Goal: Task Accomplishment & Management: Use online tool/utility

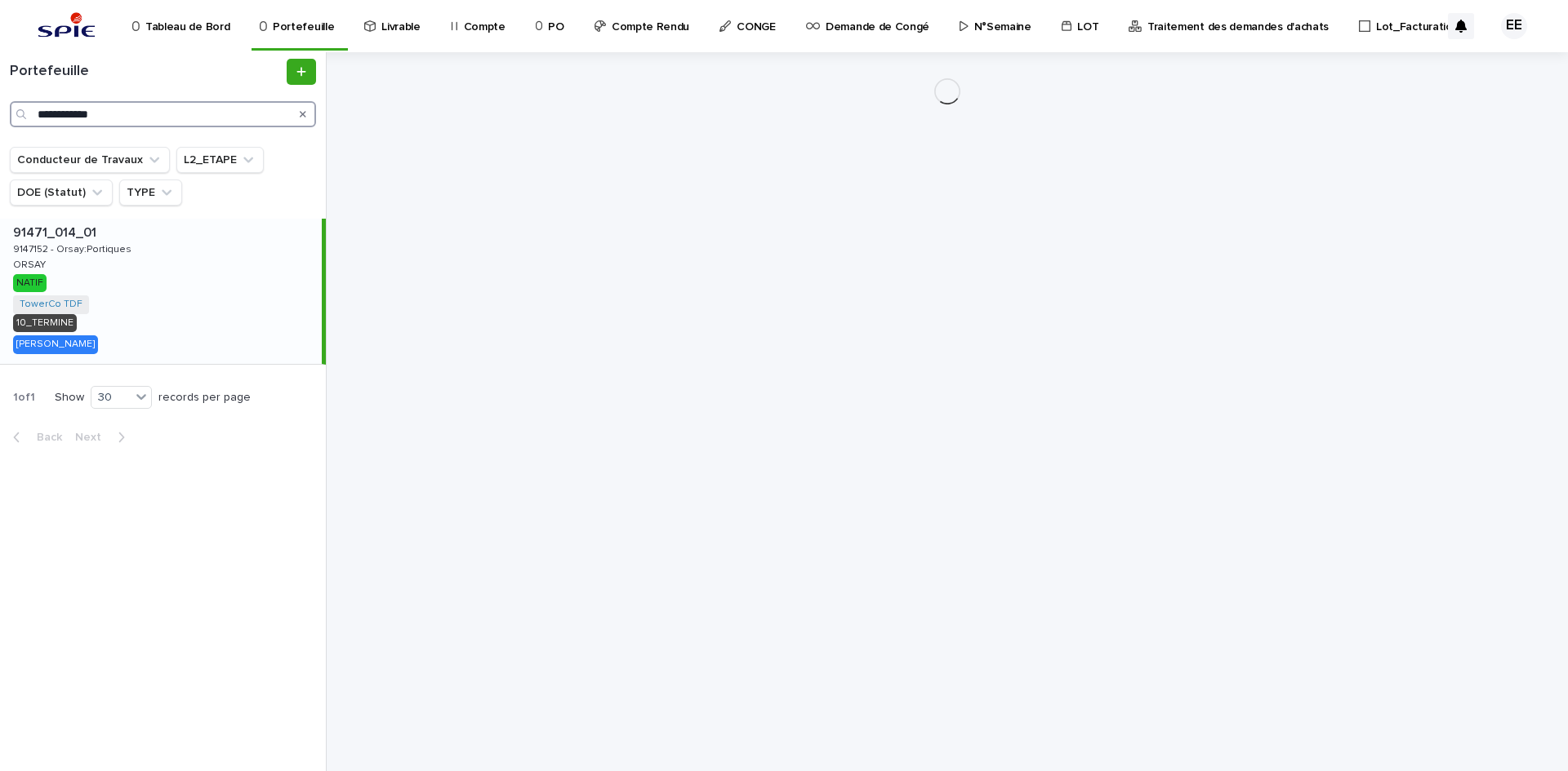
drag, startPoint x: 166, startPoint y: 111, endPoint x: 13, endPoint y: 116, distance: 153.1
click at [13, 116] on div "**********" at bounding box center [163, 114] width 307 height 26
paste input "Search"
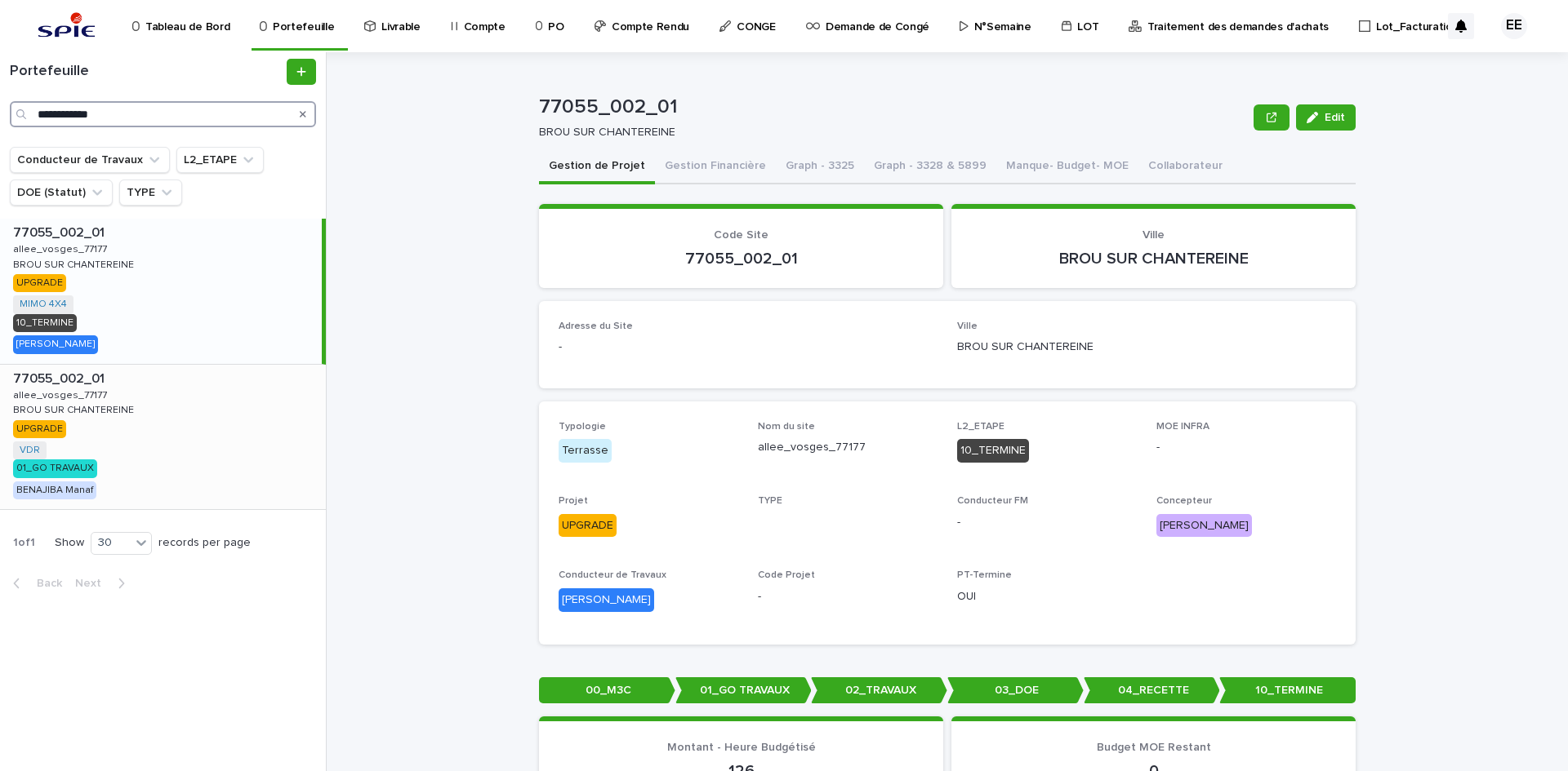
type input "**********"
click at [195, 406] on div "77055_002_01 77055_002_01 allee_vosges_77177 allee_vosges_77177 BROU SUR CHANTE…" at bounding box center [163, 438] width 326 height 146
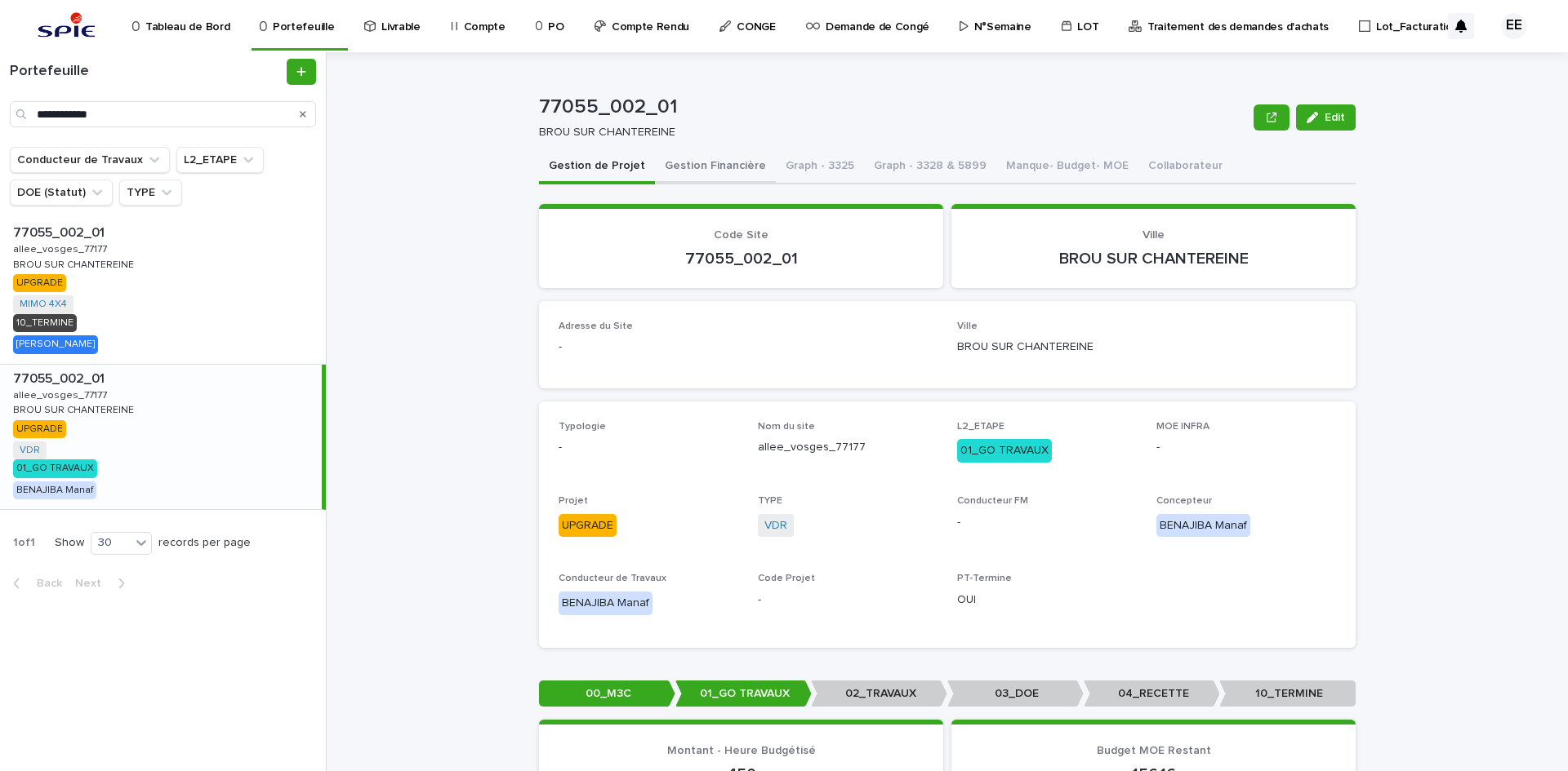
click at [681, 173] on button "Gestion Financière" at bounding box center [715, 168] width 121 height 35
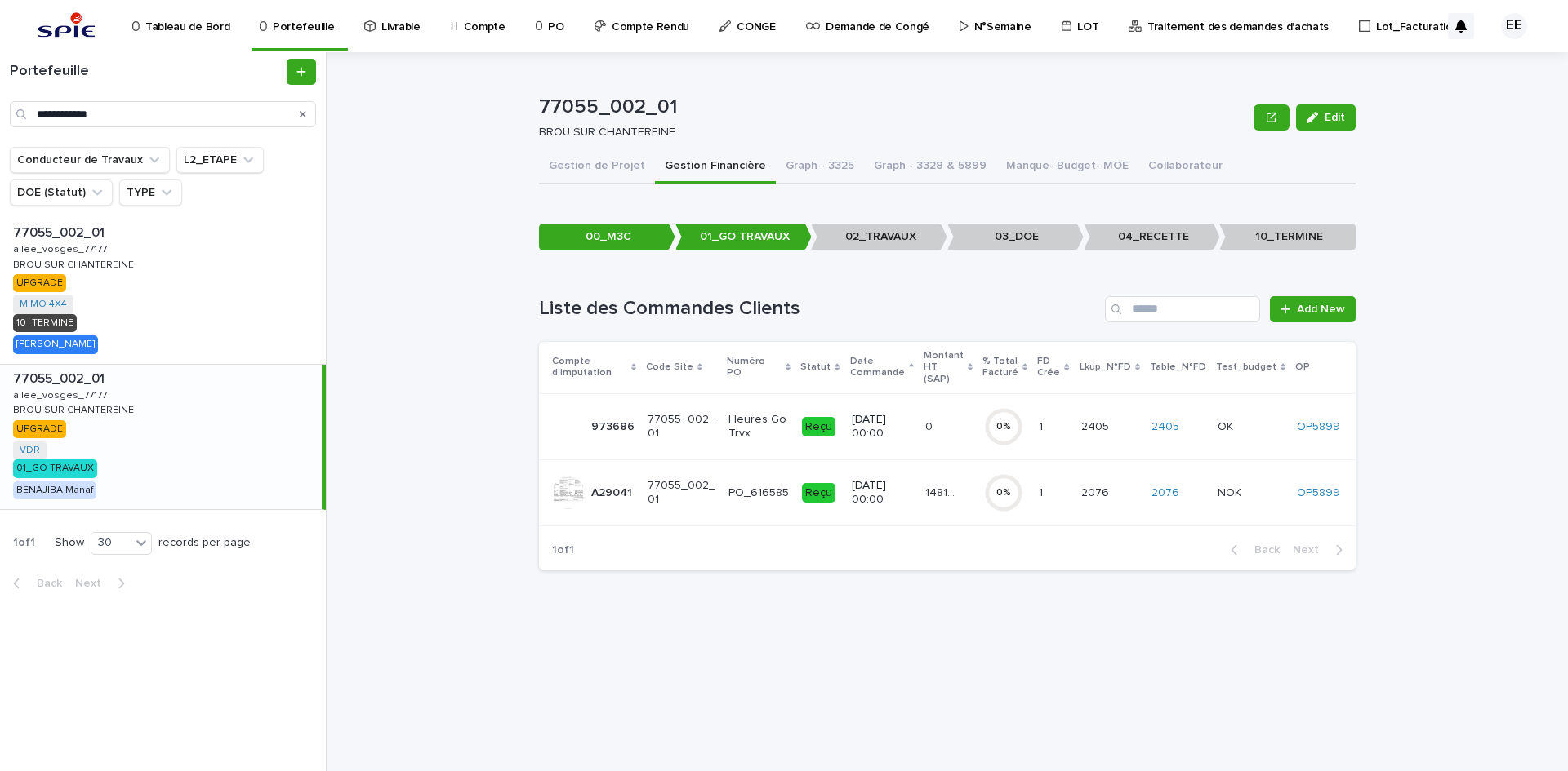
click at [1166, 29] on p "Traitement des demandes d'achats" at bounding box center [1238, 17] width 181 height 35
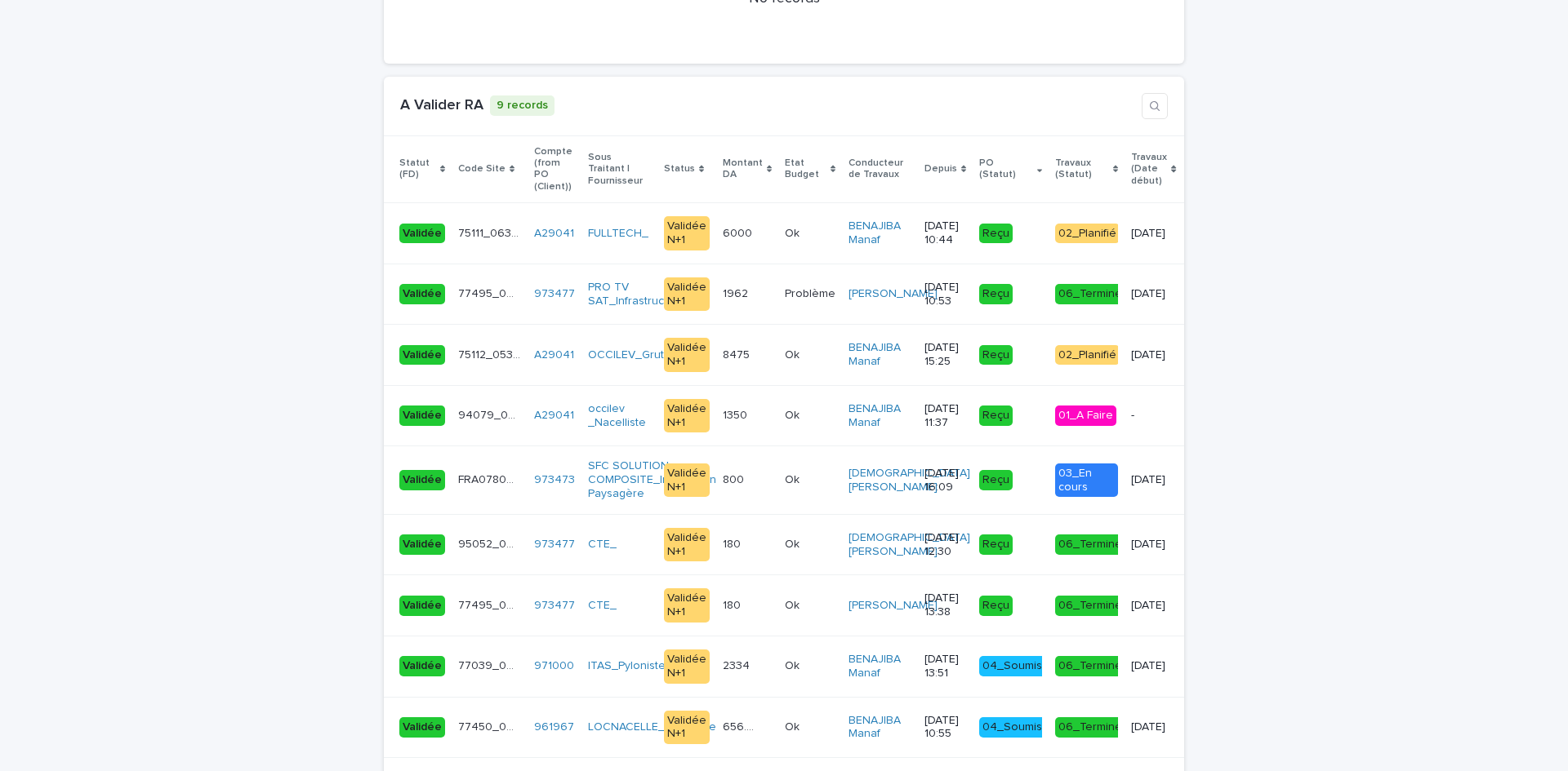
scroll to position [3428, 0]
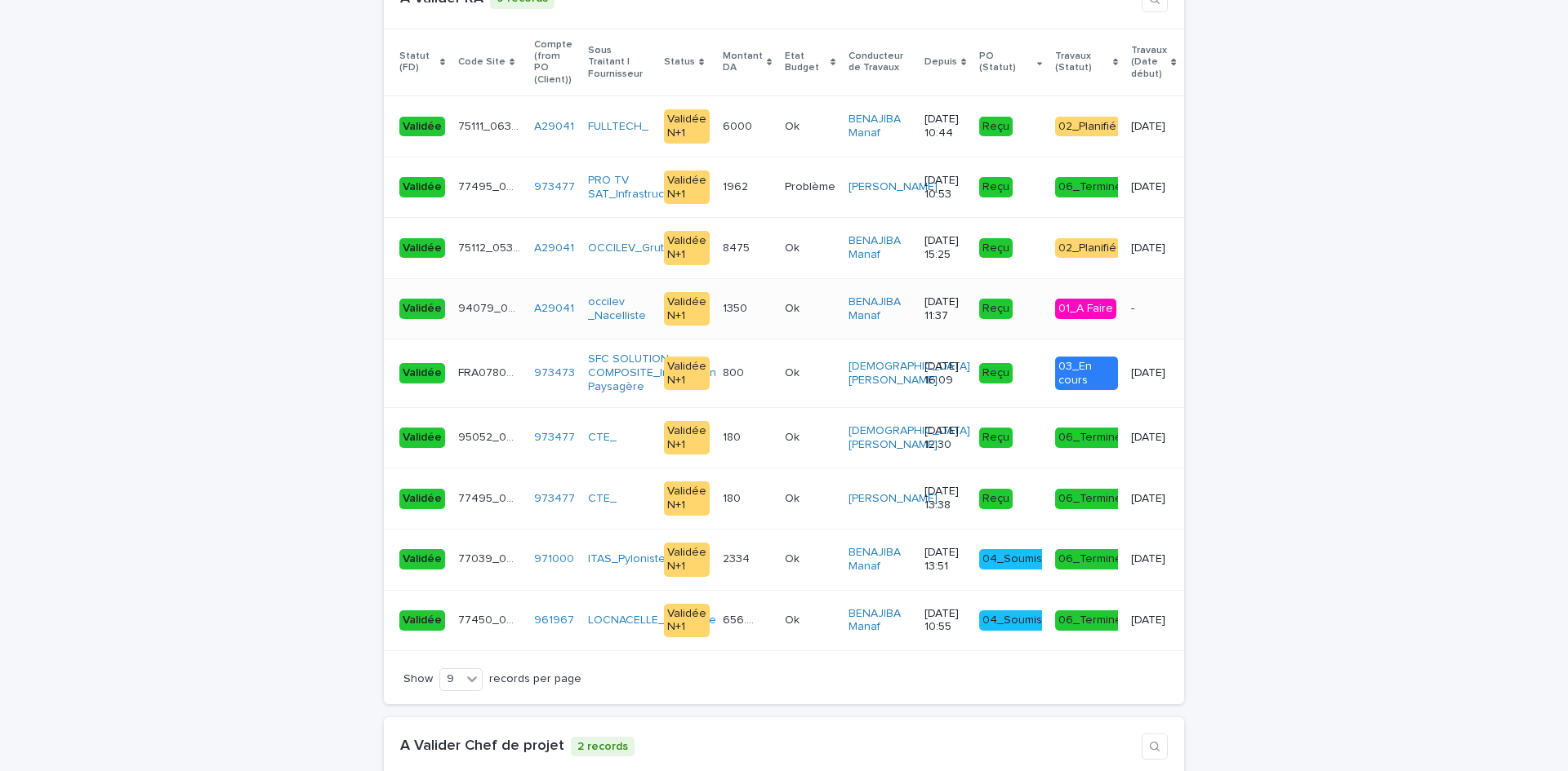
click at [747, 304] on div "1350 1350" at bounding box center [747, 309] width 49 height 27
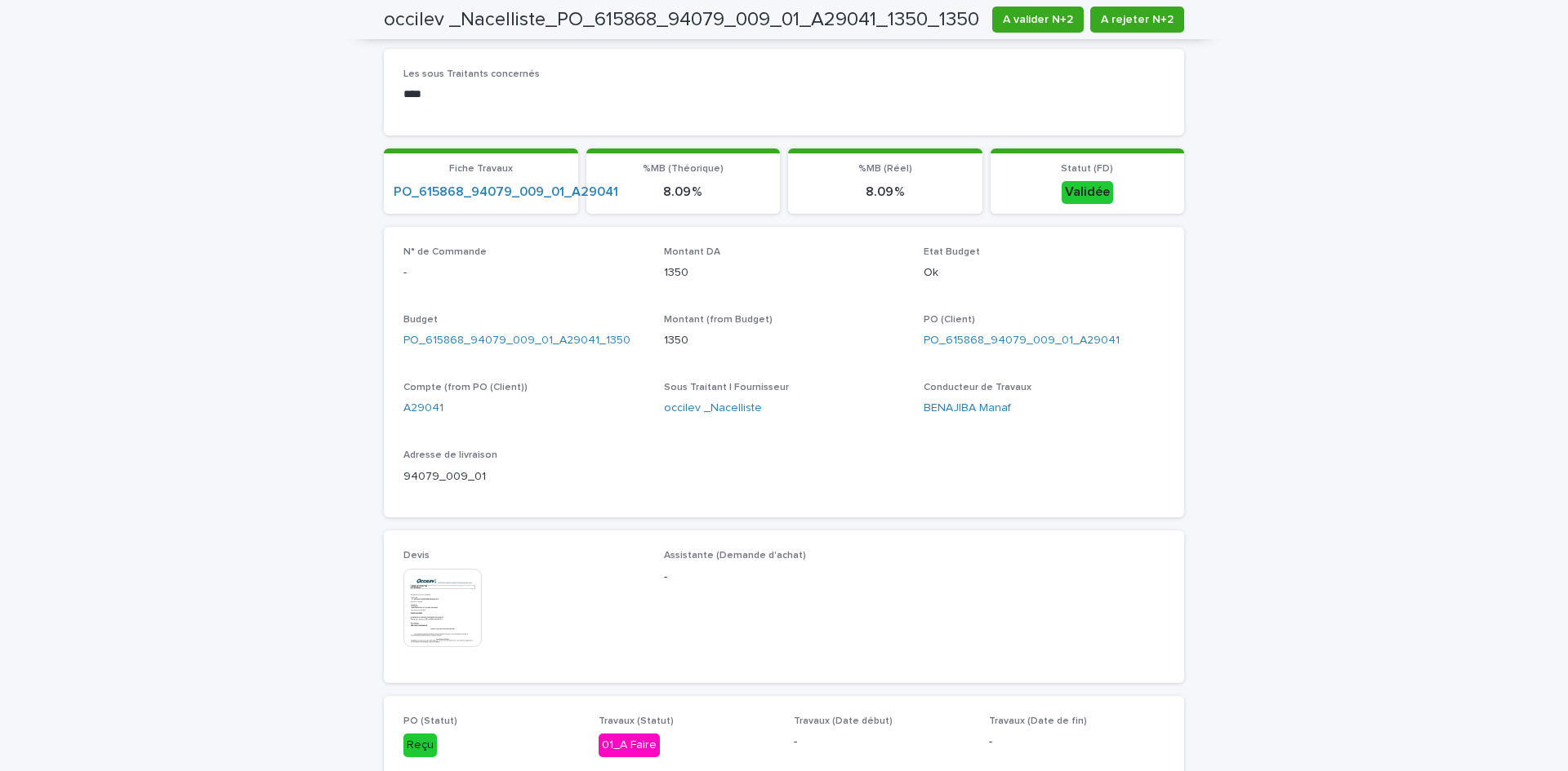
scroll to position [653, 0]
click at [423, 609] on img at bounding box center [442, 606] width 78 height 78
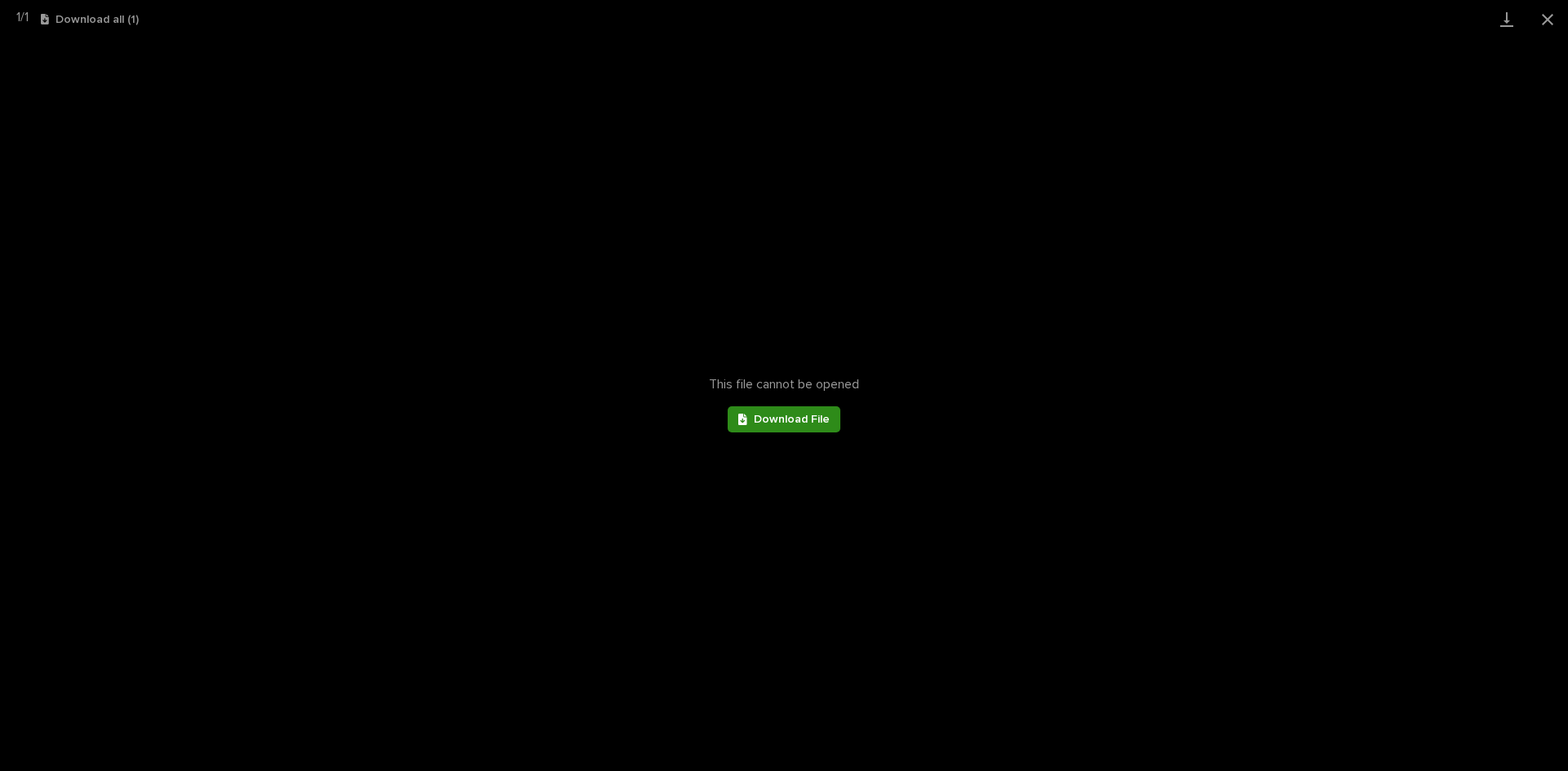
click at [774, 427] on link "Download File" at bounding box center [784, 419] width 113 height 26
click at [1550, 16] on button "Close gallery" at bounding box center [1548, 19] width 41 height 39
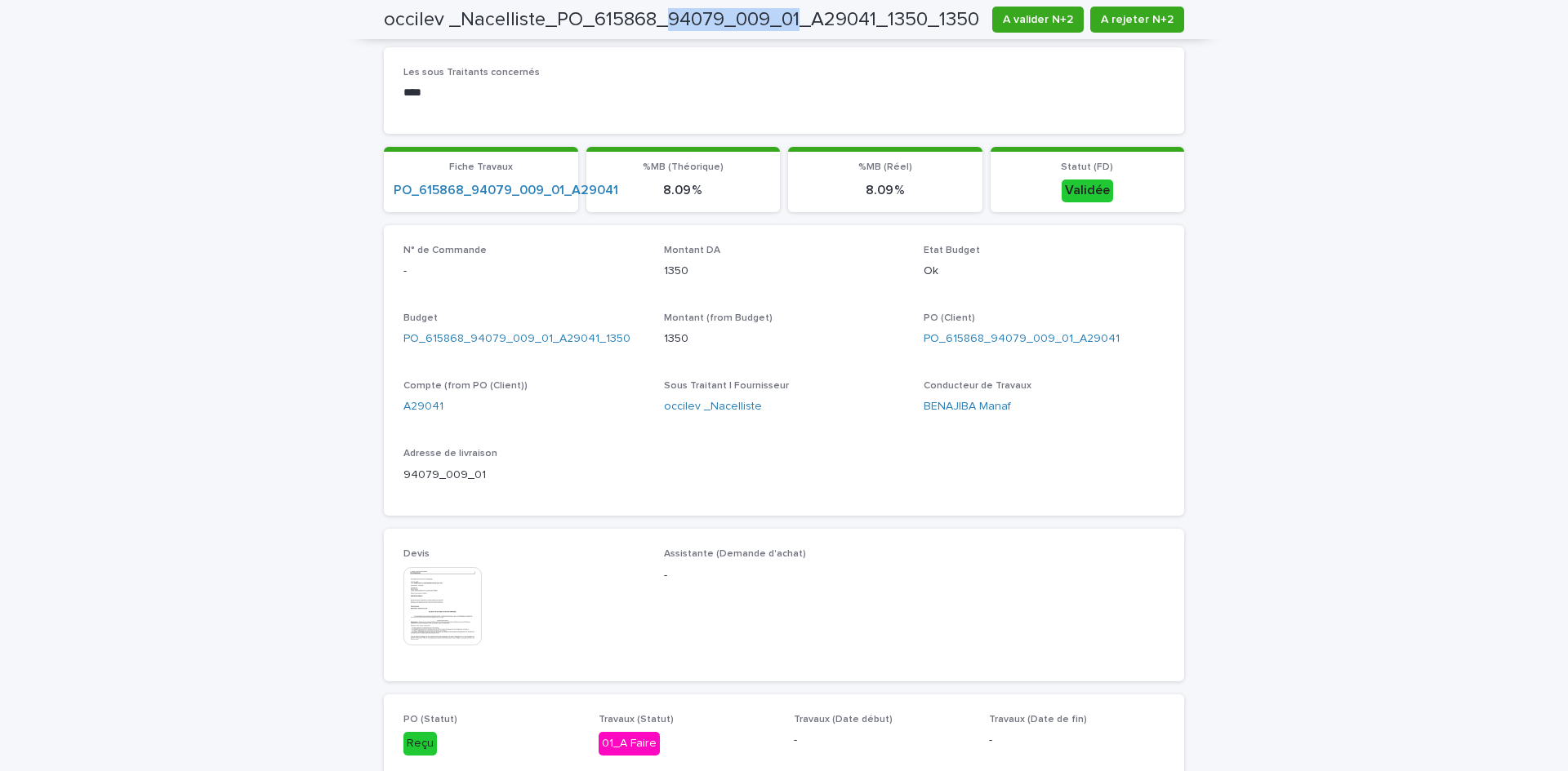
drag, startPoint x: 664, startPoint y: 14, endPoint x: 797, endPoint y: 19, distance: 133.1
click at [797, 19] on h2 "occilev _Nacelliste_PO_615868_94079_009_01_A29041_1350_1350" at bounding box center [681, 19] width 595 height 24
copy h2 "94079_009_01"
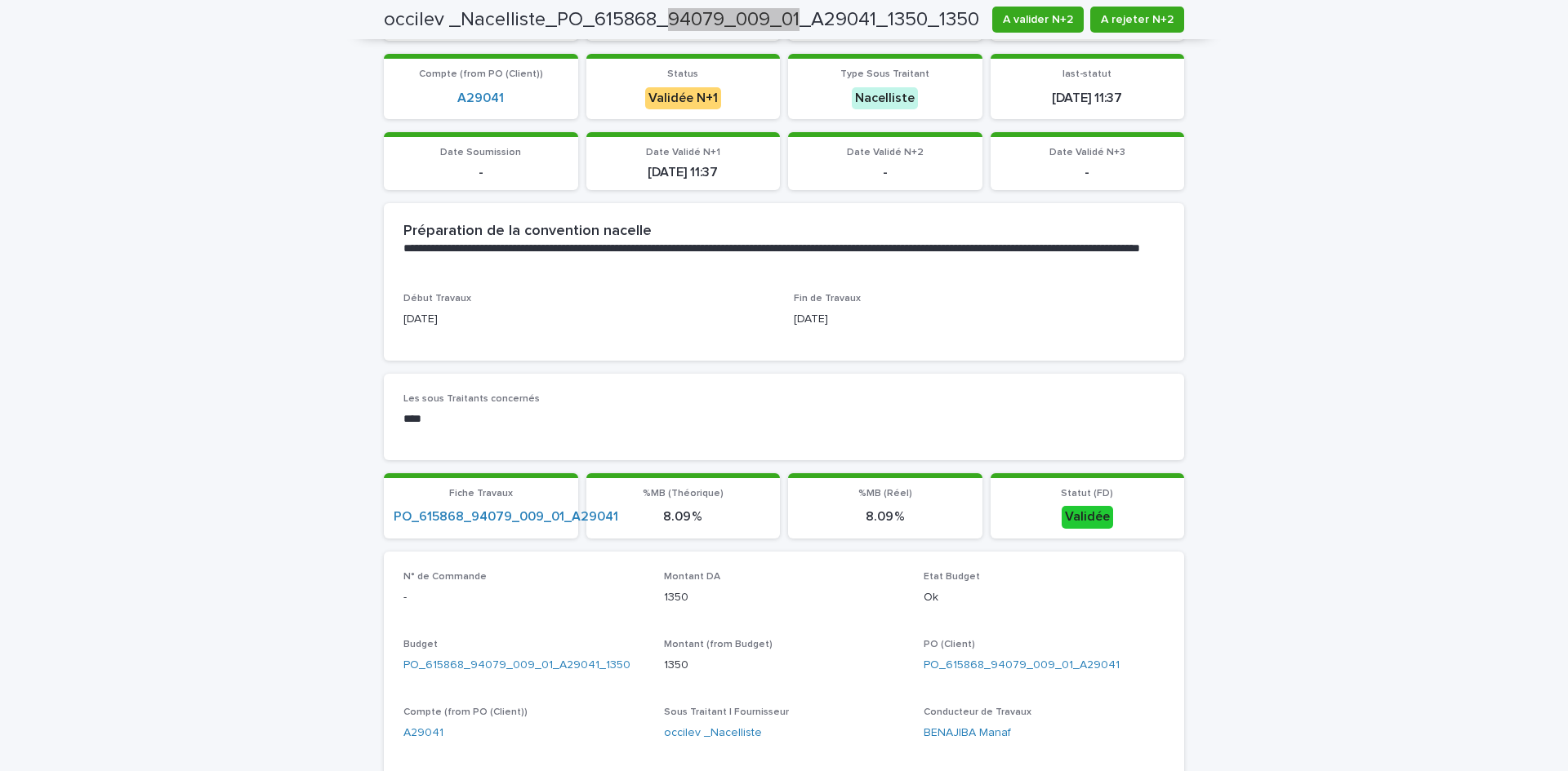
scroll to position [0, 0]
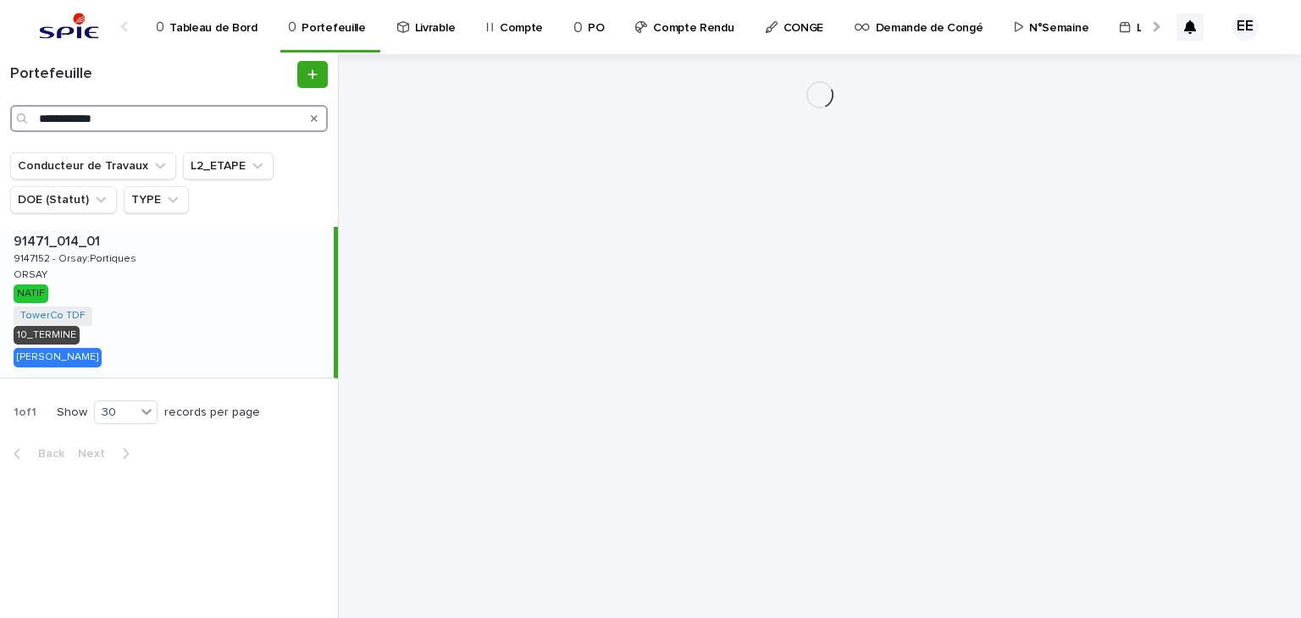
drag, startPoint x: 173, startPoint y: 117, endPoint x: -13, endPoint y: 120, distance: 185.5
click at [0, 120] on html "**********" at bounding box center [650, 309] width 1301 height 618
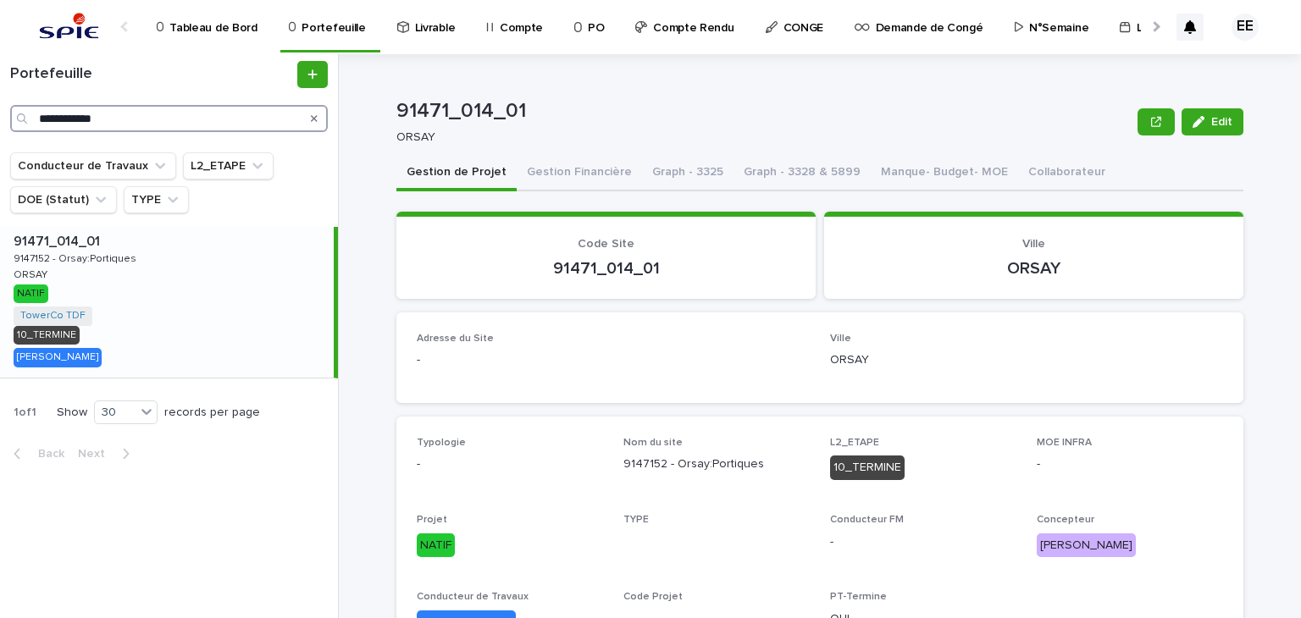
paste input "Search"
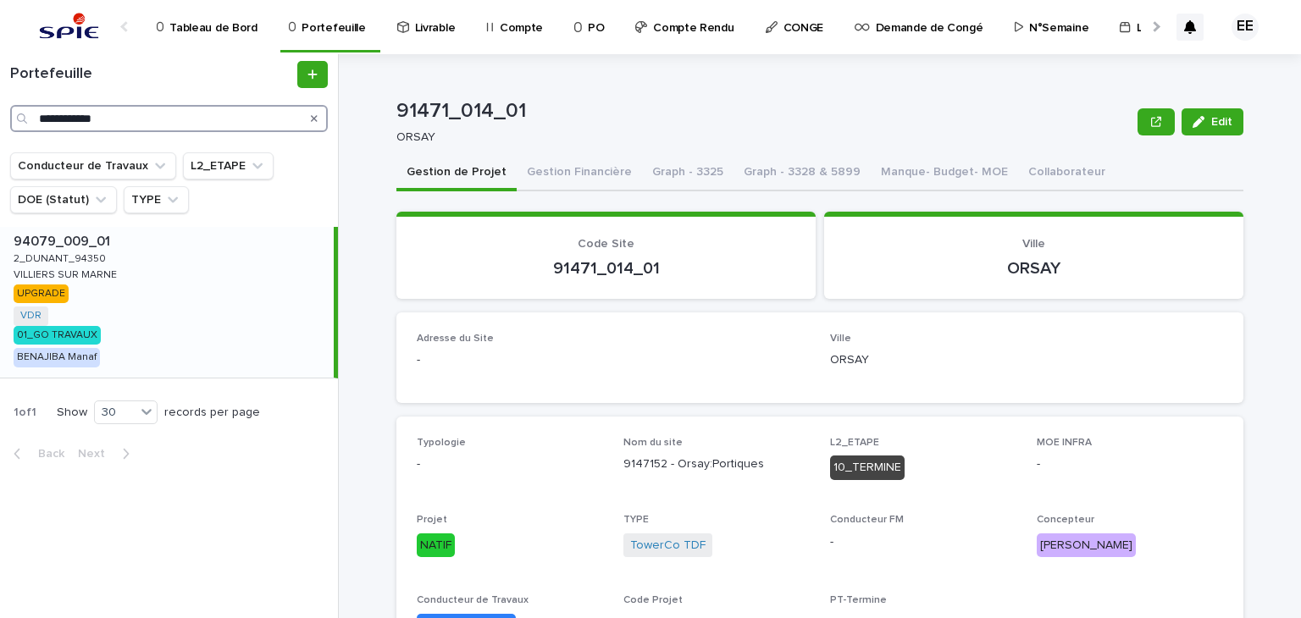
click at [37, 122] on input "**********" at bounding box center [169, 118] width 318 height 27
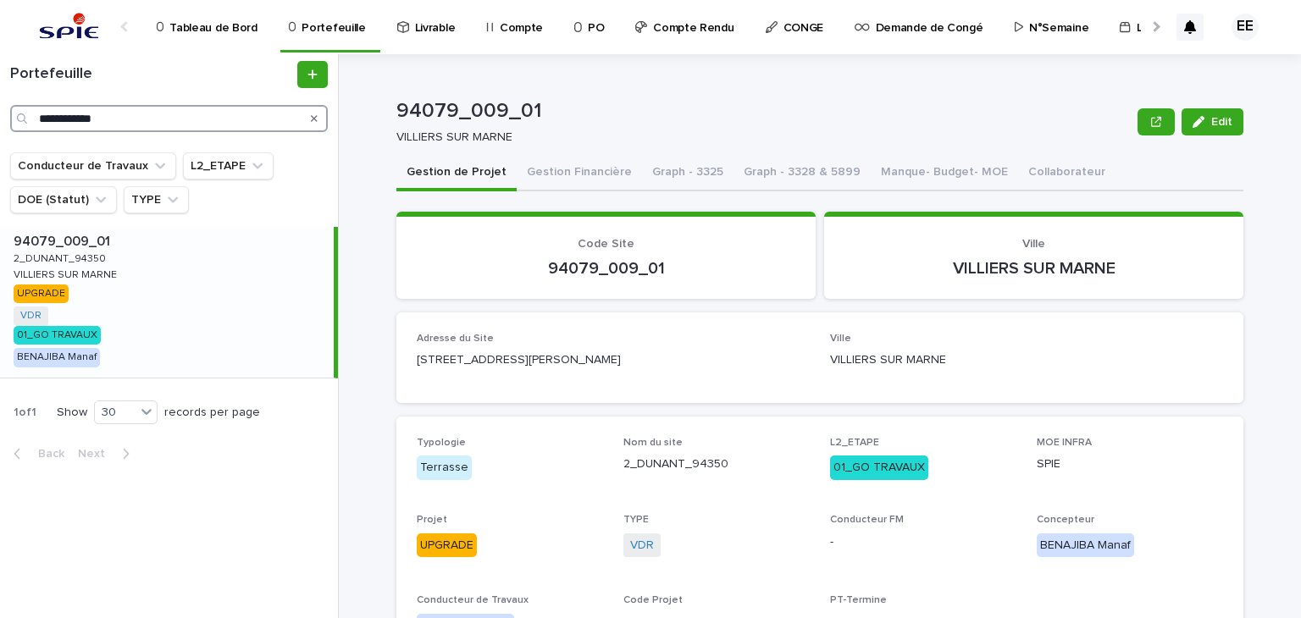
click at [160, 122] on input "**********" at bounding box center [169, 118] width 318 height 27
type input "**********"
click at [156, 85] on div "Portefeuille" at bounding box center [169, 74] width 318 height 27
click at [586, 172] on button "Gestion Financière" at bounding box center [579, 174] width 125 height 36
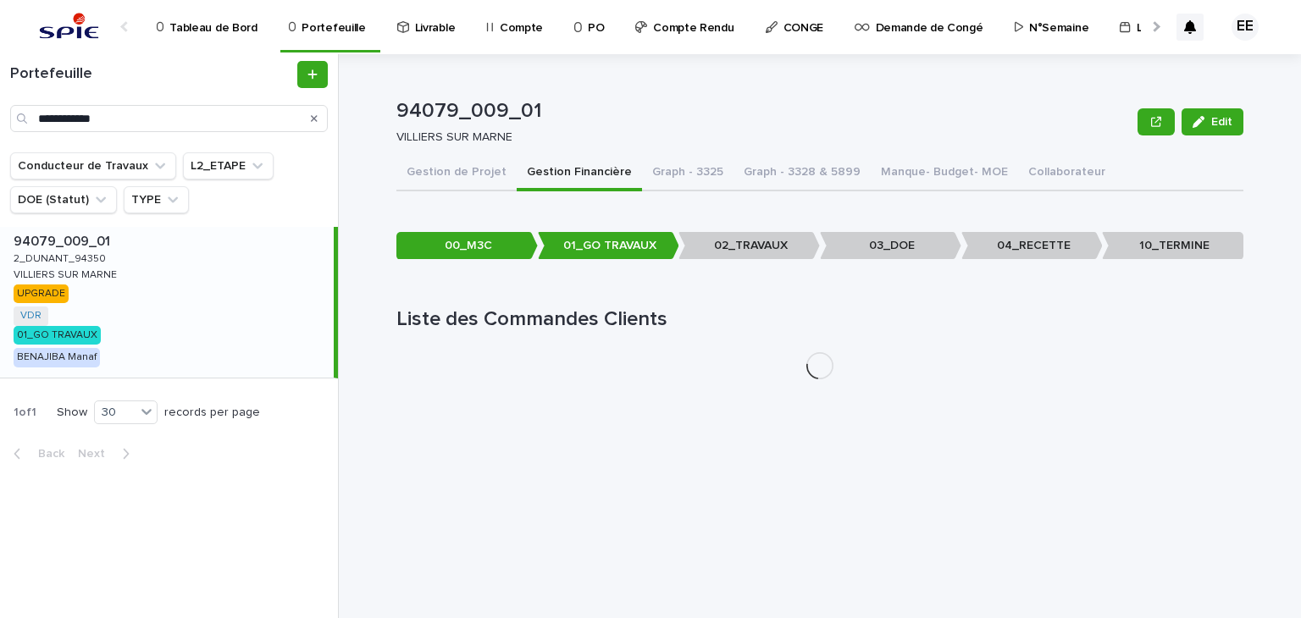
click at [449, 197] on div "Loading... Saving… Loading... Saving… ••• 00_M3C 01_GO TRAVAUX 02_TRAVAUX 03_DO…" at bounding box center [819, 294] width 847 height 198
click at [454, 184] on button "Gestion de Projet" at bounding box center [456, 174] width 120 height 36
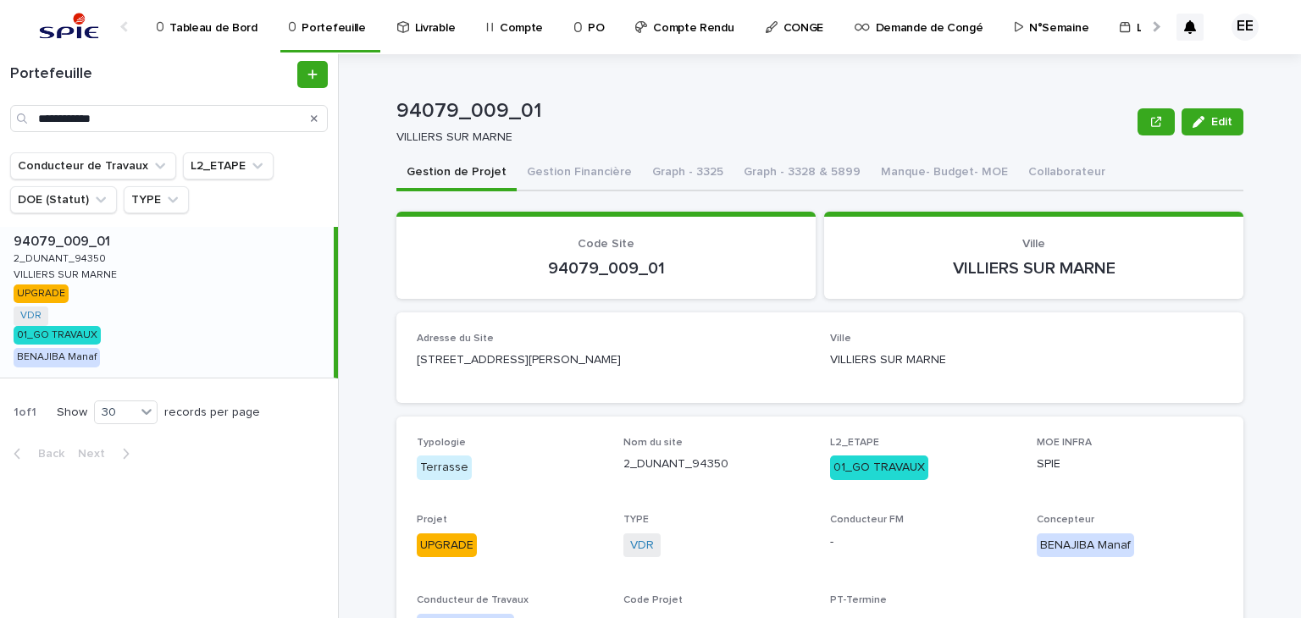
click at [532, 167] on button "Gestion Financière" at bounding box center [579, 174] width 125 height 36
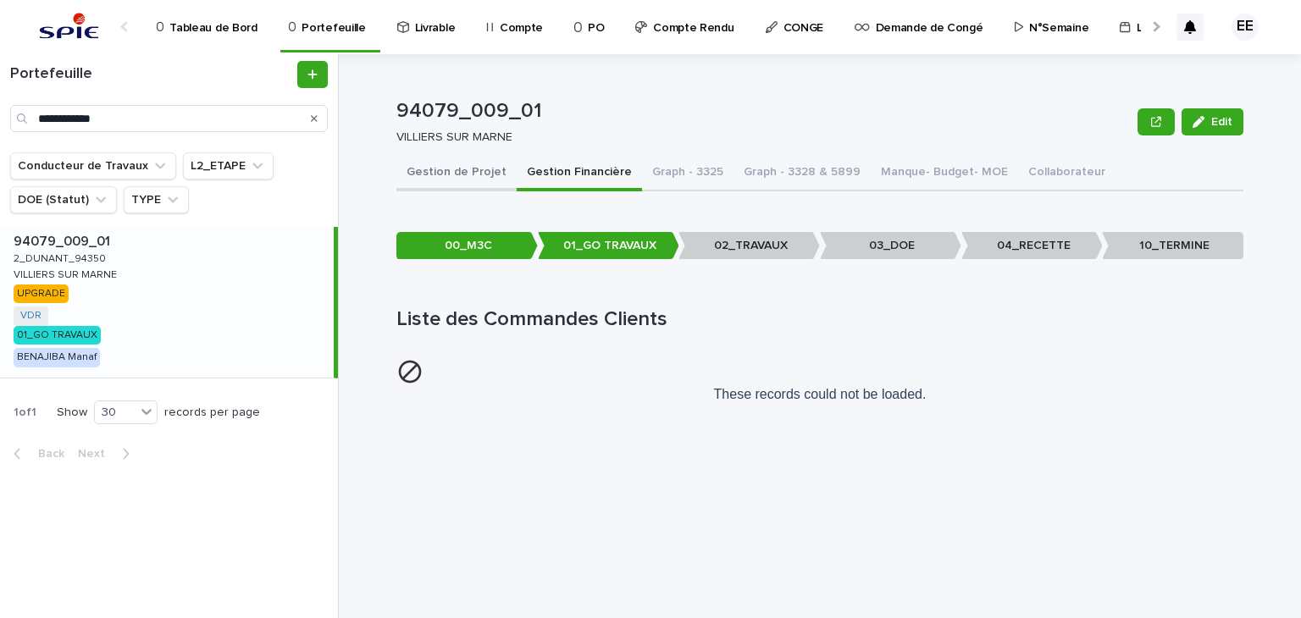
click at [483, 169] on button "Gestion de Projet" at bounding box center [456, 174] width 120 height 36
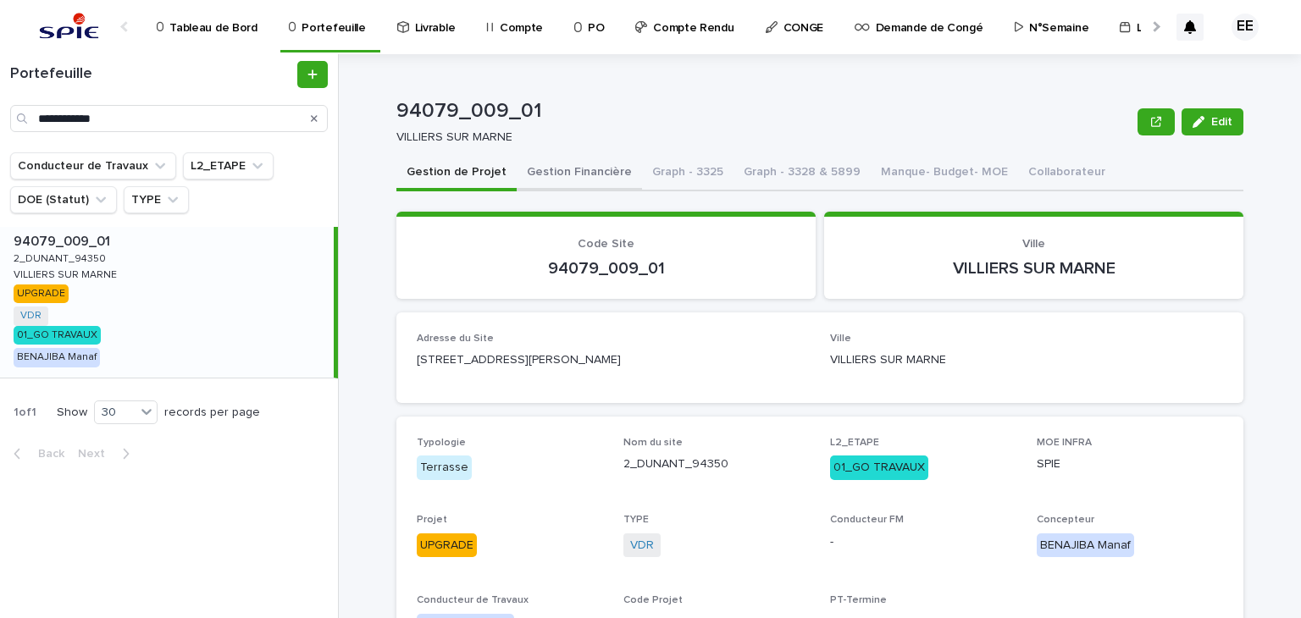
click at [562, 171] on button "Gestion Financière" at bounding box center [579, 174] width 125 height 36
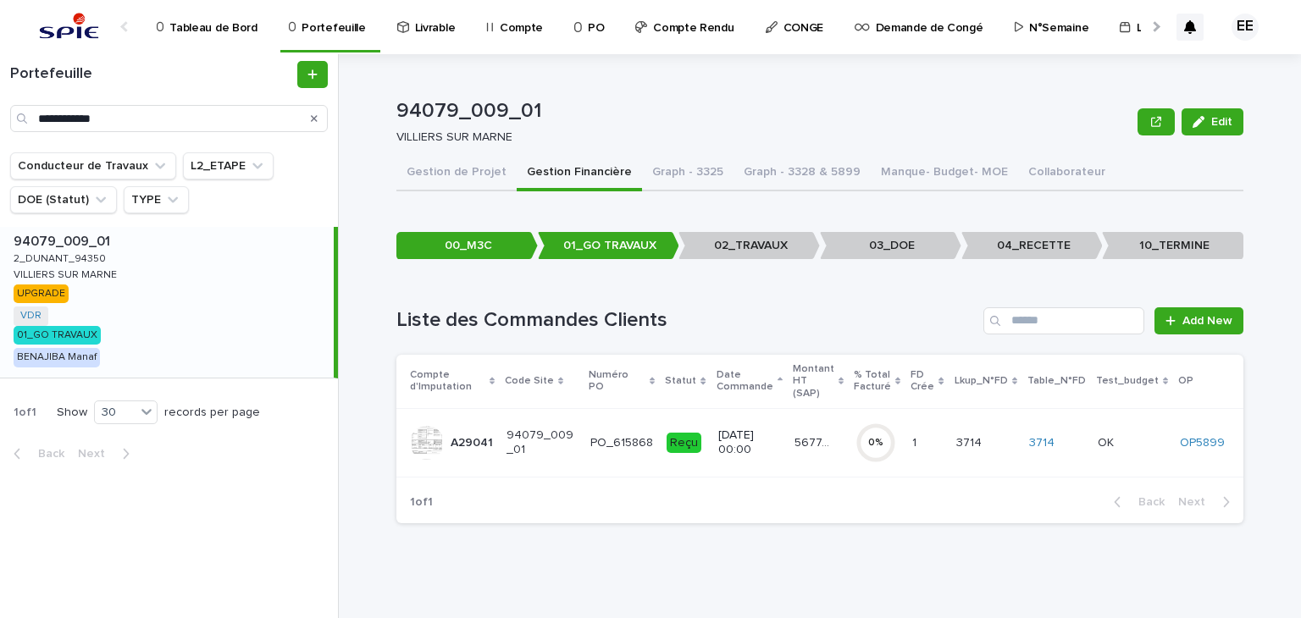
click at [800, 444] on div "5677.27 5677.27" at bounding box center [817, 443] width 47 height 28
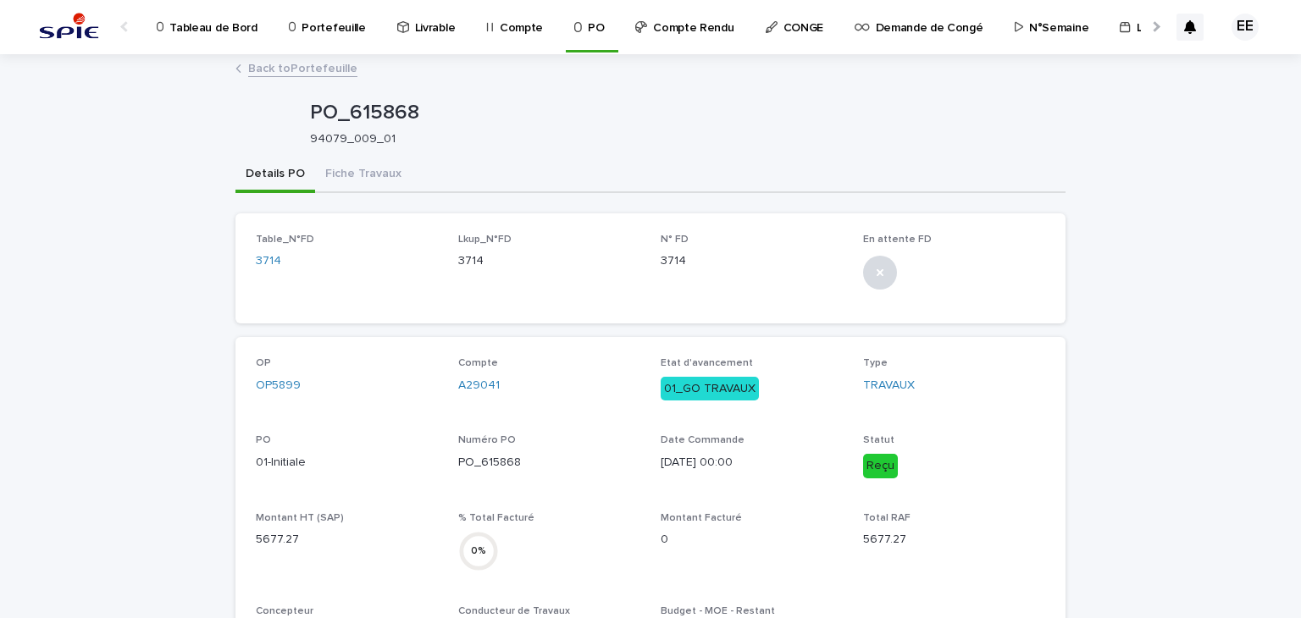
click at [296, 64] on link "Back to Portefeuille" at bounding box center [302, 67] width 109 height 19
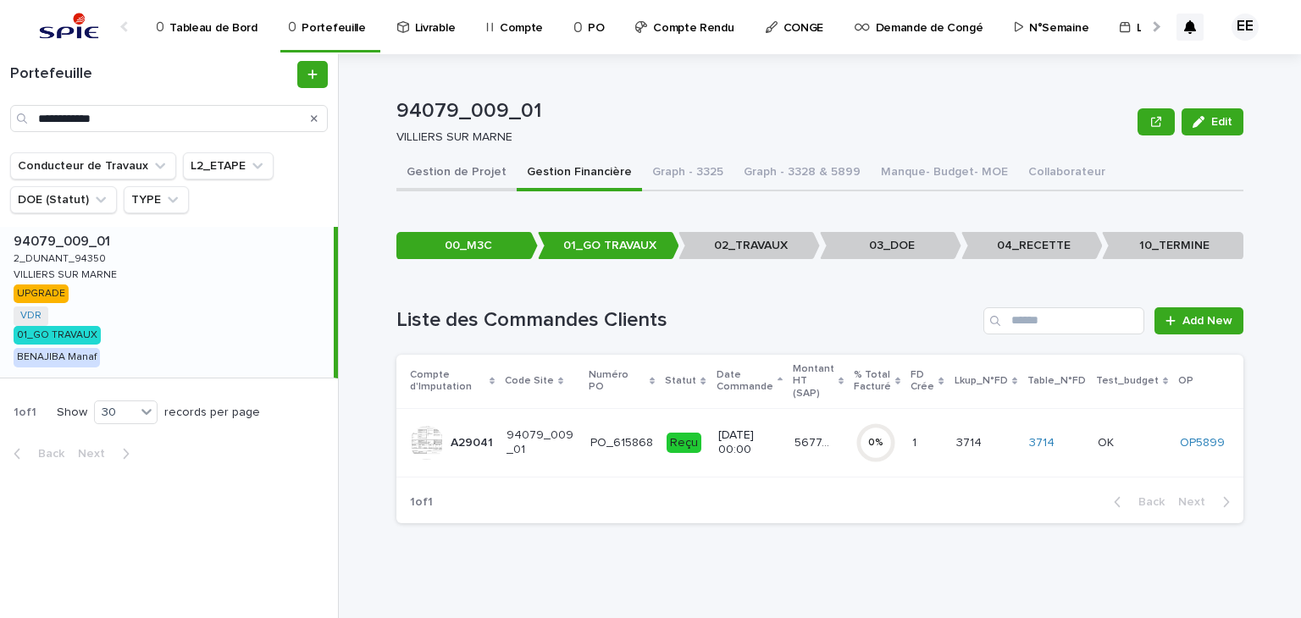
click at [462, 174] on button "Gestion de Projet" at bounding box center [456, 174] width 120 height 36
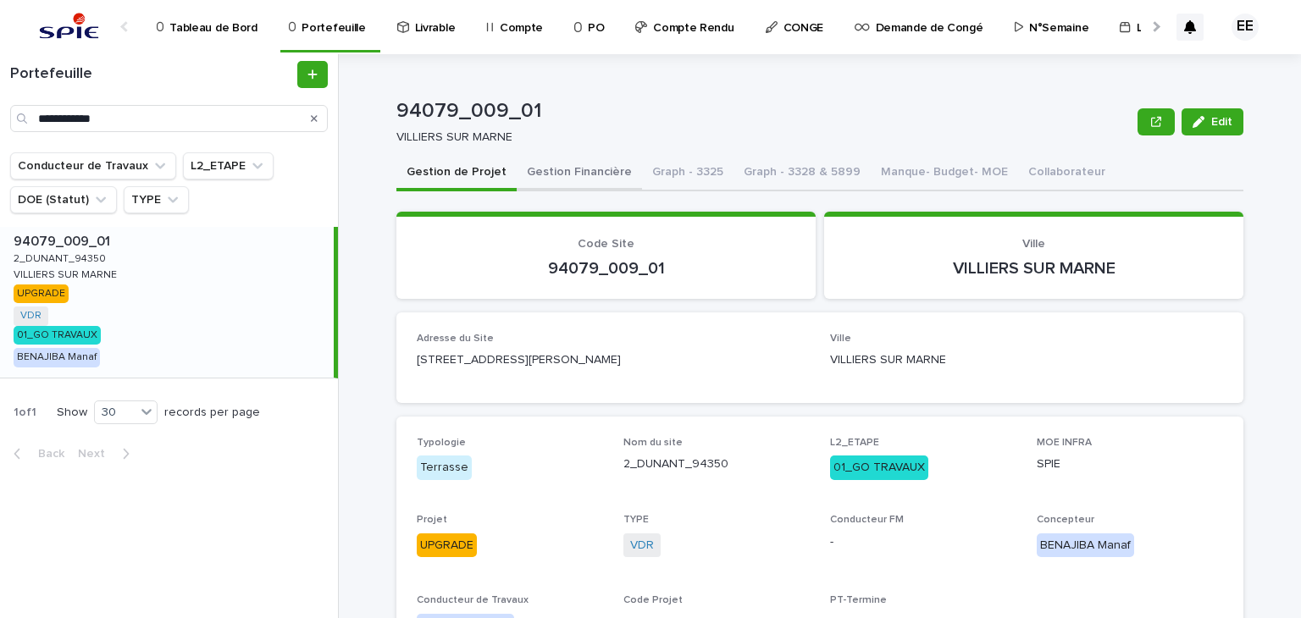
click at [570, 168] on button "Gestion Financière" at bounding box center [579, 174] width 125 height 36
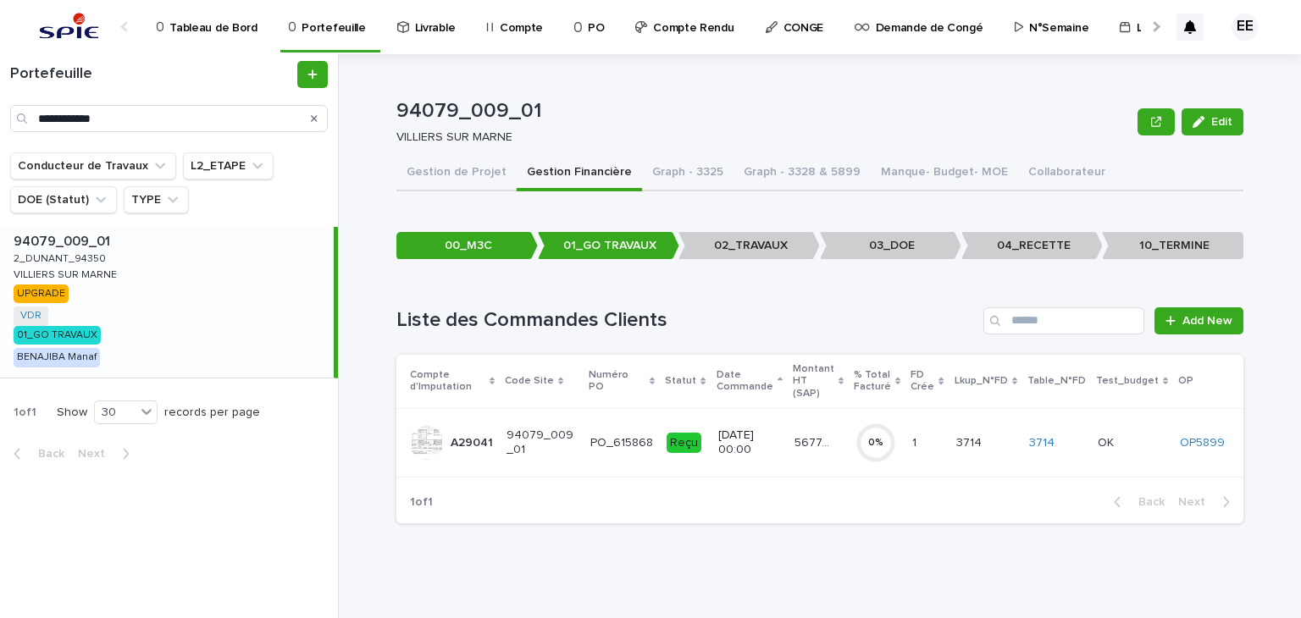
click at [765, 441] on p "3/10/2025 00:00" at bounding box center [749, 443] width 63 height 29
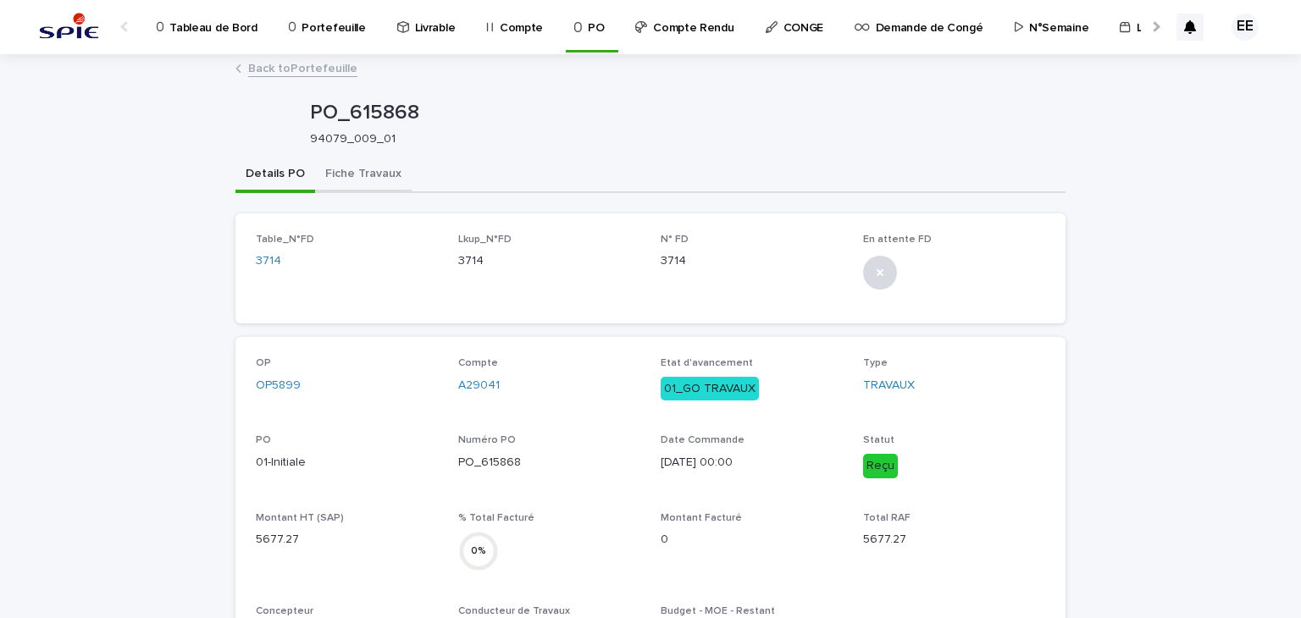
click at [364, 185] on button "Fiche Travaux" at bounding box center [363, 176] width 97 height 36
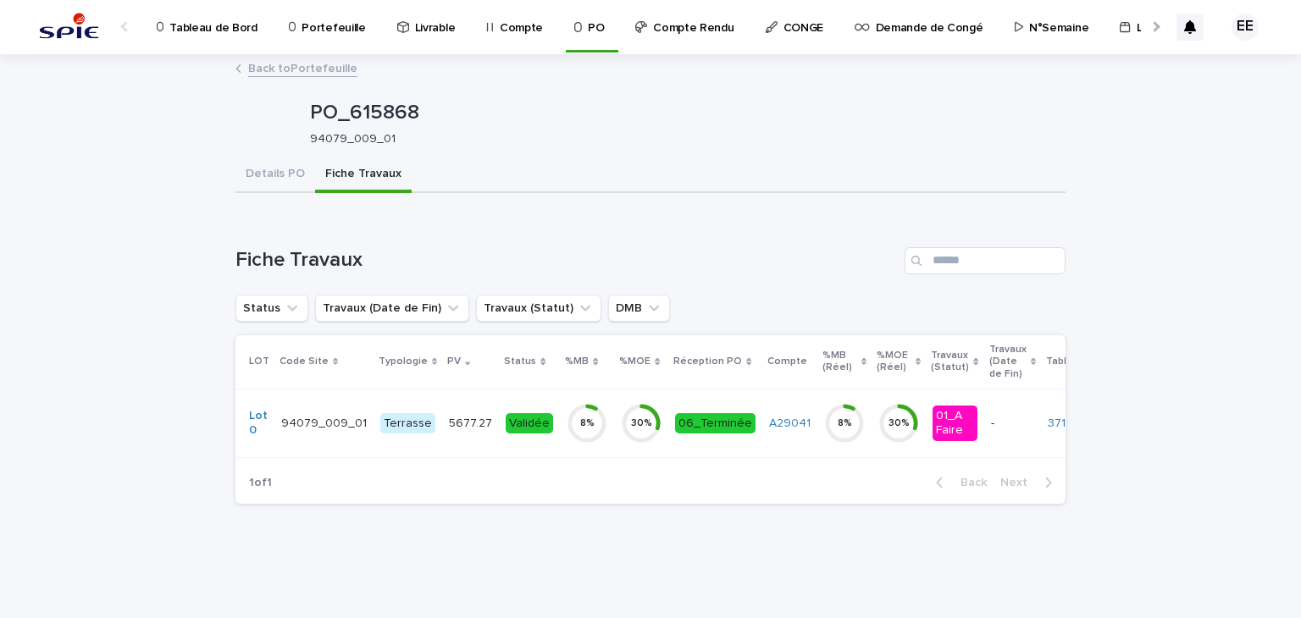
click at [319, 429] on div "94079_009_01 94079_009_01" at bounding box center [324, 424] width 86 height 28
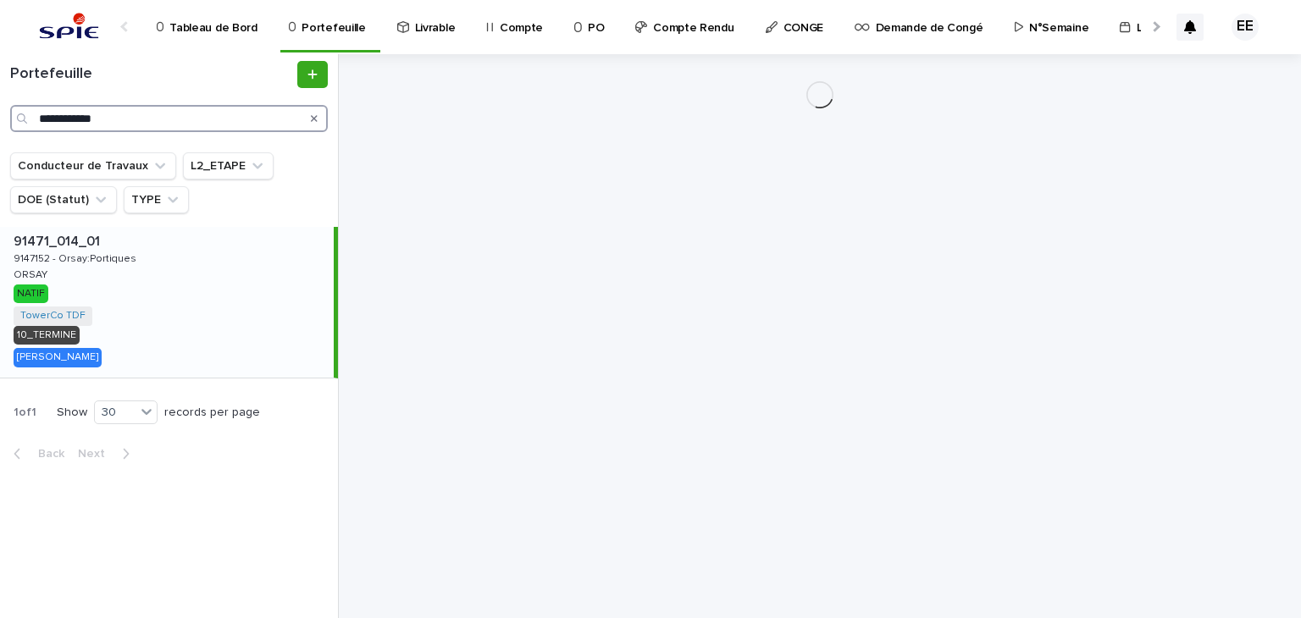
drag, startPoint x: 166, startPoint y: 113, endPoint x: 16, endPoint y: 121, distance: 150.2
click at [16, 121] on div "**********" at bounding box center [169, 118] width 318 height 27
paste input "Search"
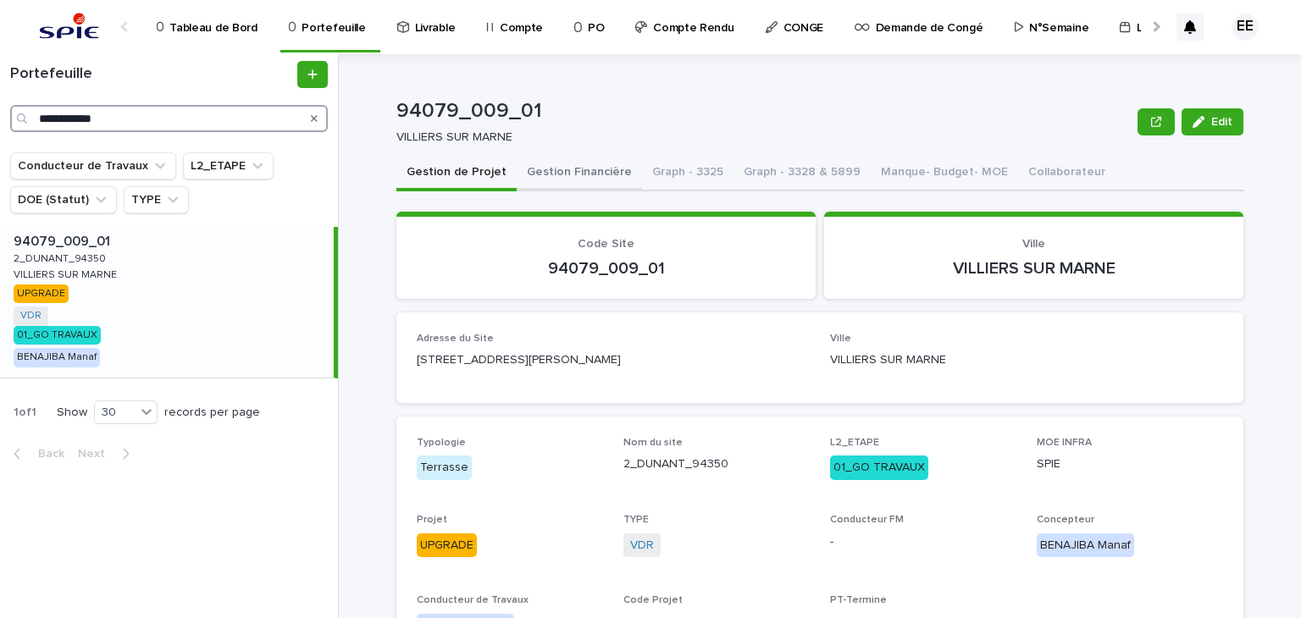
type input "**********"
click at [551, 171] on button "Gestion Financière" at bounding box center [579, 174] width 125 height 36
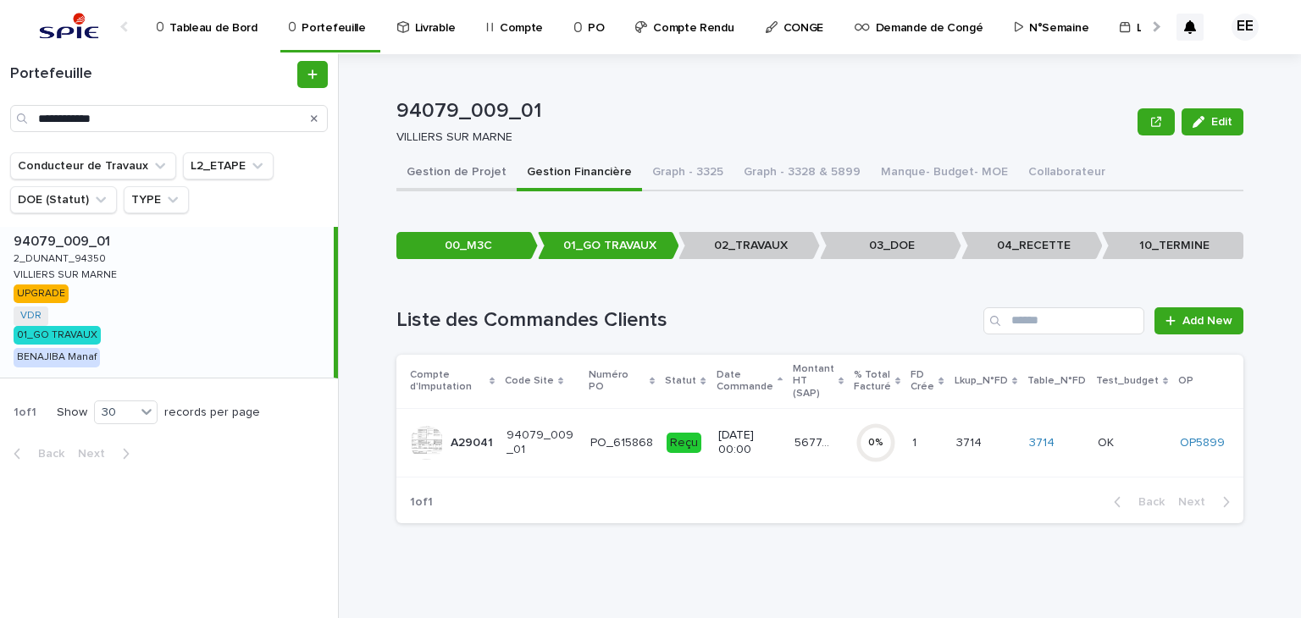
click at [435, 184] on button "Gestion de Projet" at bounding box center [456, 174] width 120 height 36
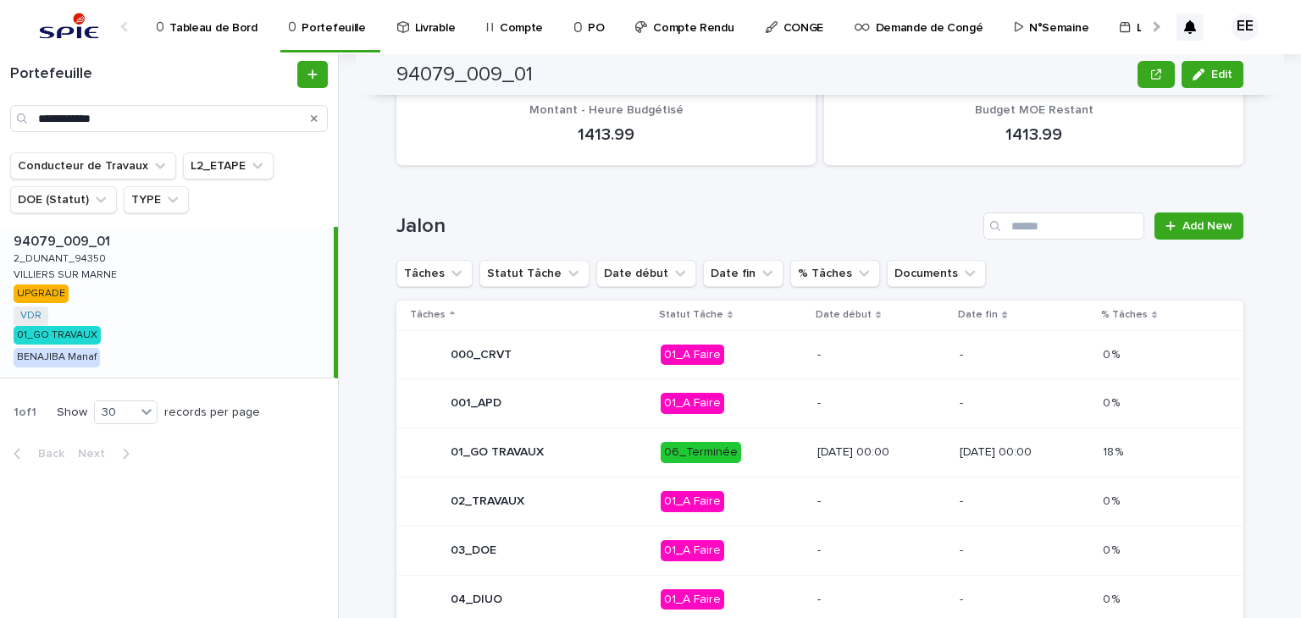
scroll to position [678, 0]
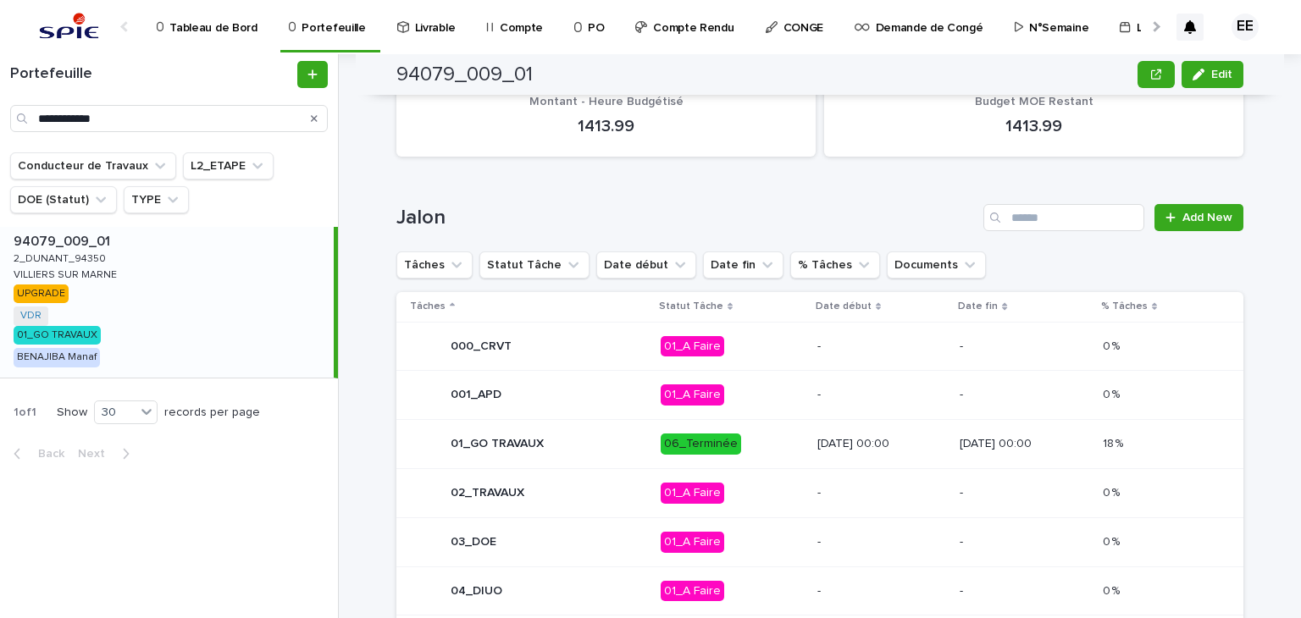
click at [811, 506] on td "-" at bounding box center [882, 492] width 143 height 49
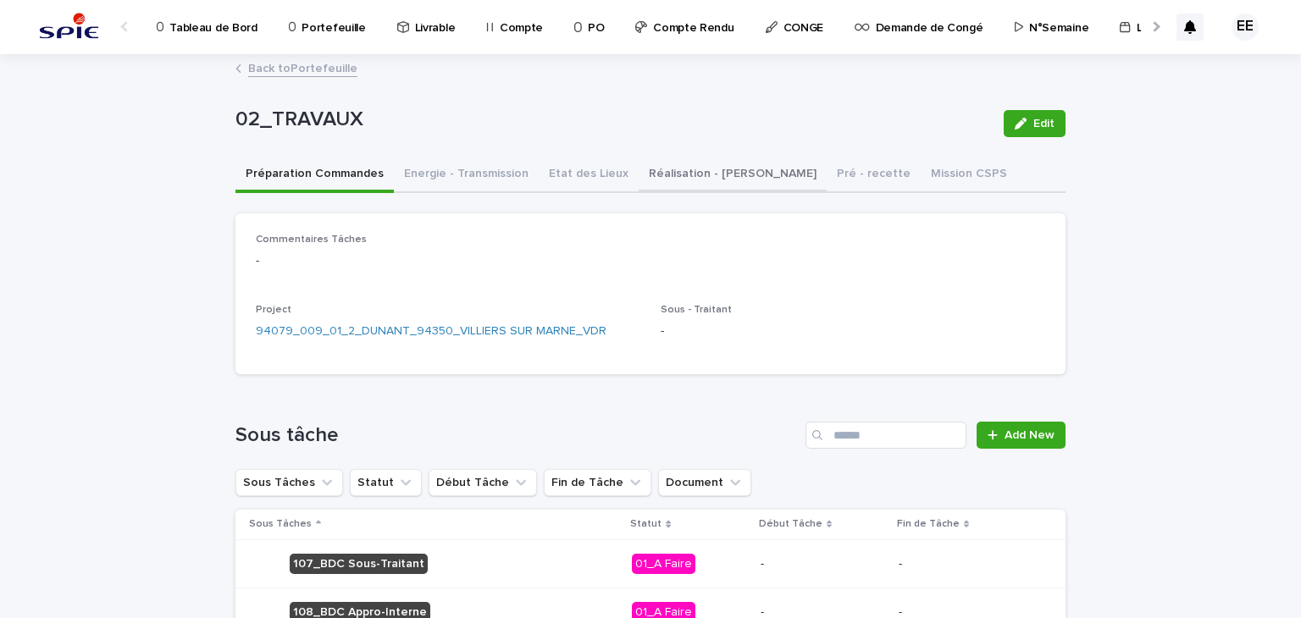
click at [672, 176] on button "Réalisation - Travaux" at bounding box center [733, 176] width 188 height 36
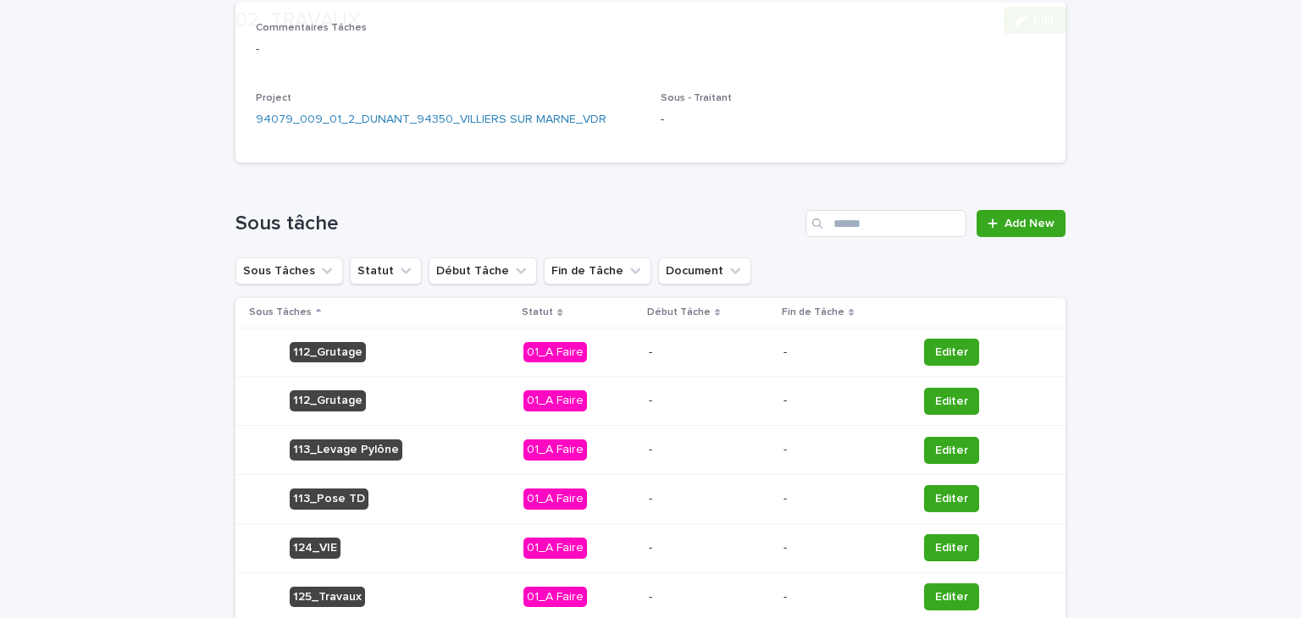
scroll to position [357, 0]
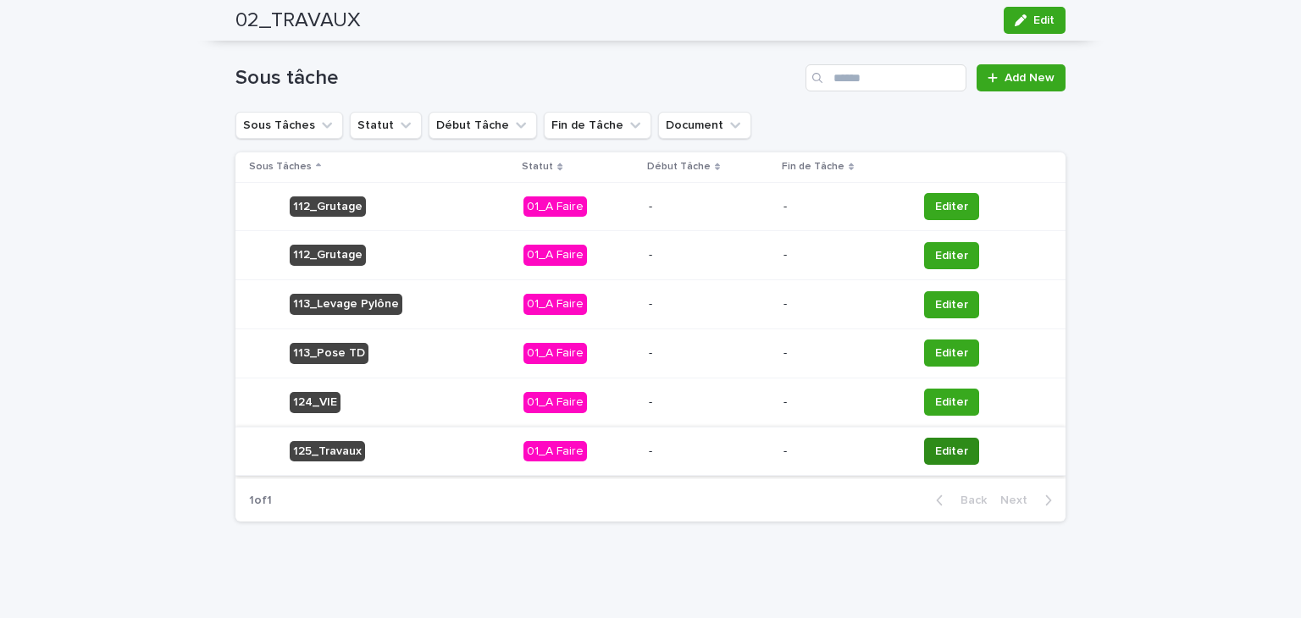
click at [935, 451] on span "Editer" at bounding box center [951, 451] width 33 height 17
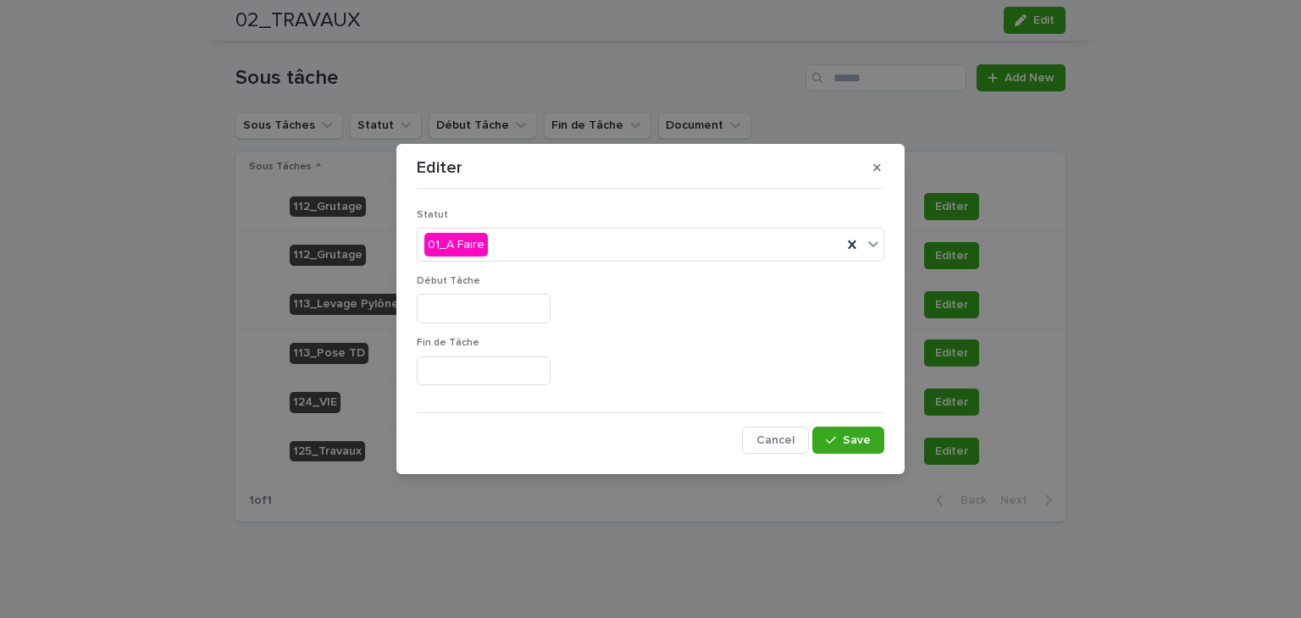
click at [494, 311] on input "text" at bounding box center [484, 309] width 134 height 30
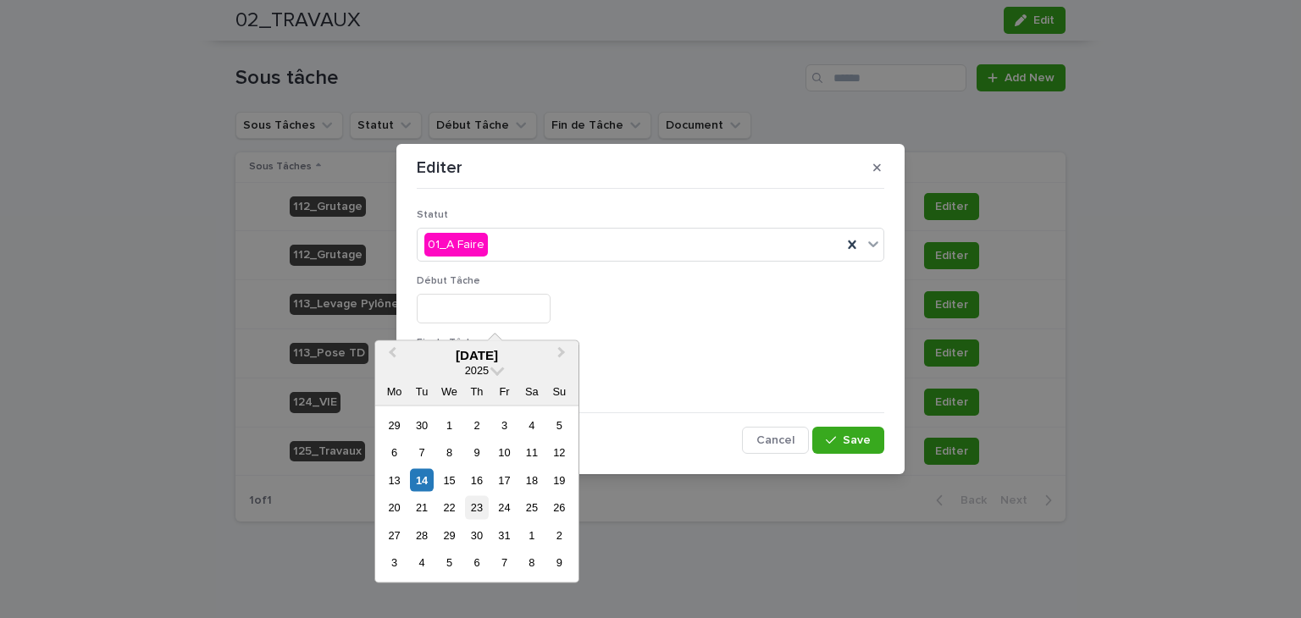
click at [478, 510] on div "23" at bounding box center [476, 507] width 23 height 23
type input "**********"
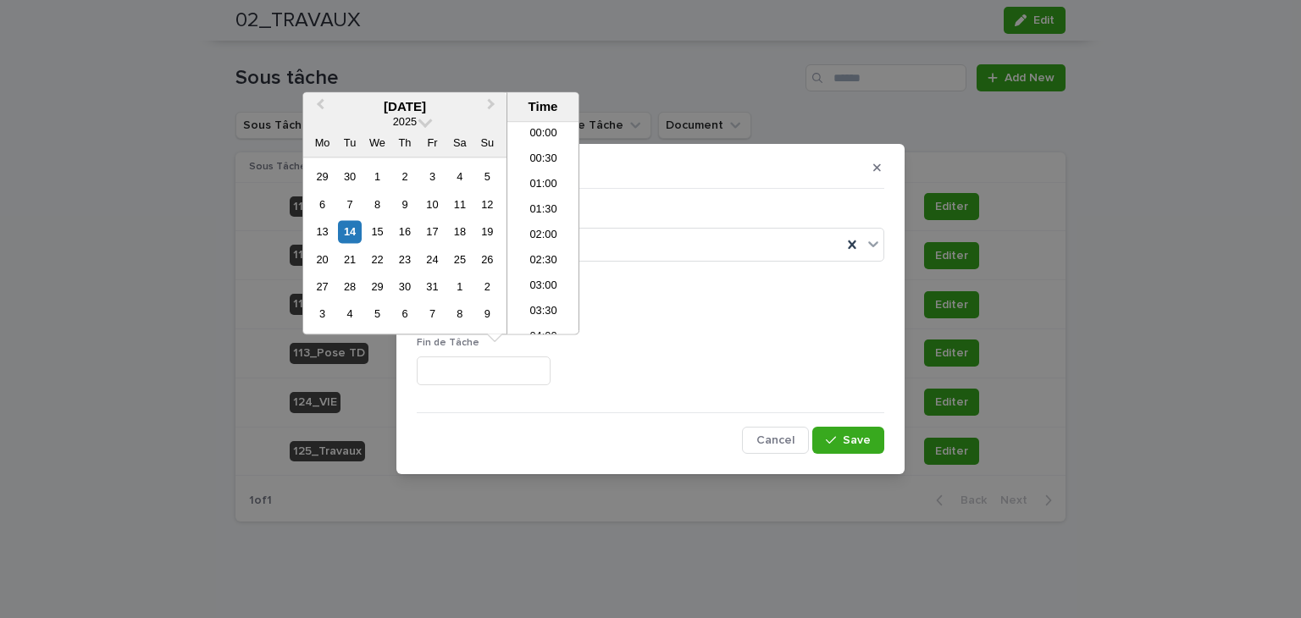
click at [512, 367] on input "text" at bounding box center [484, 372] width 134 height 30
click at [436, 263] on div "24" at bounding box center [432, 259] width 23 height 23
type input "**********"
click at [652, 367] on div "**********" at bounding box center [651, 372] width 468 height 30
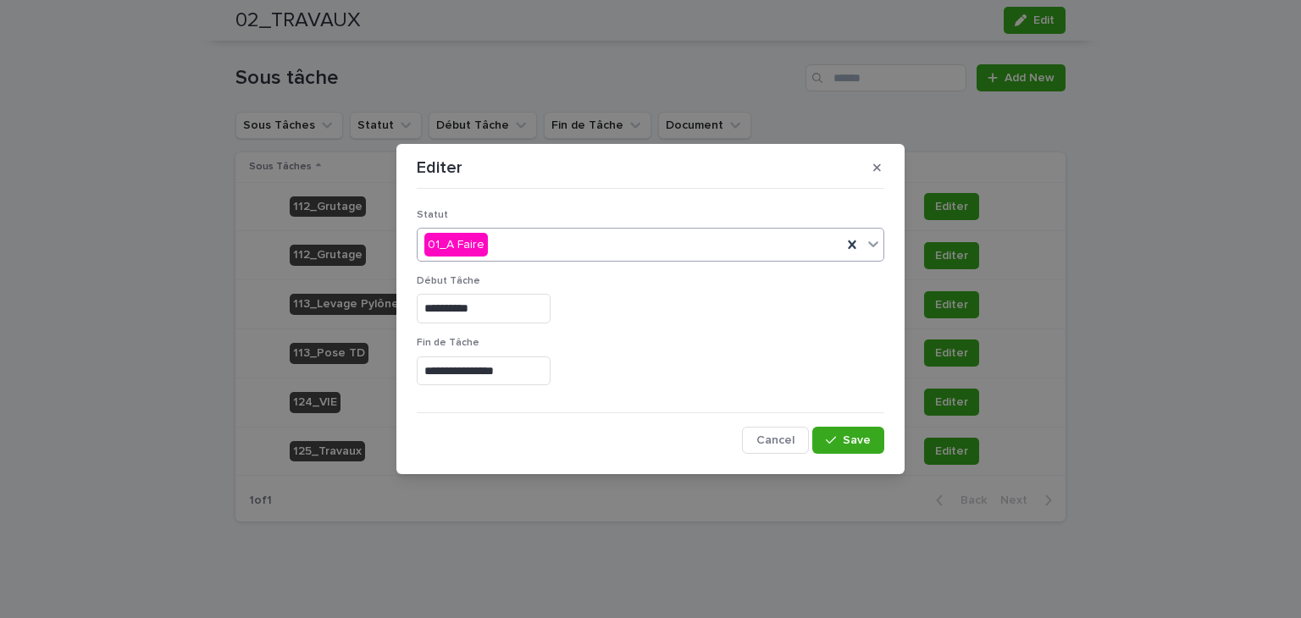
click at [620, 252] on div "01_A Faire" at bounding box center [630, 245] width 424 height 28
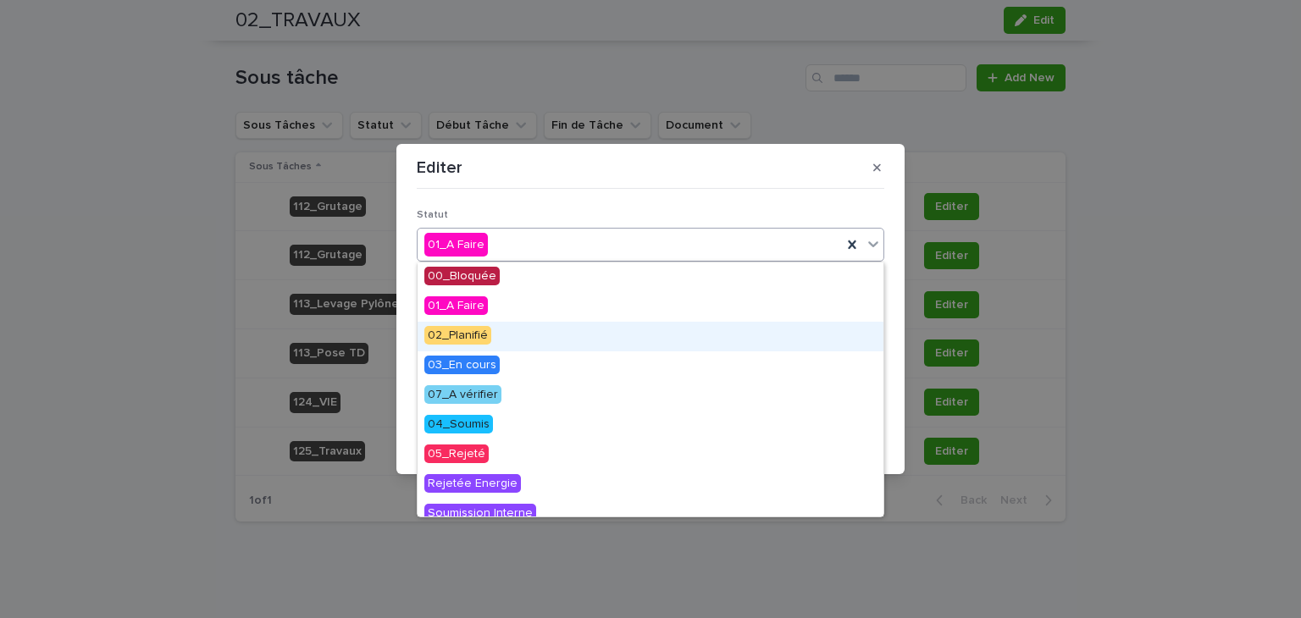
click at [571, 331] on div "02_Planifié" at bounding box center [651, 337] width 466 height 30
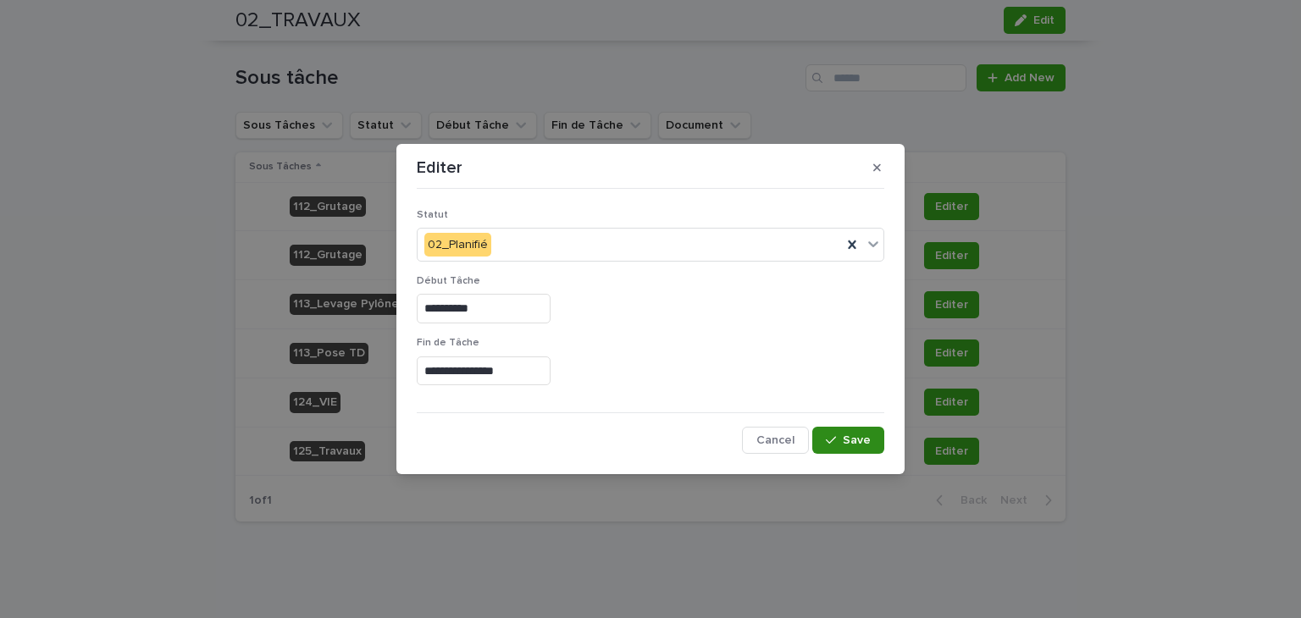
click at [831, 435] on icon "button" at bounding box center [831, 441] width 10 height 12
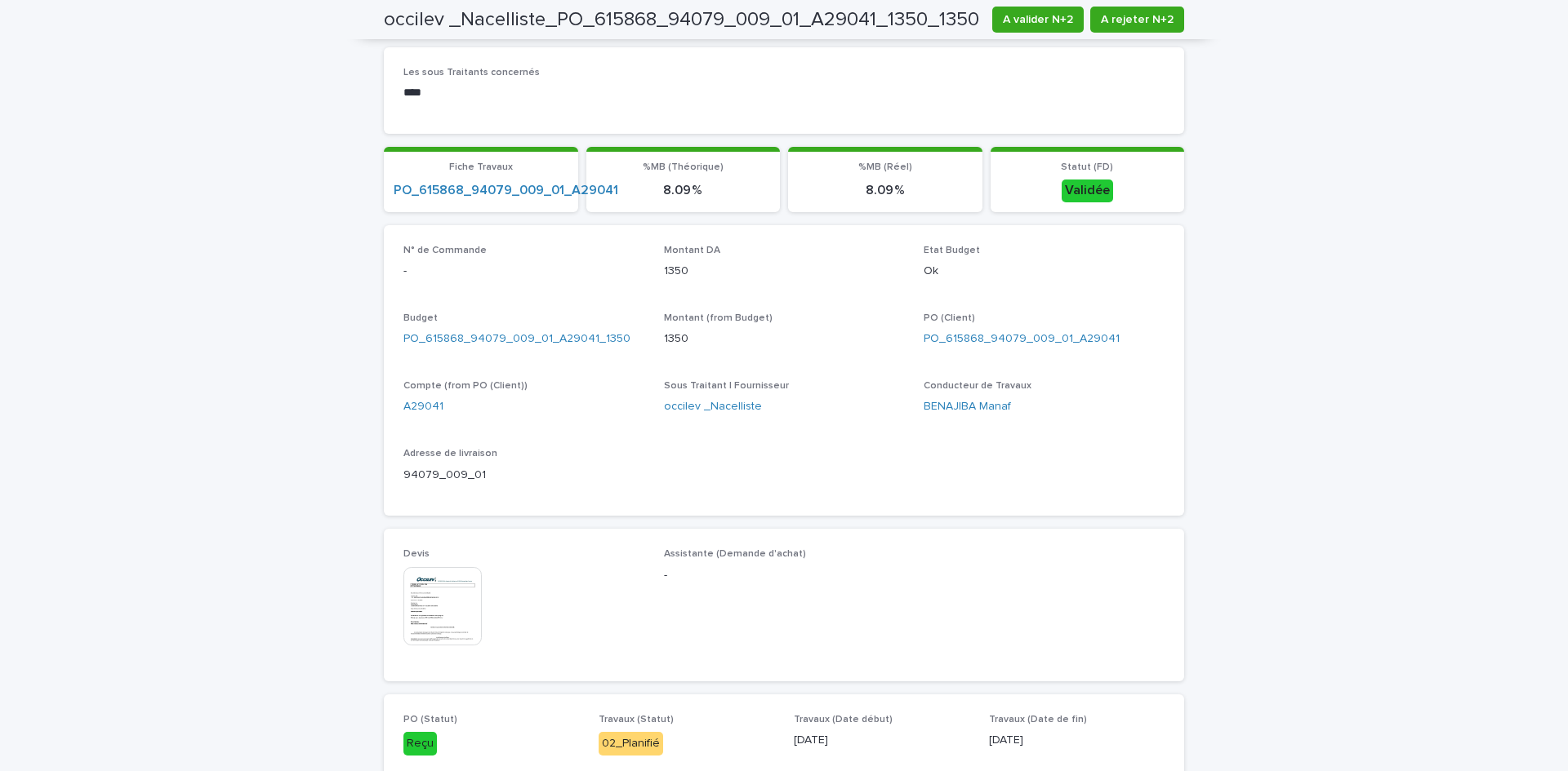
scroll to position [245, 0]
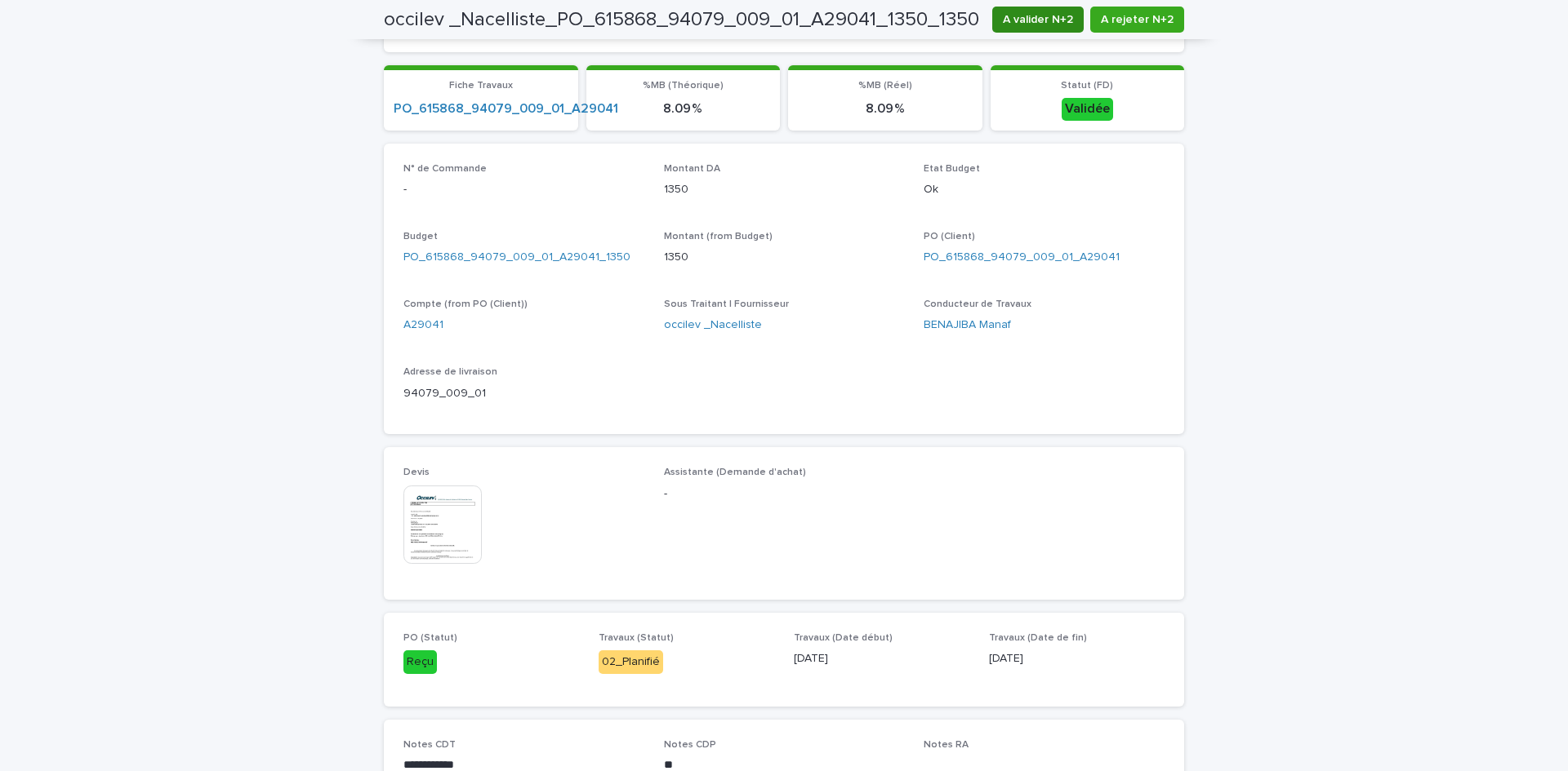
click at [1021, 19] on span "A valider N+2" at bounding box center [1038, 19] width 70 height 16
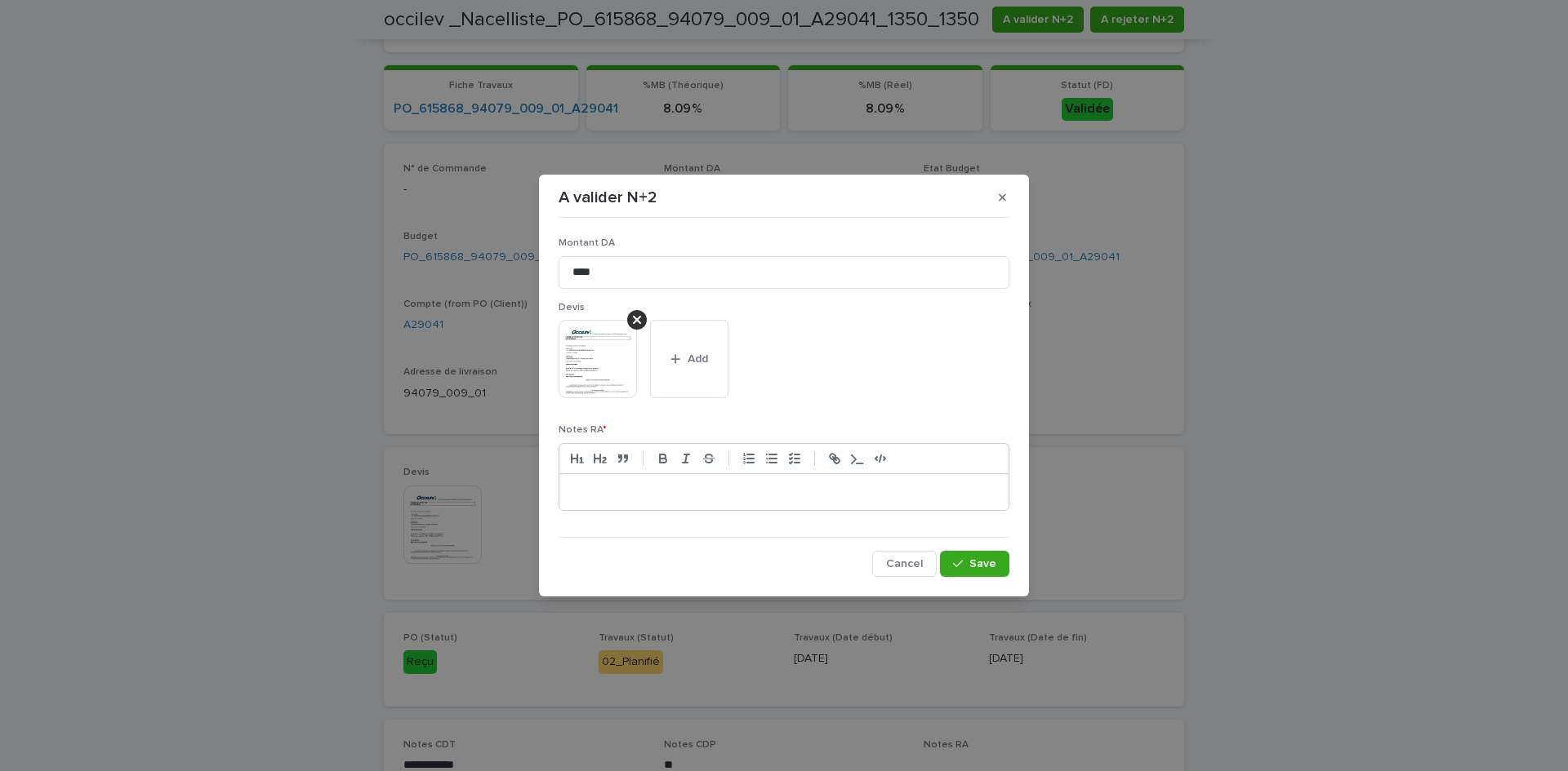
click at [680, 489] on p at bounding box center [784, 492] width 424 height 16
click at [601, 377] on img at bounding box center [597, 359] width 78 height 78
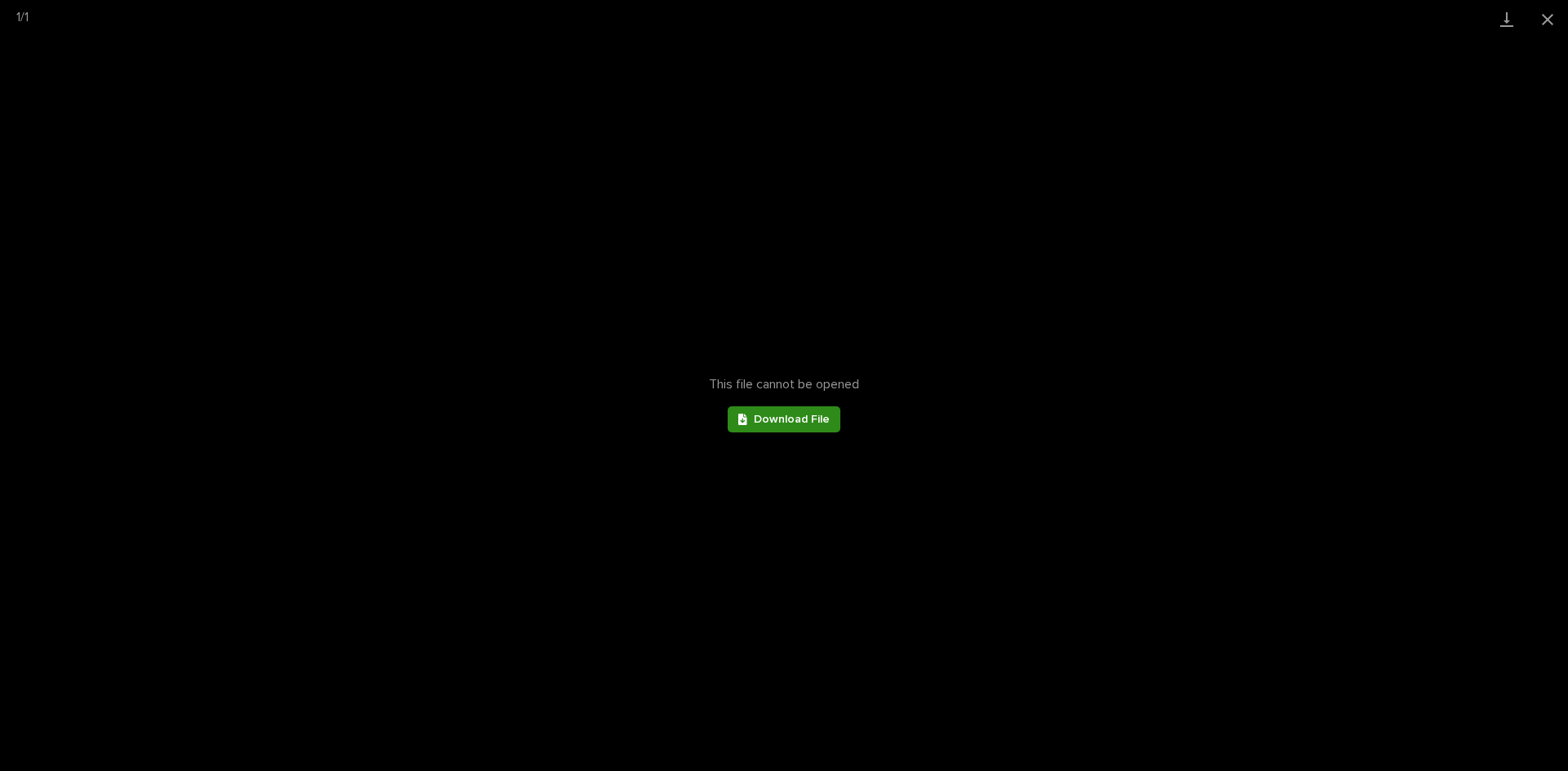
click at [771, 421] on span "Download File" at bounding box center [792, 419] width 76 height 12
click at [1540, 20] on button "Close gallery" at bounding box center [1548, 19] width 41 height 39
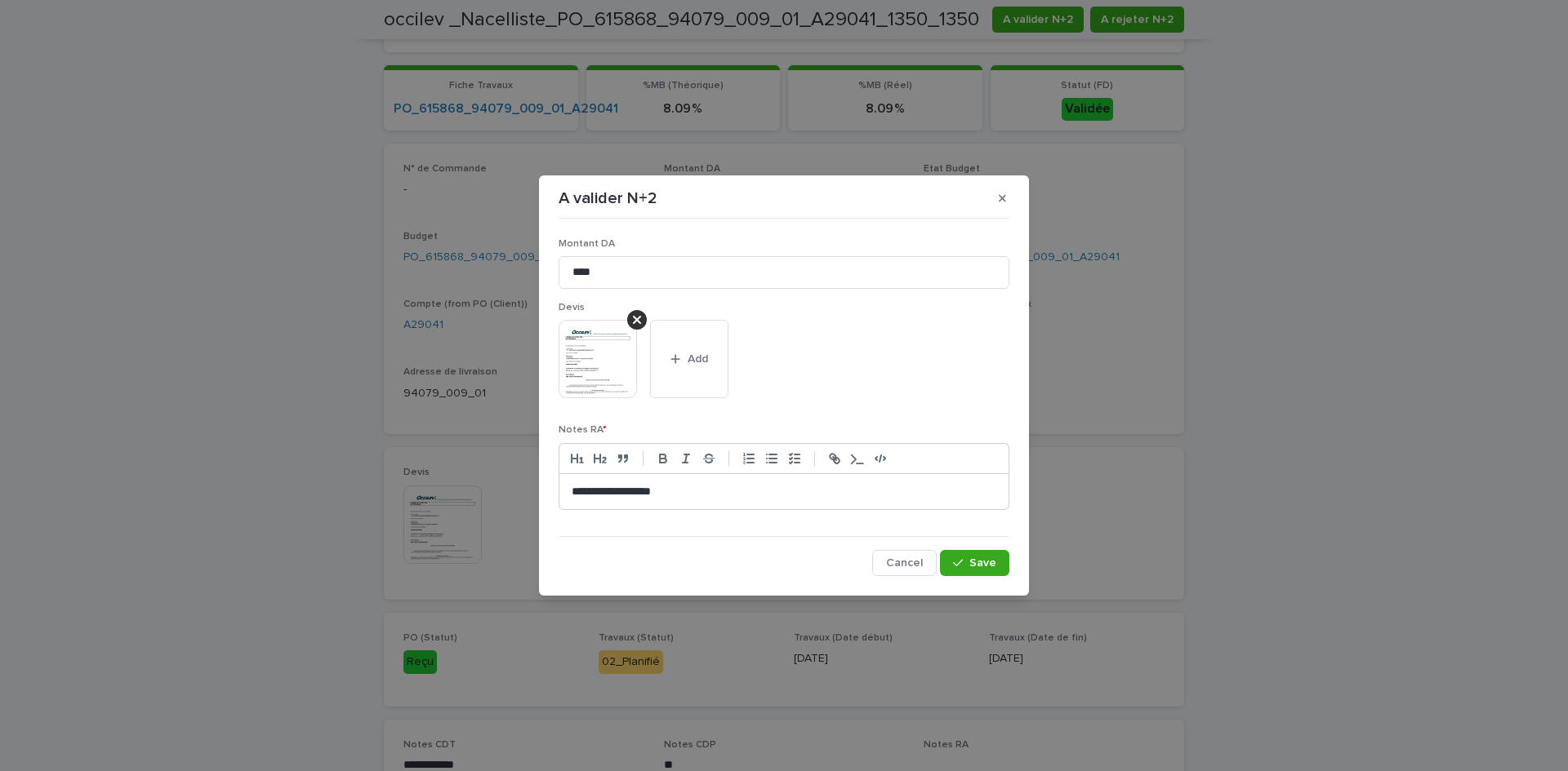
click at [723, 493] on p "**********" at bounding box center [784, 492] width 424 height 16
click at [978, 569] on span "Save" at bounding box center [983, 564] width 27 height 12
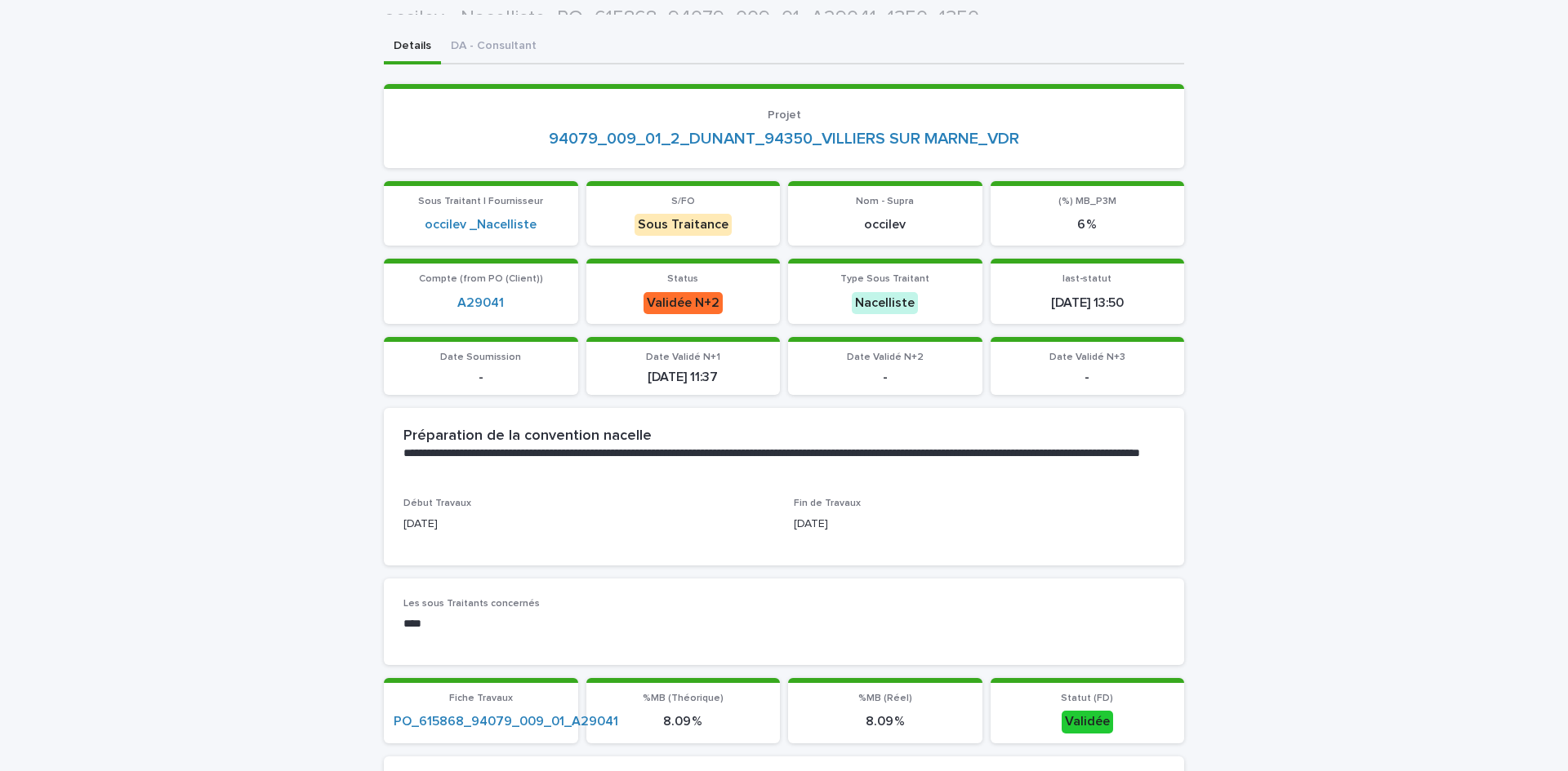
scroll to position [0, 0]
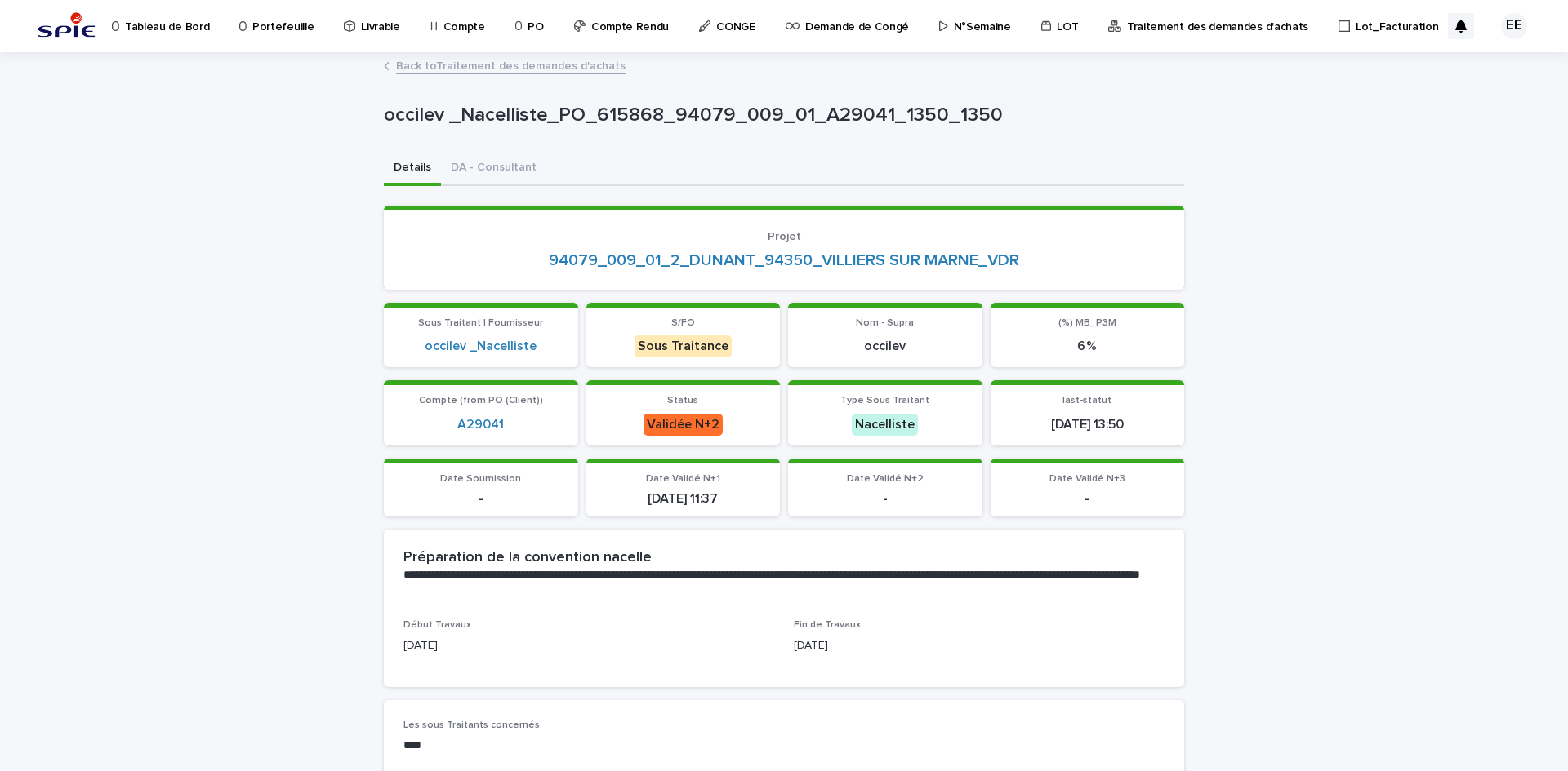
click at [515, 63] on link "Back to Traitement des demandes d'achats" at bounding box center [511, 65] width 230 height 18
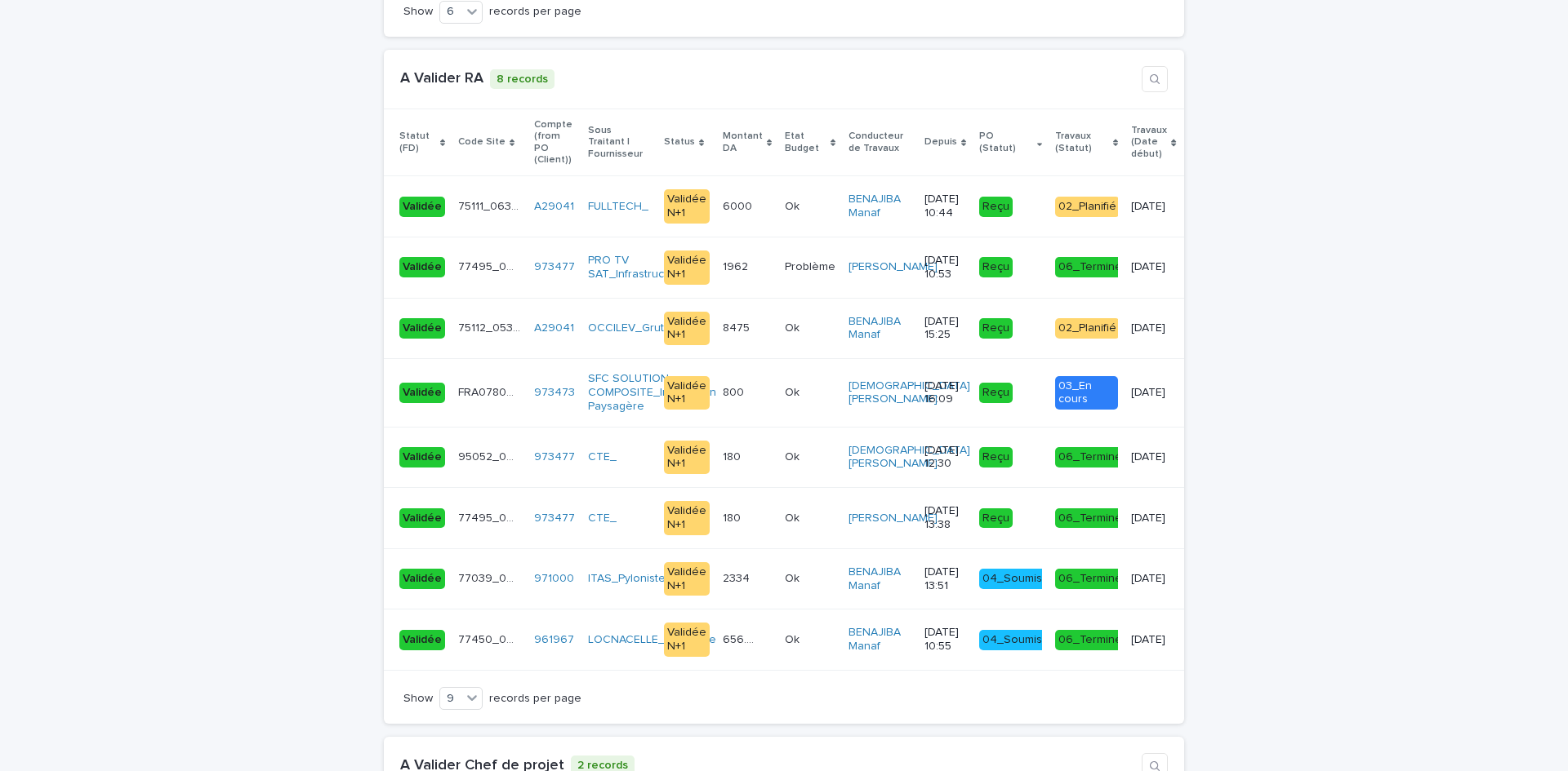
scroll to position [3347, 0]
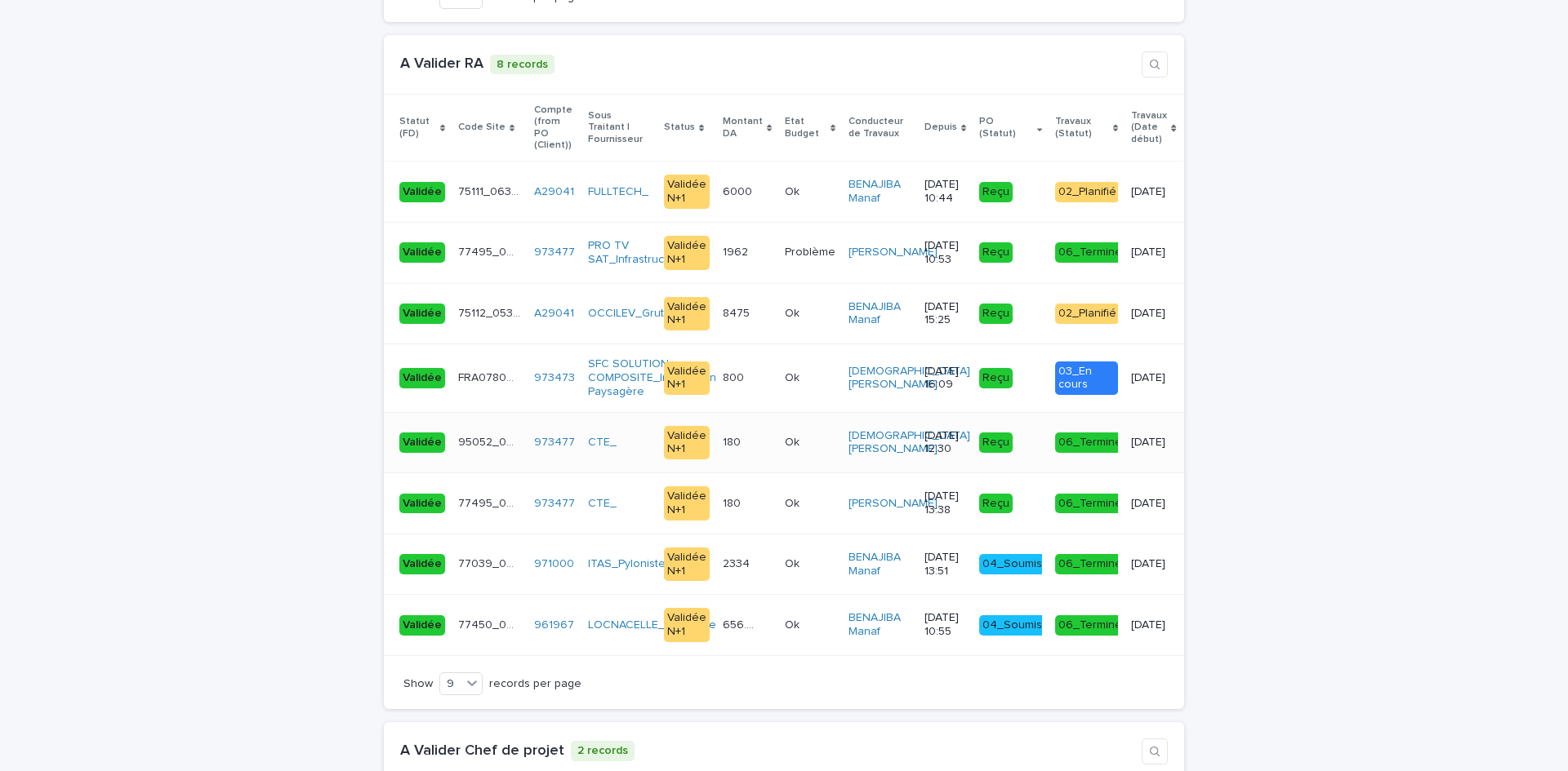
click at [742, 430] on div "180 180" at bounding box center [747, 443] width 49 height 27
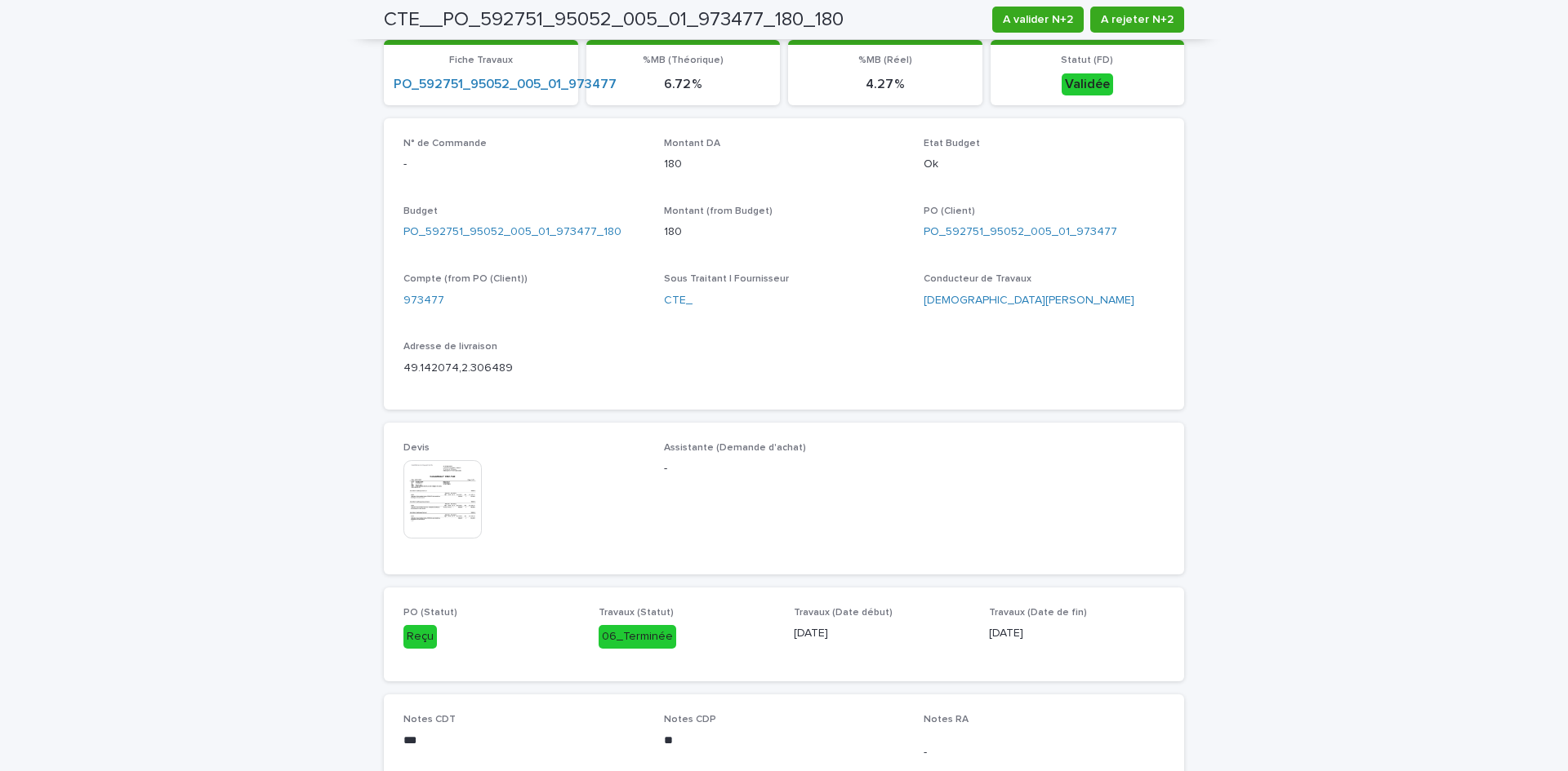
scroll to position [163, 0]
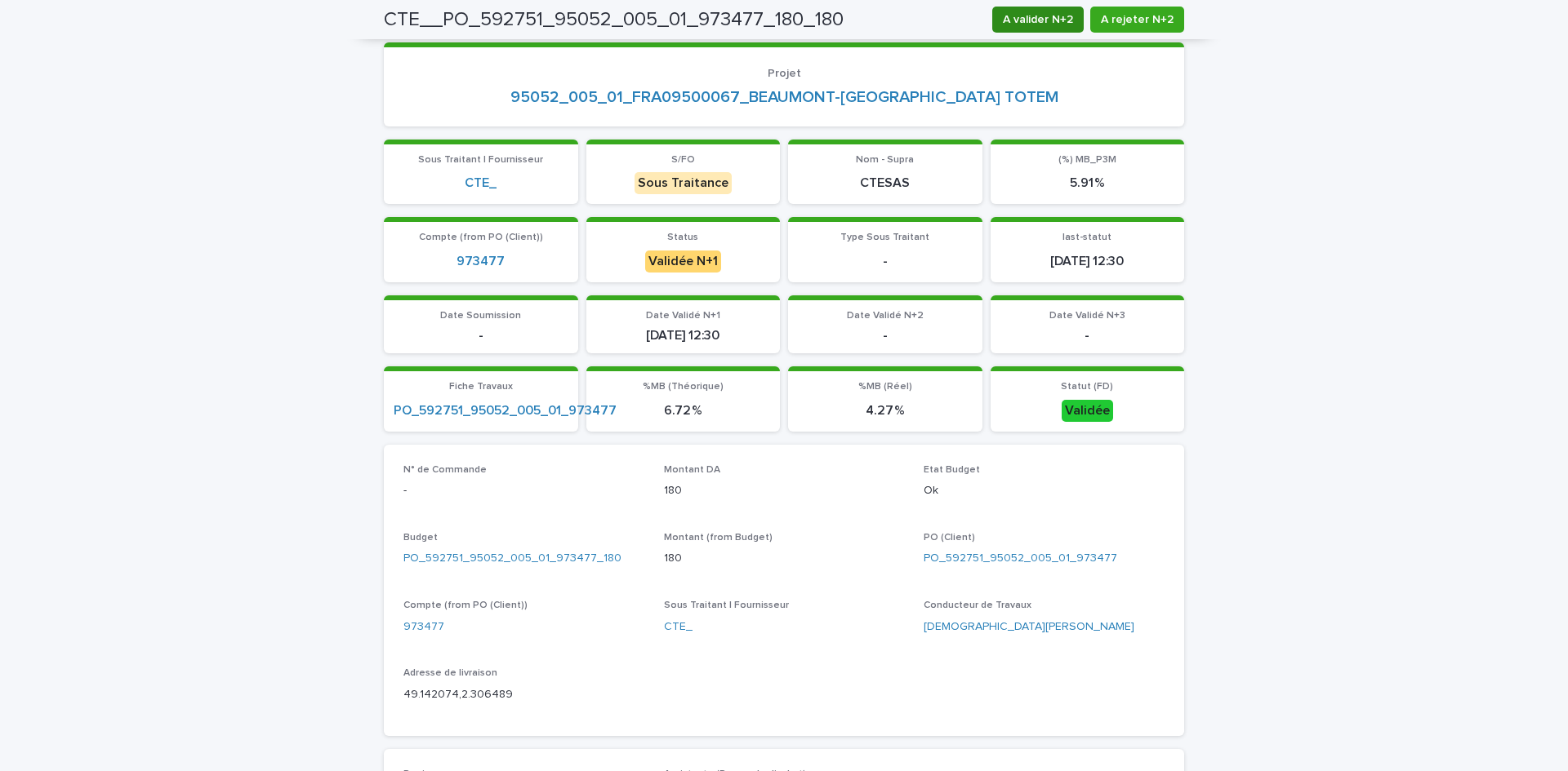
click at [1042, 24] on span "A valider N+2" at bounding box center [1038, 19] width 70 height 16
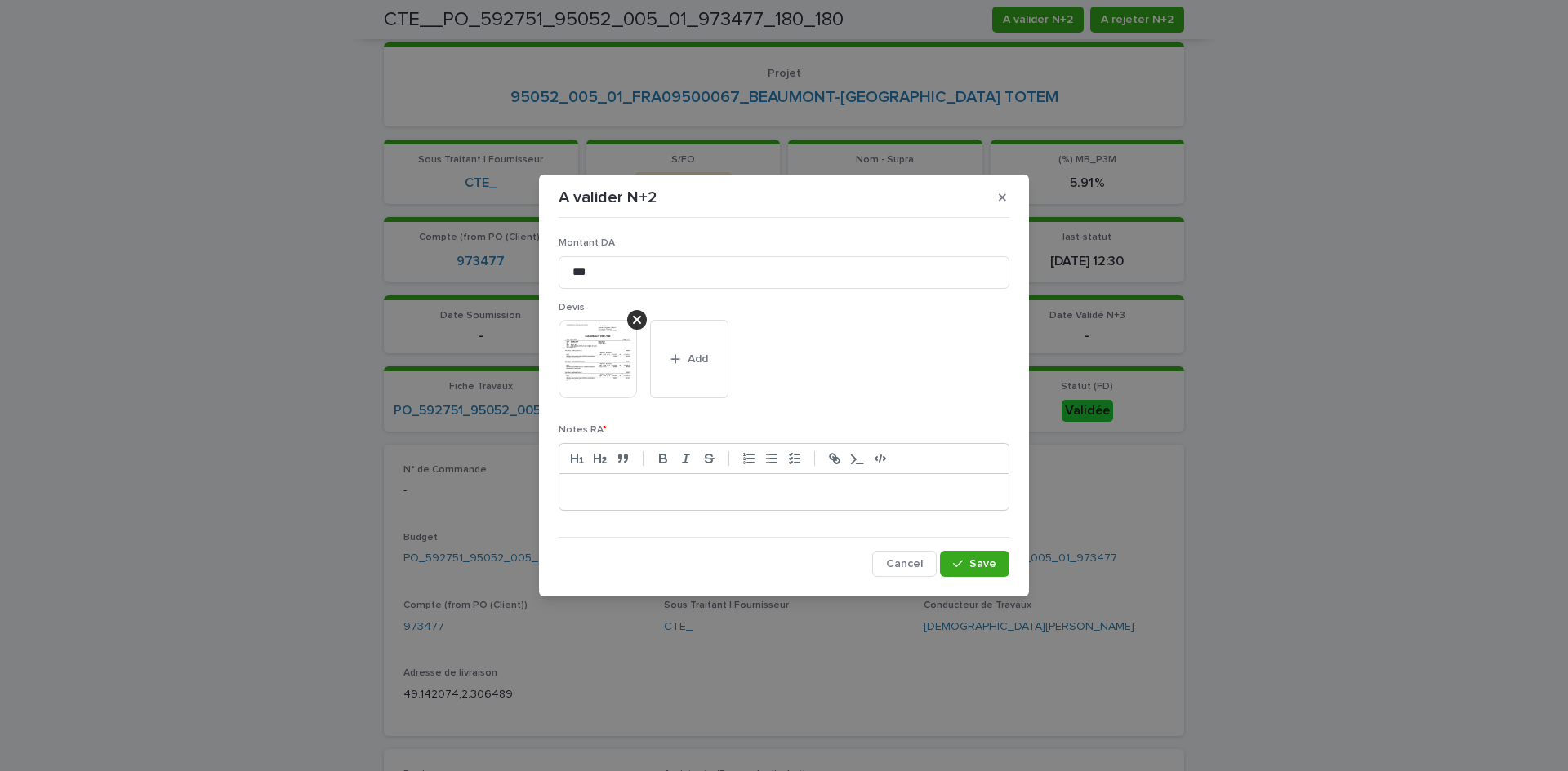
click at [892, 504] on div at bounding box center [784, 492] width 449 height 36
click at [966, 569] on div "button" at bounding box center [960, 564] width 16 height 12
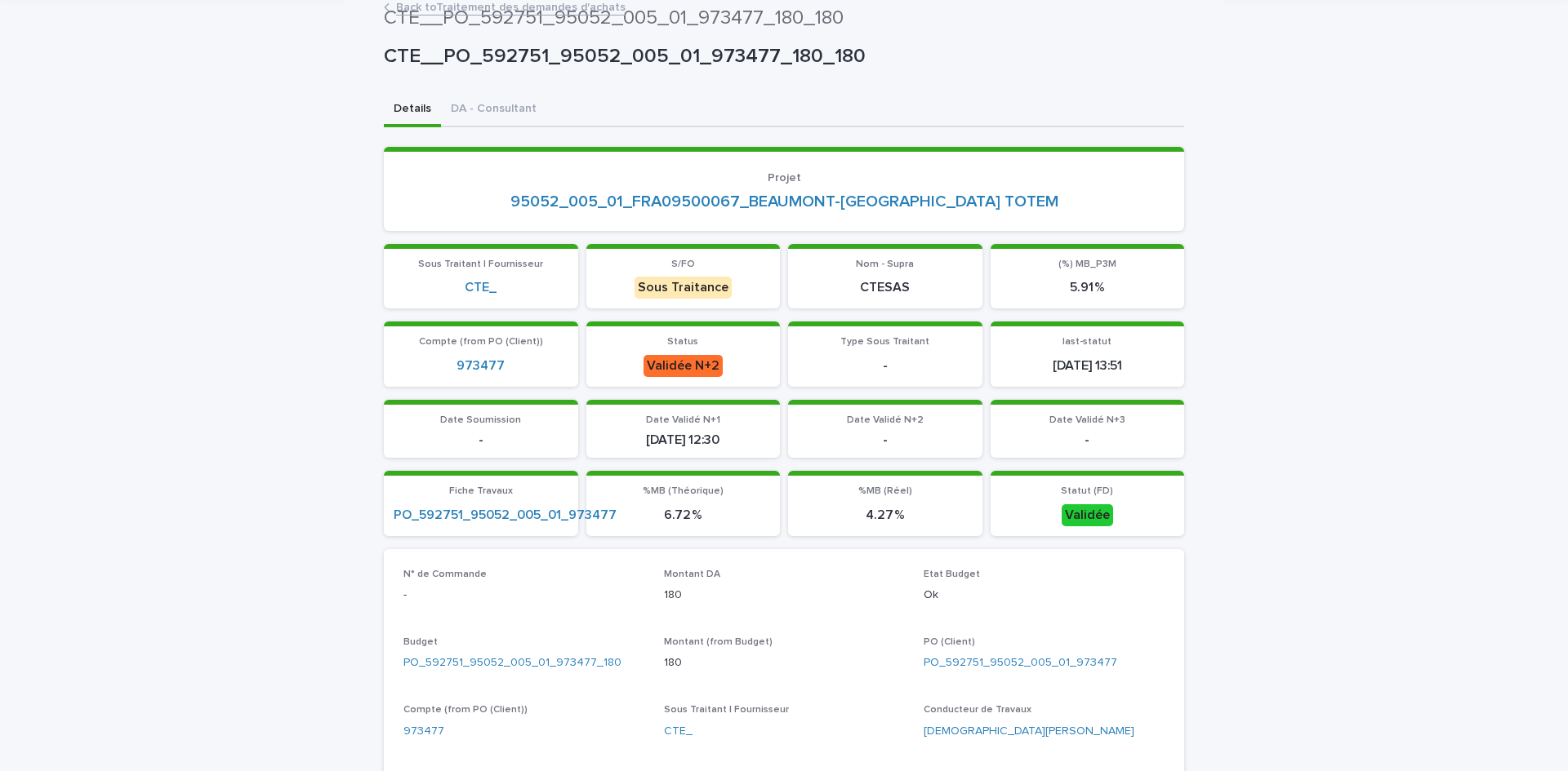
scroll to position [0, 0]
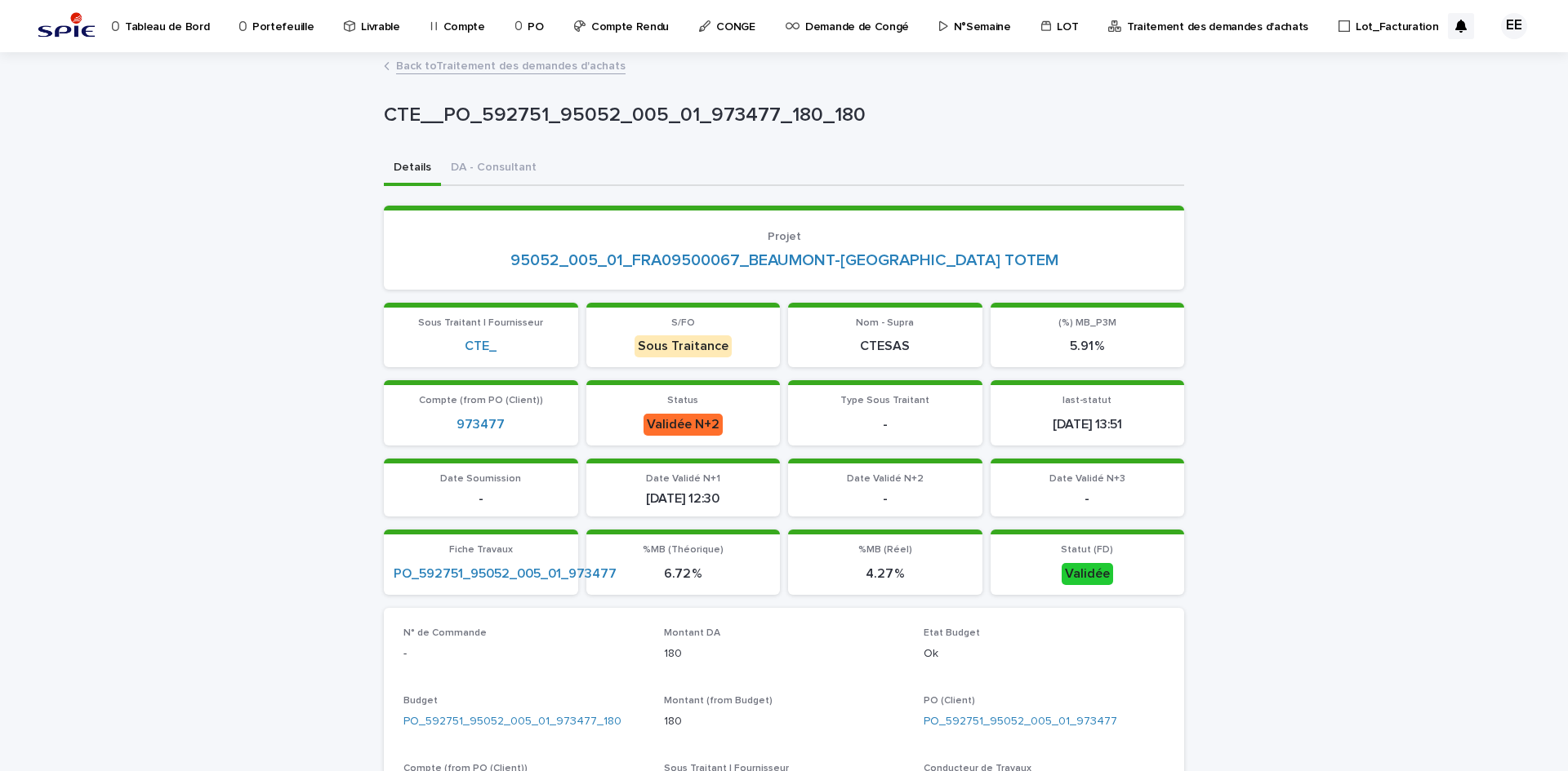
click at [446, 66] on link "Back to Traitement des demandes d'achats" at bounding box center [511, 65] width 230 height 18
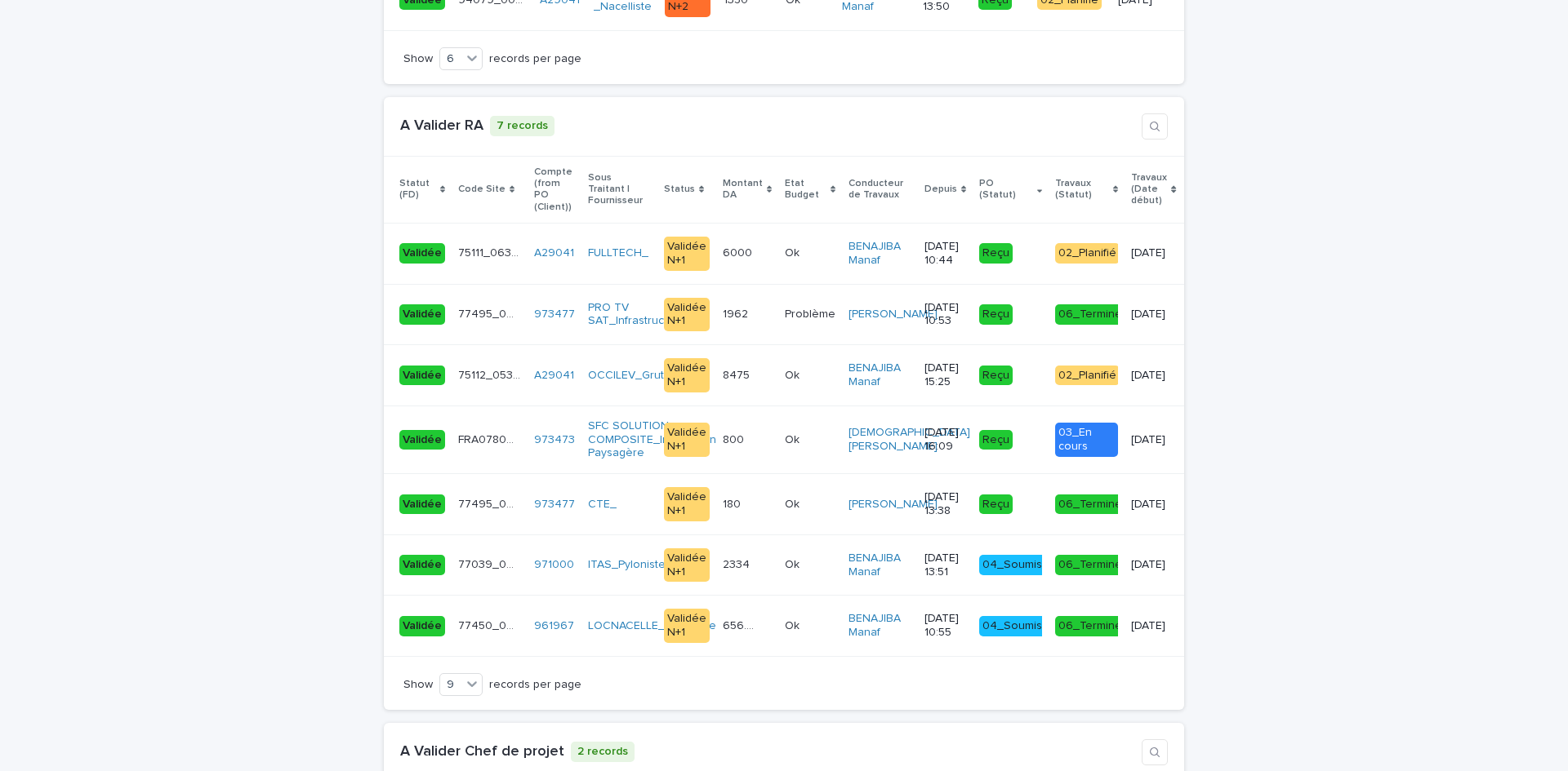
scroll to position [3347, 0]
click at [755, 448] on td "800 800" at bounding box center [747, 439] width 62 height 67
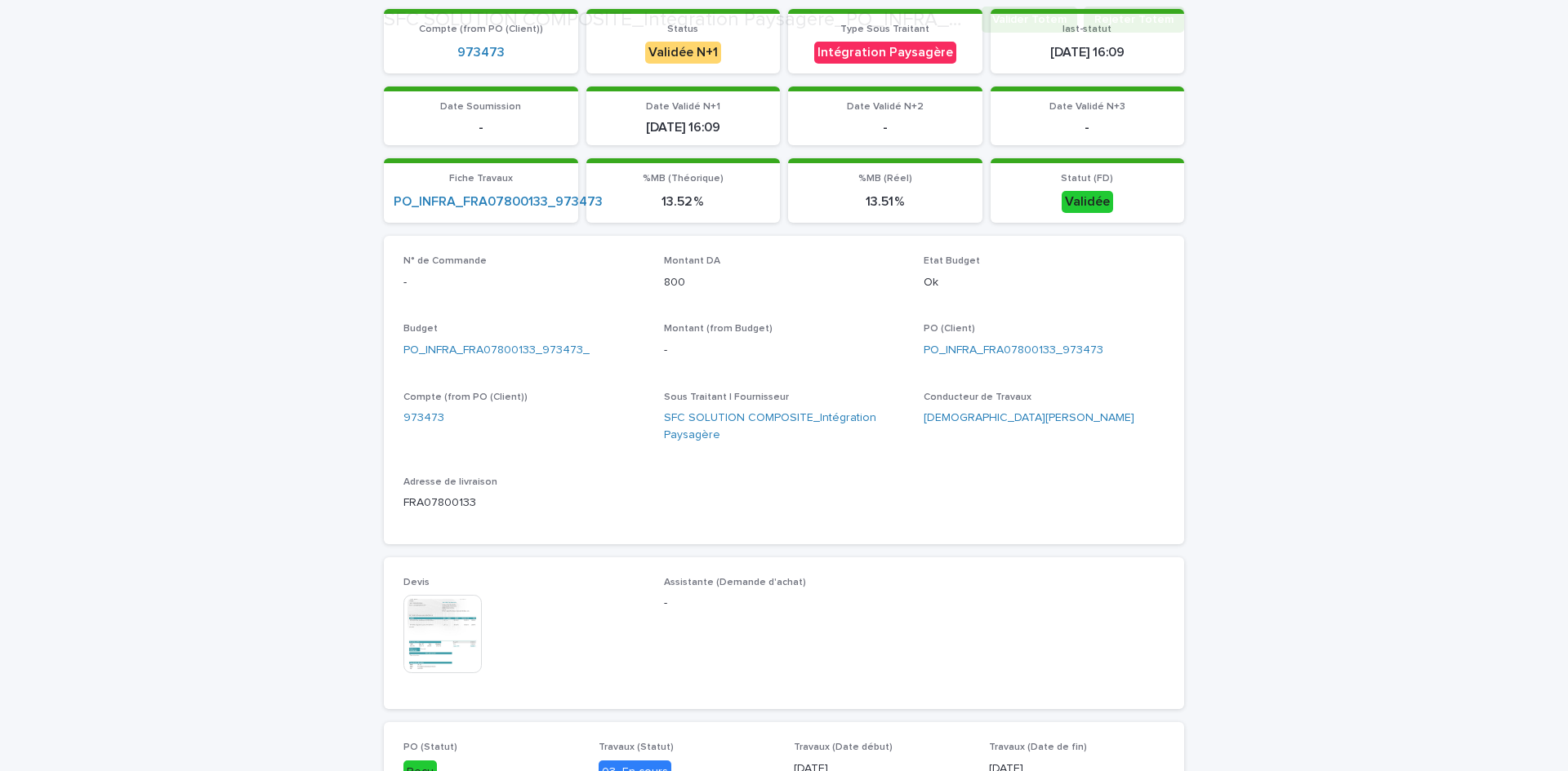
scroll to position [409, 0]
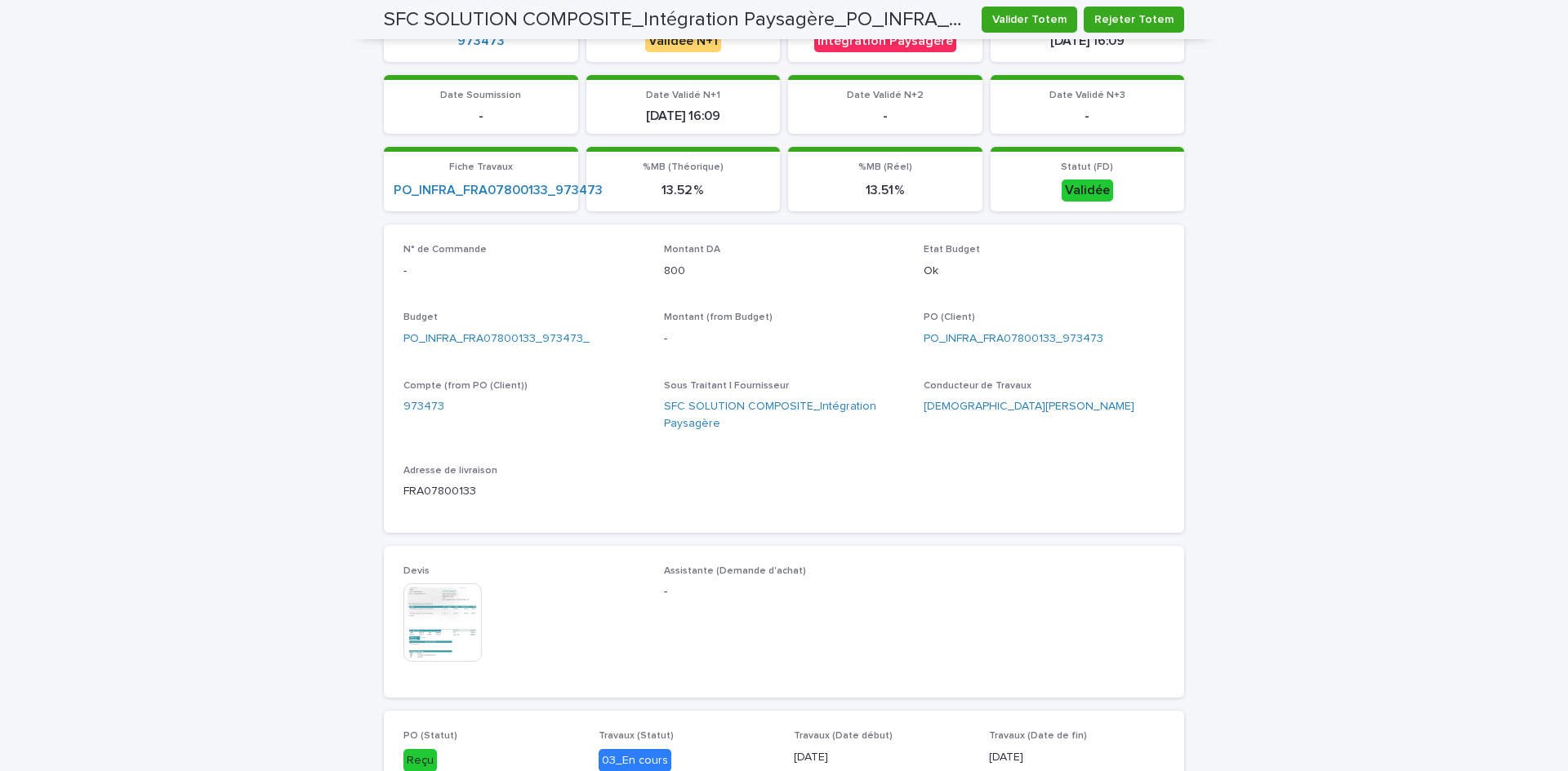
click at [446, 628] on img at bounding box center [442, 623] width 78 height 78
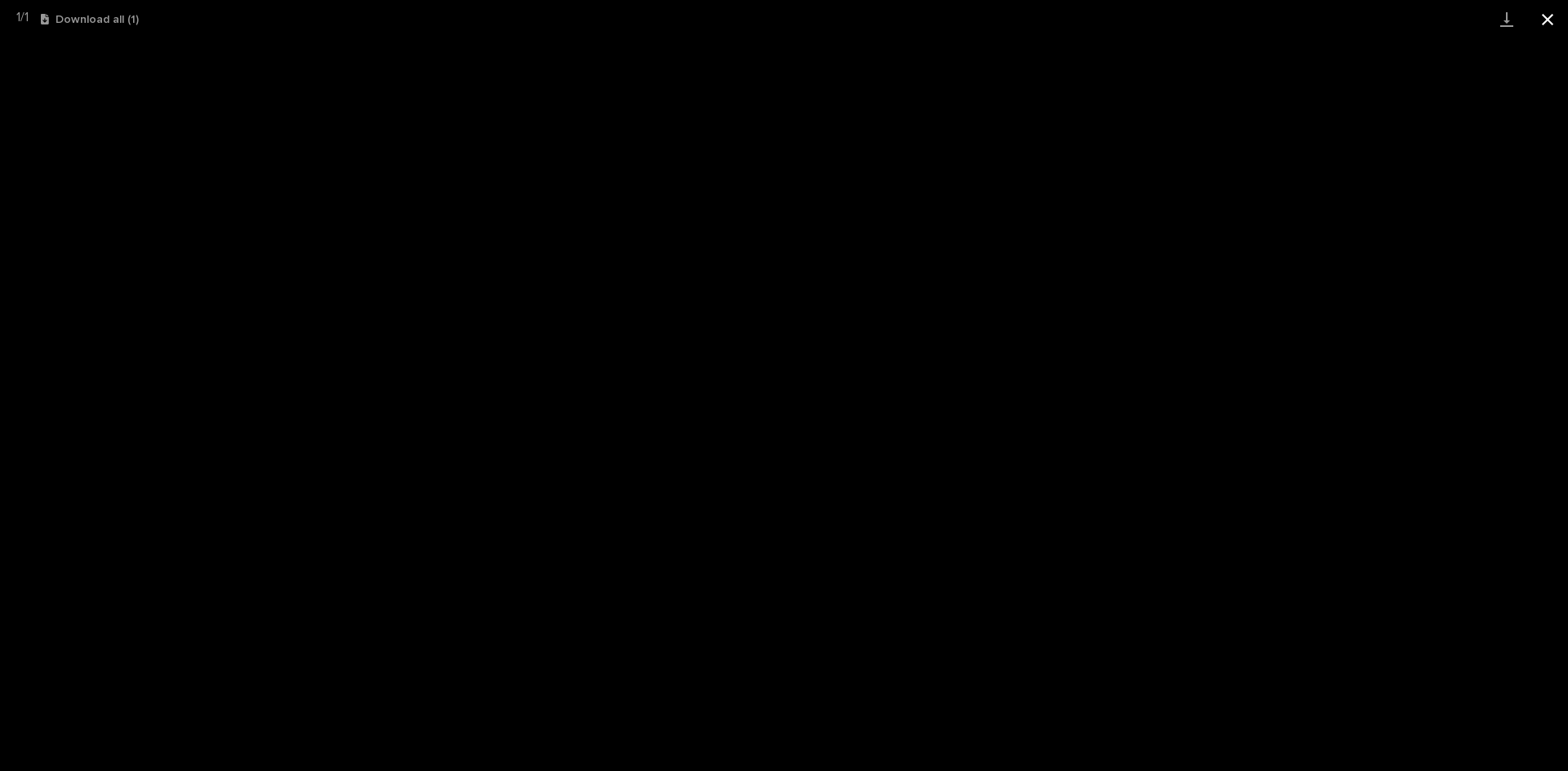
click at [1553, 19] on button "Close gallery" at bounding box center [1548, 19] width 41 height 39
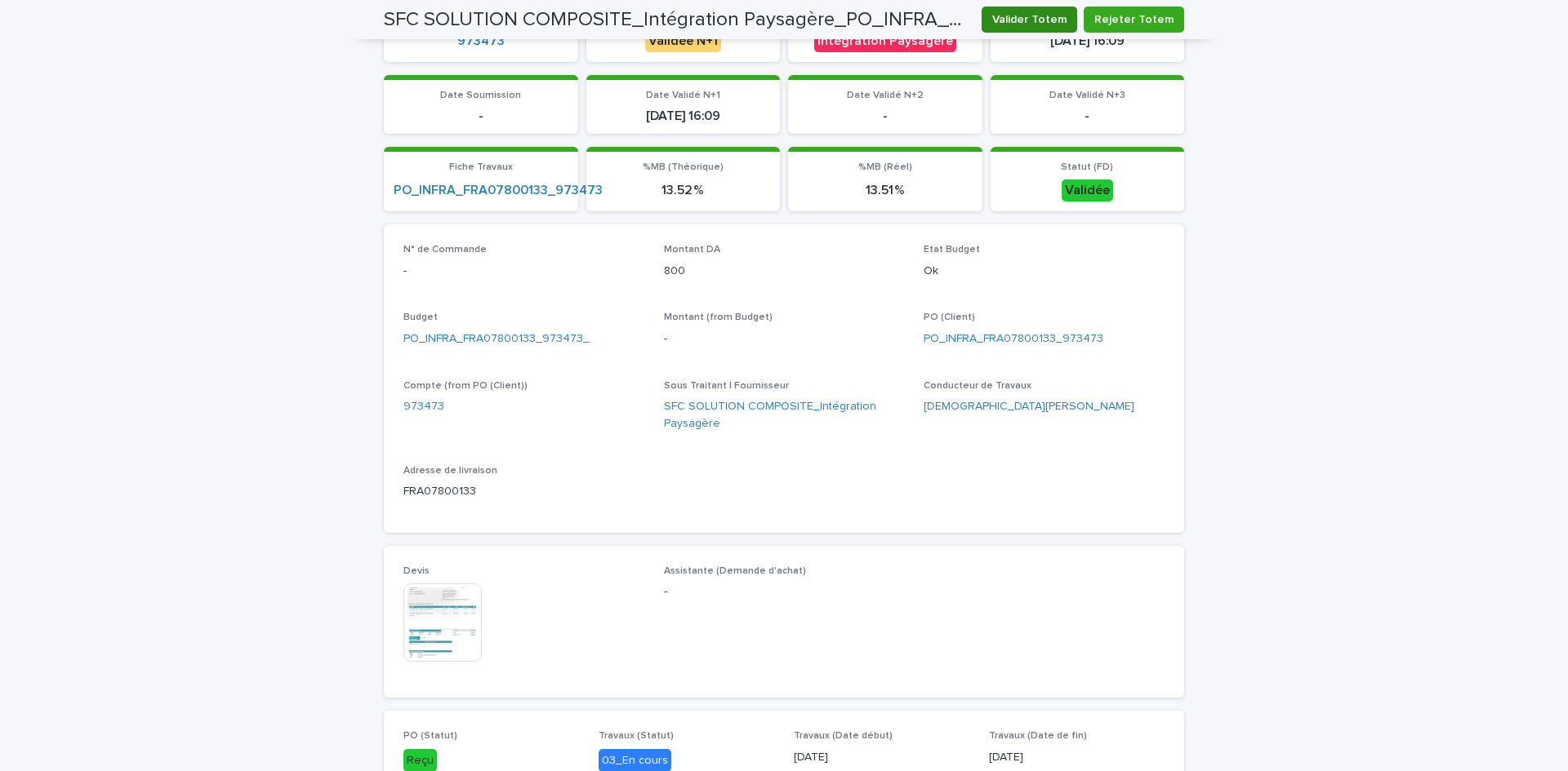
click at [1059, 31] on button "Valider Totem" at bounding box center [1029, 19] width 95 height 26
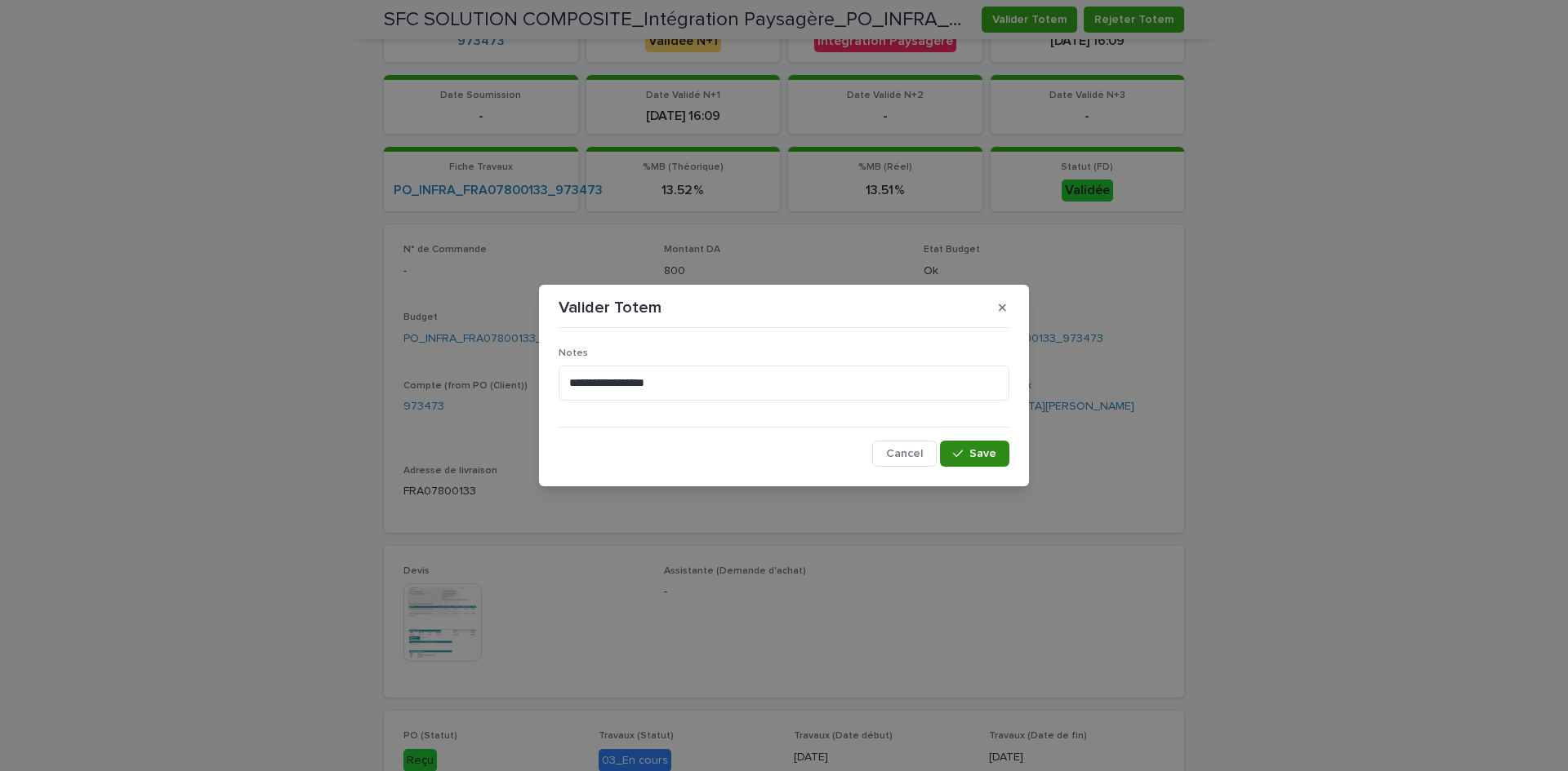
click at [974, 453] on span "Save" at bounding box center [983, 454] width 27 height 12
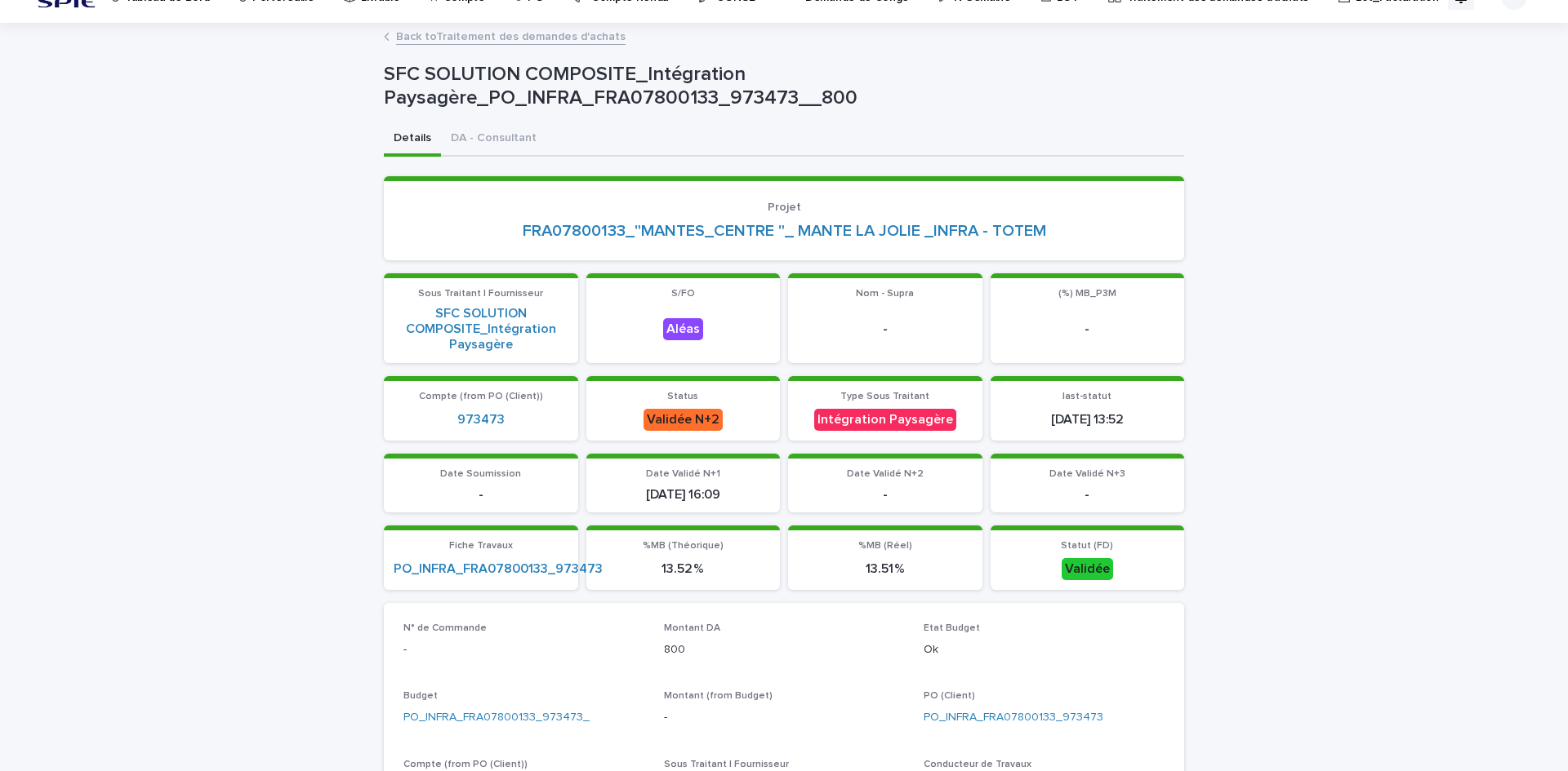
scroll to position [0, 0]
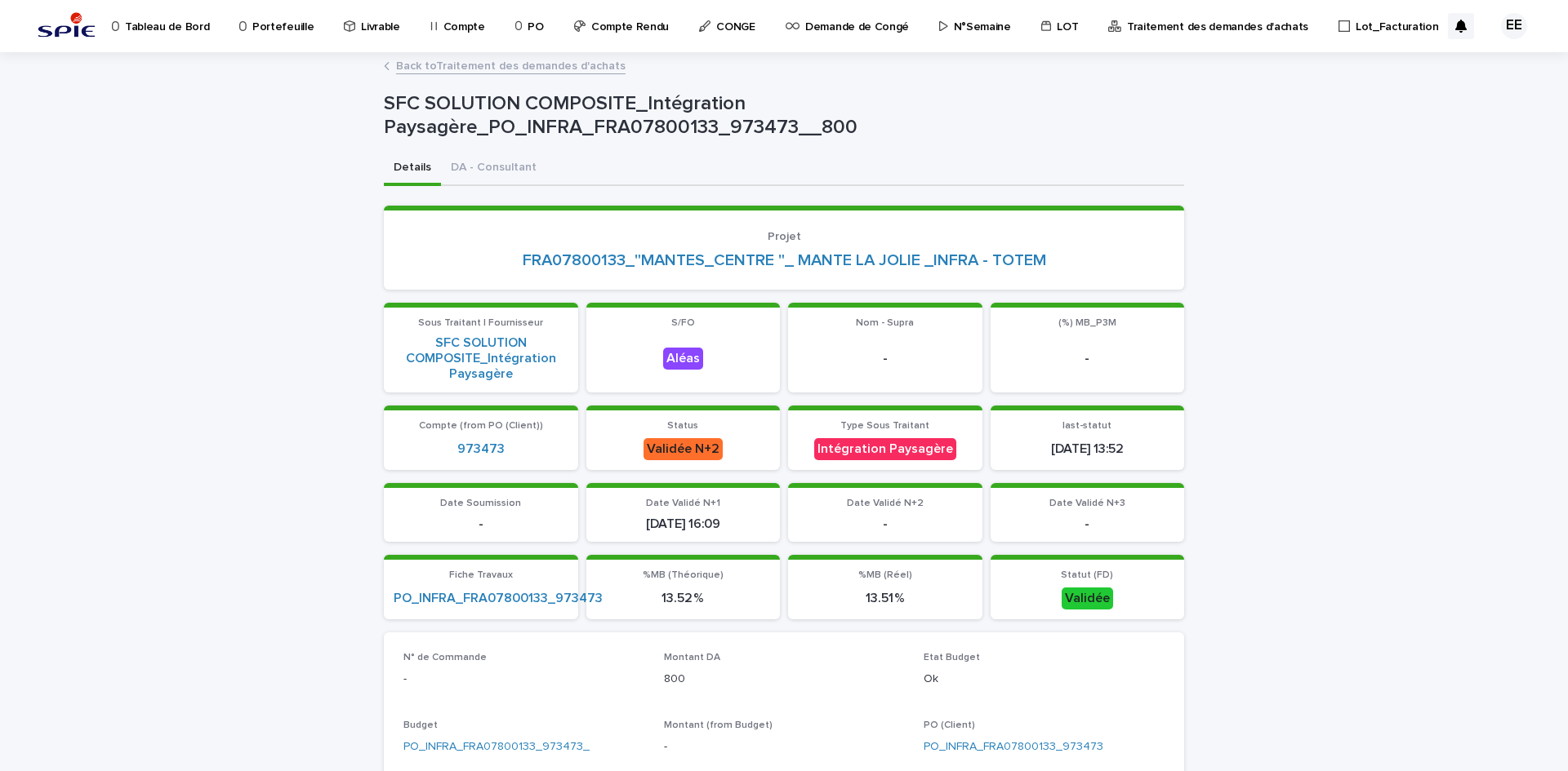
click at [566, 72] on link "Back to Traitement des demandes d'achats" at bounding box center [511, 65] width 230 height 18
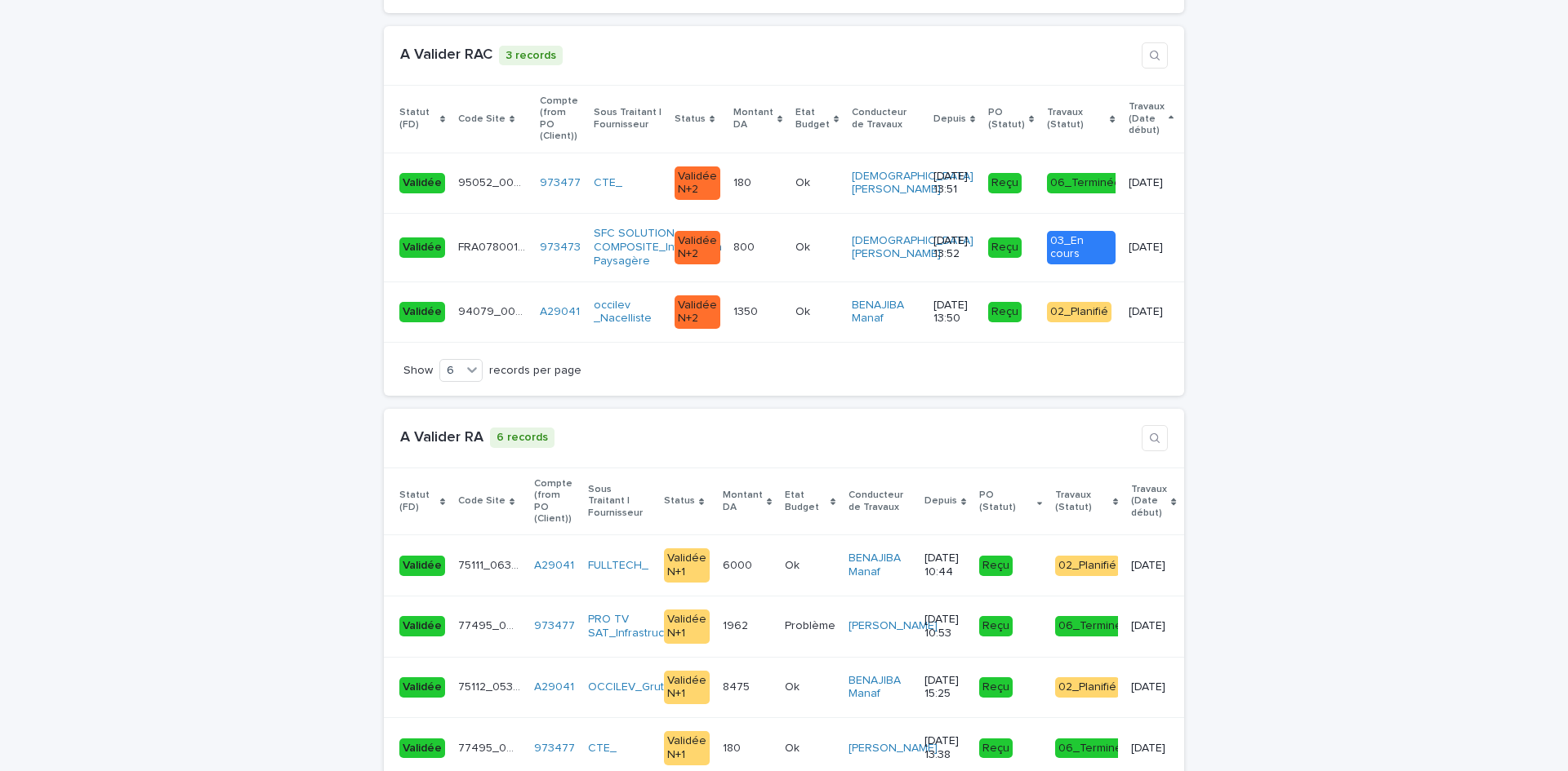
scroll to position [3510, 0]
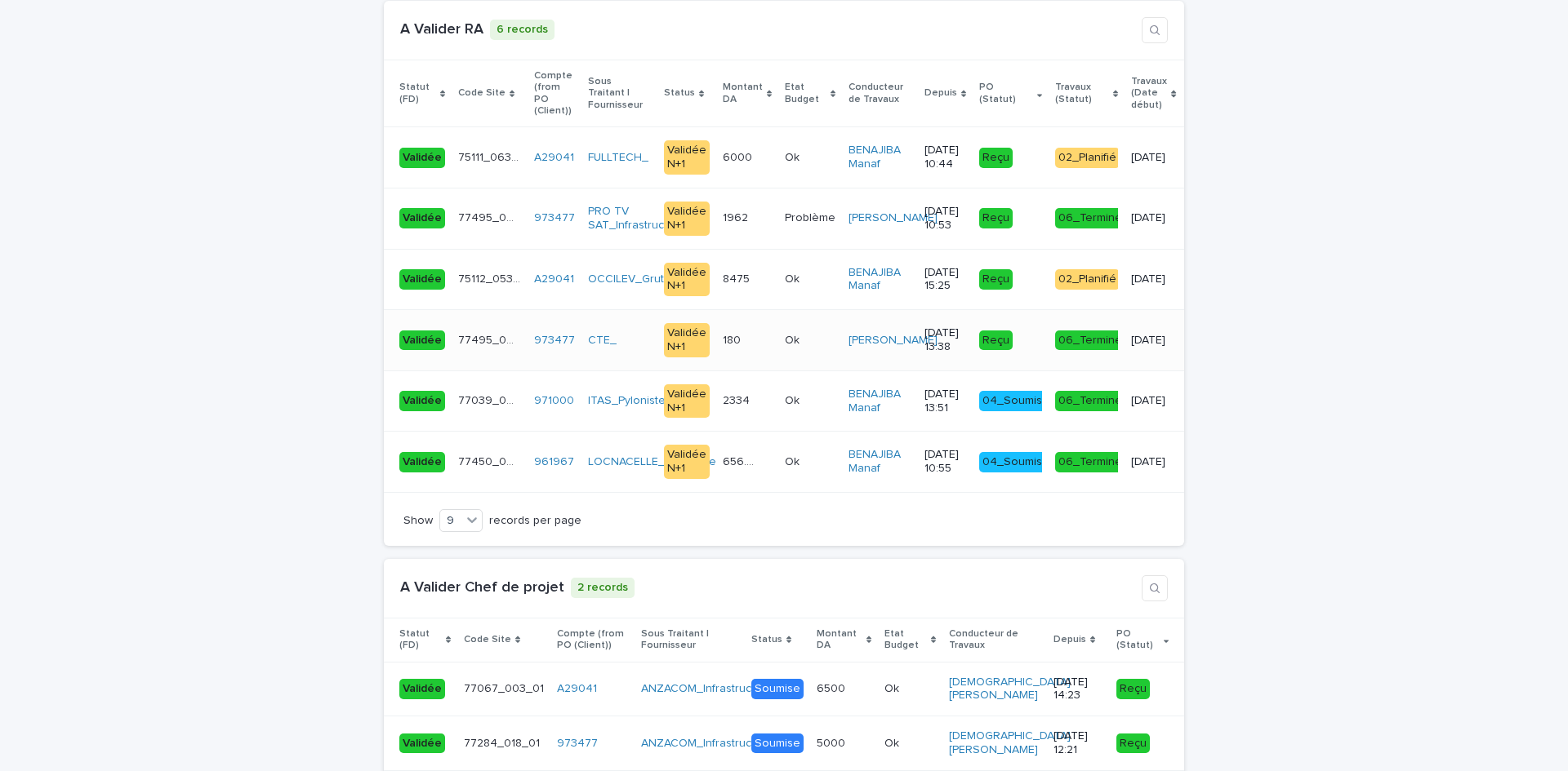
click at [743, 360] on td "180 180" at bounding box center [747, 341] width 62 height 62
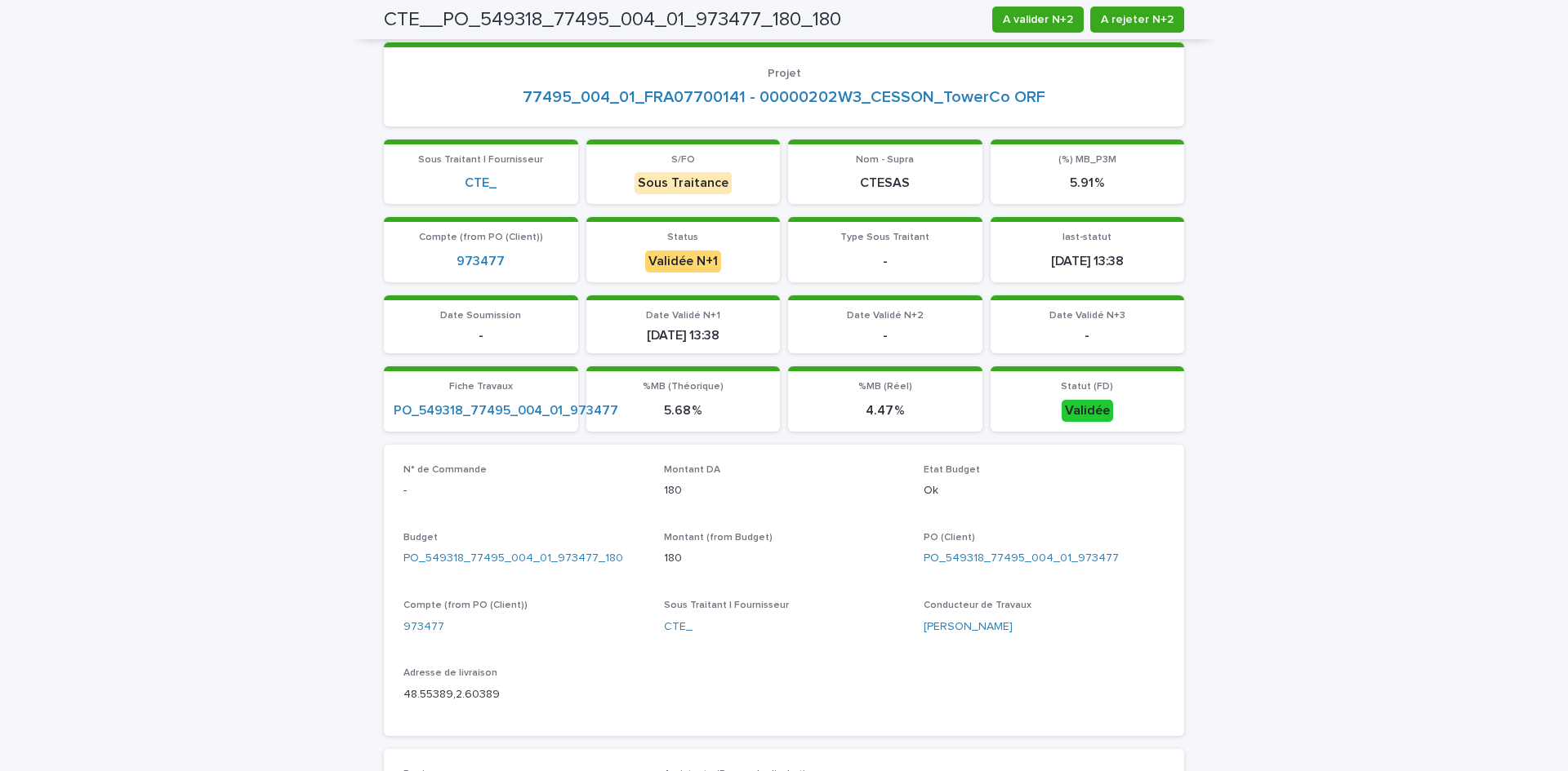
scroll to position [327, 0]
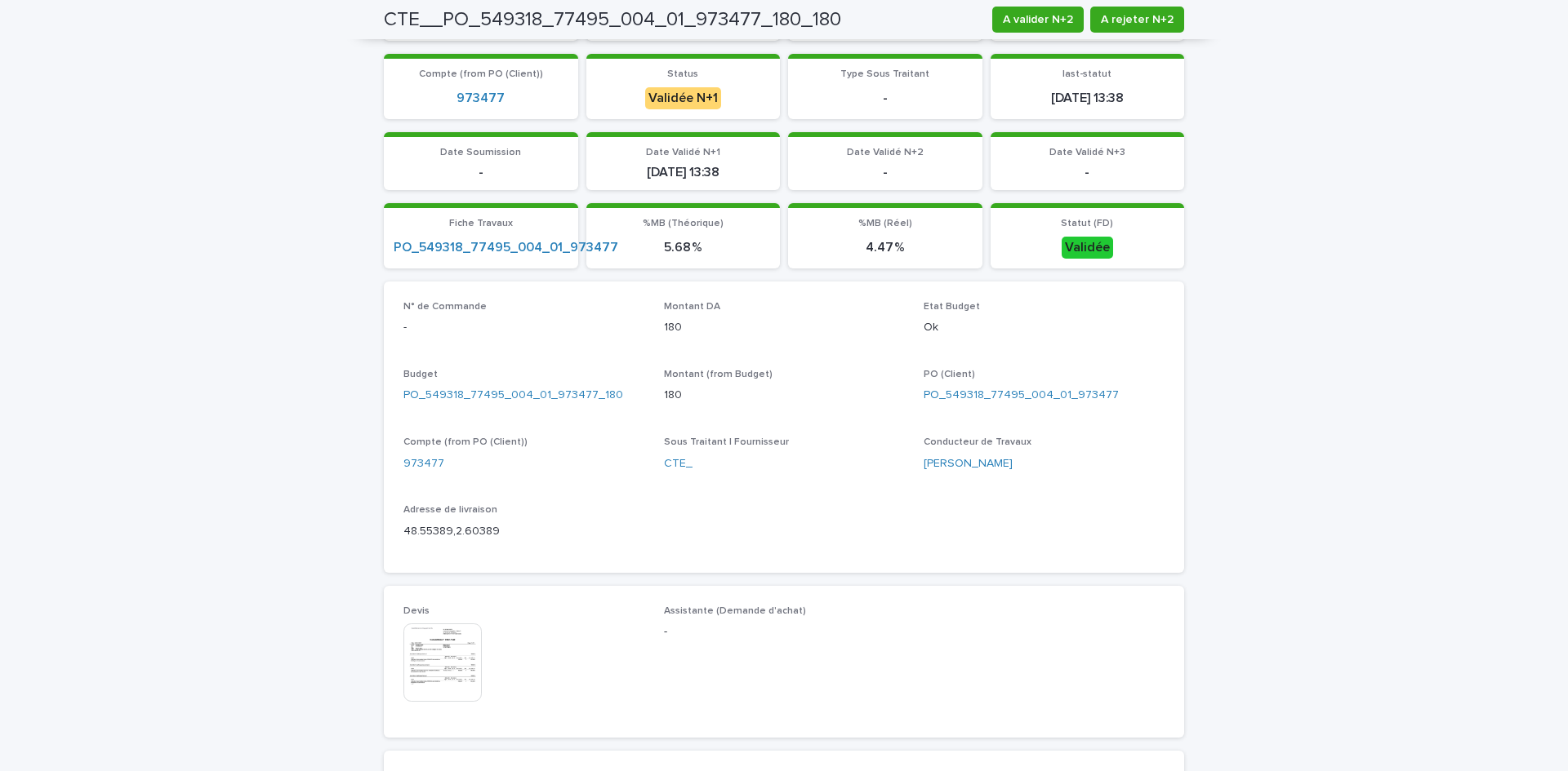
click at [440, 674] on img at bounding box center [442, 662] width 78 height 78
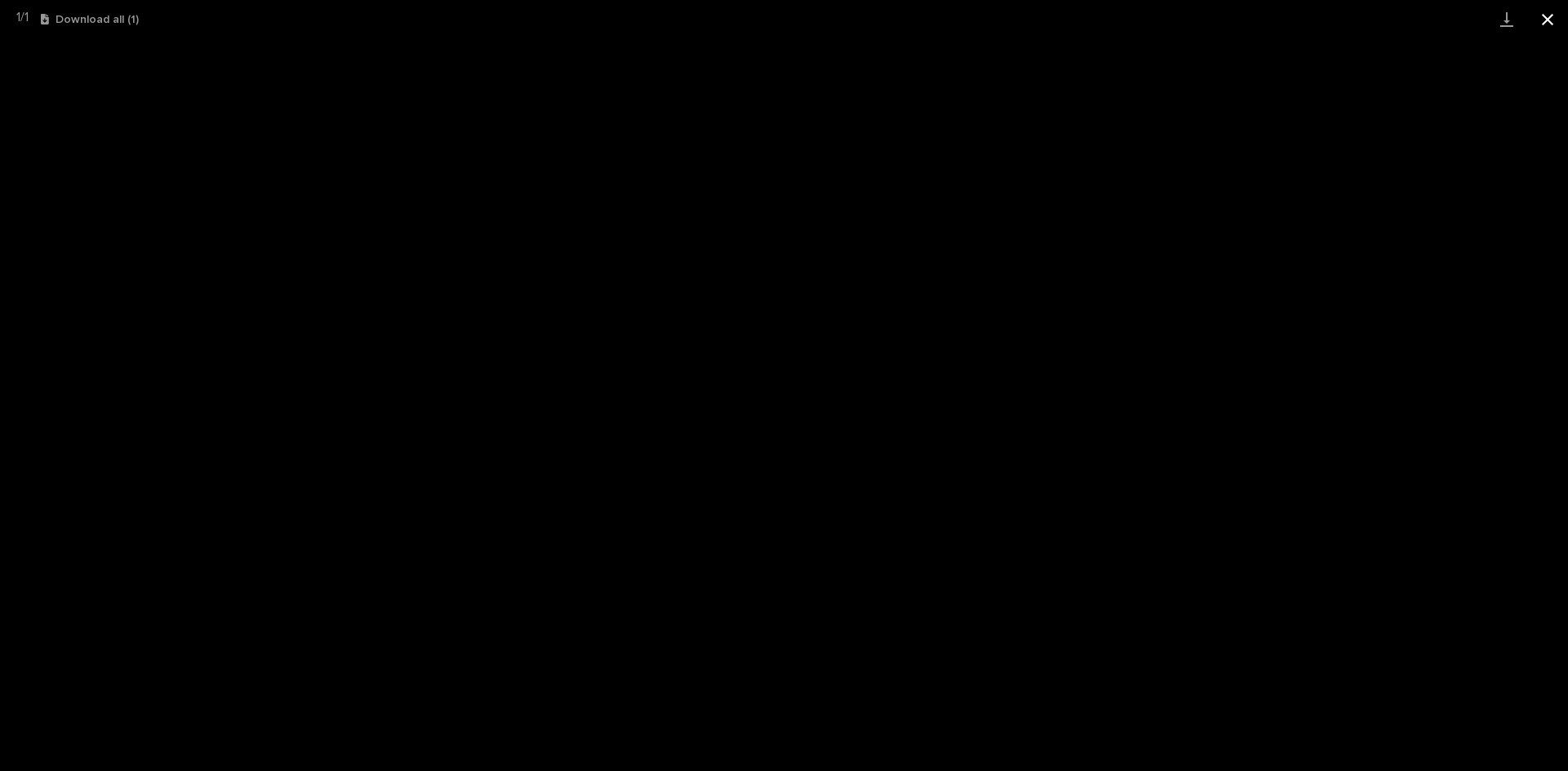
click at [1551, 18] on button "Close gallery" at bounding box center [1548, 19] width 41 height 39
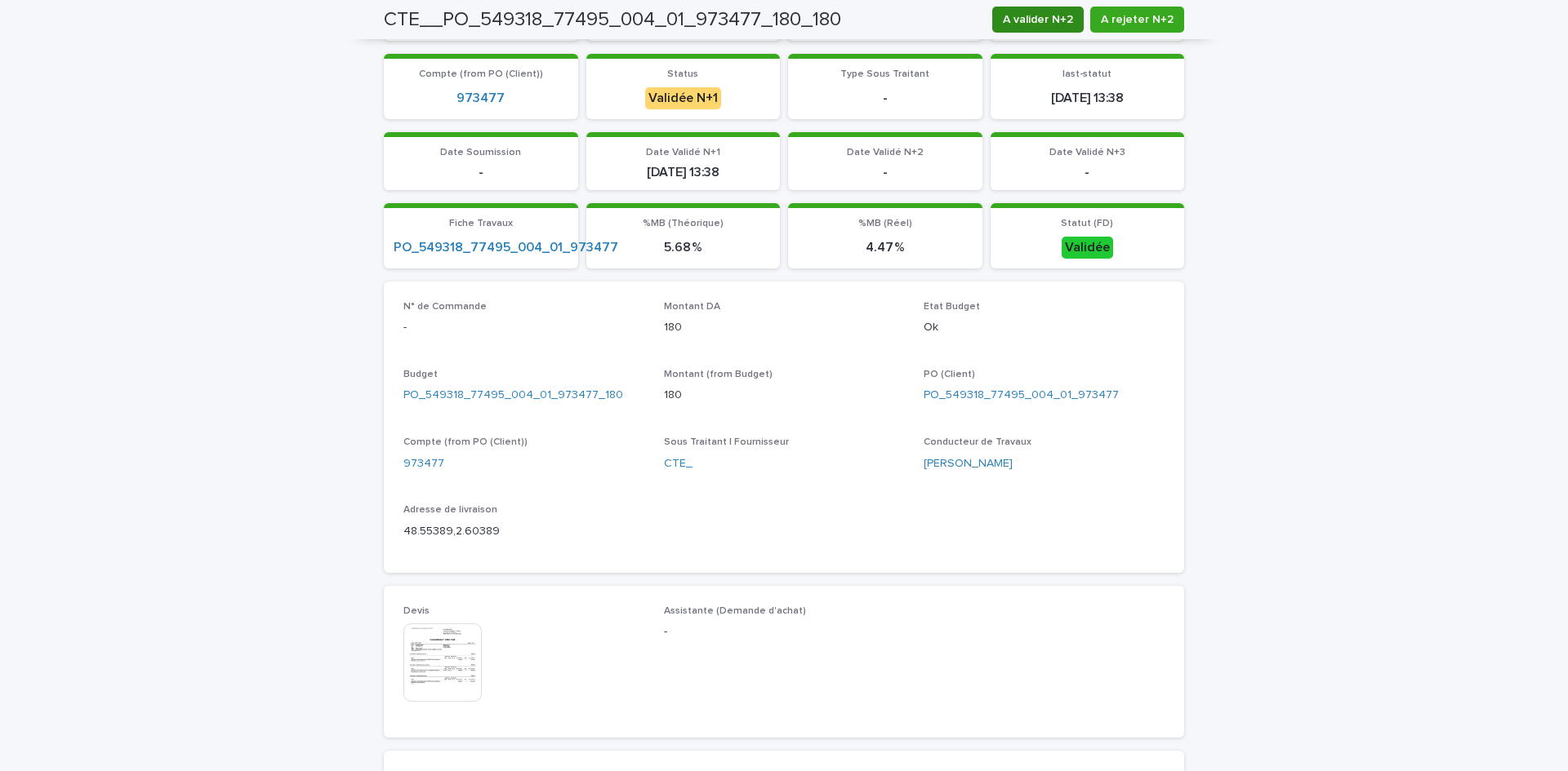
click at [1030, 25] on span "A valider N+2" at bounding box center [1038, 19] width 70 height 16
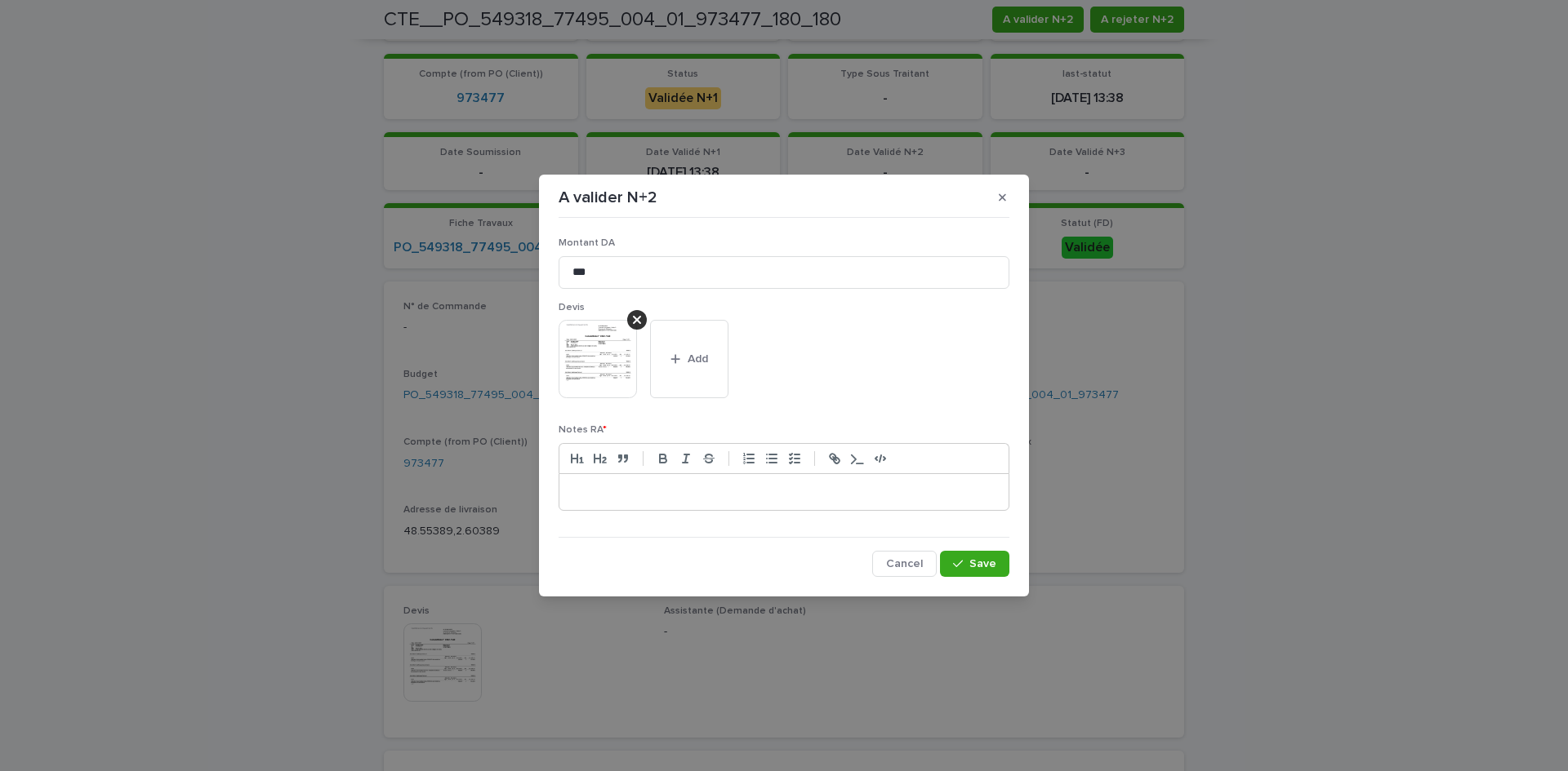
click at [922, 500] on div at bounding box center [784, 492] width 449 height 36
click at [960, 564] on icon "button" at bounding box center [958, 564] width 10 height 8
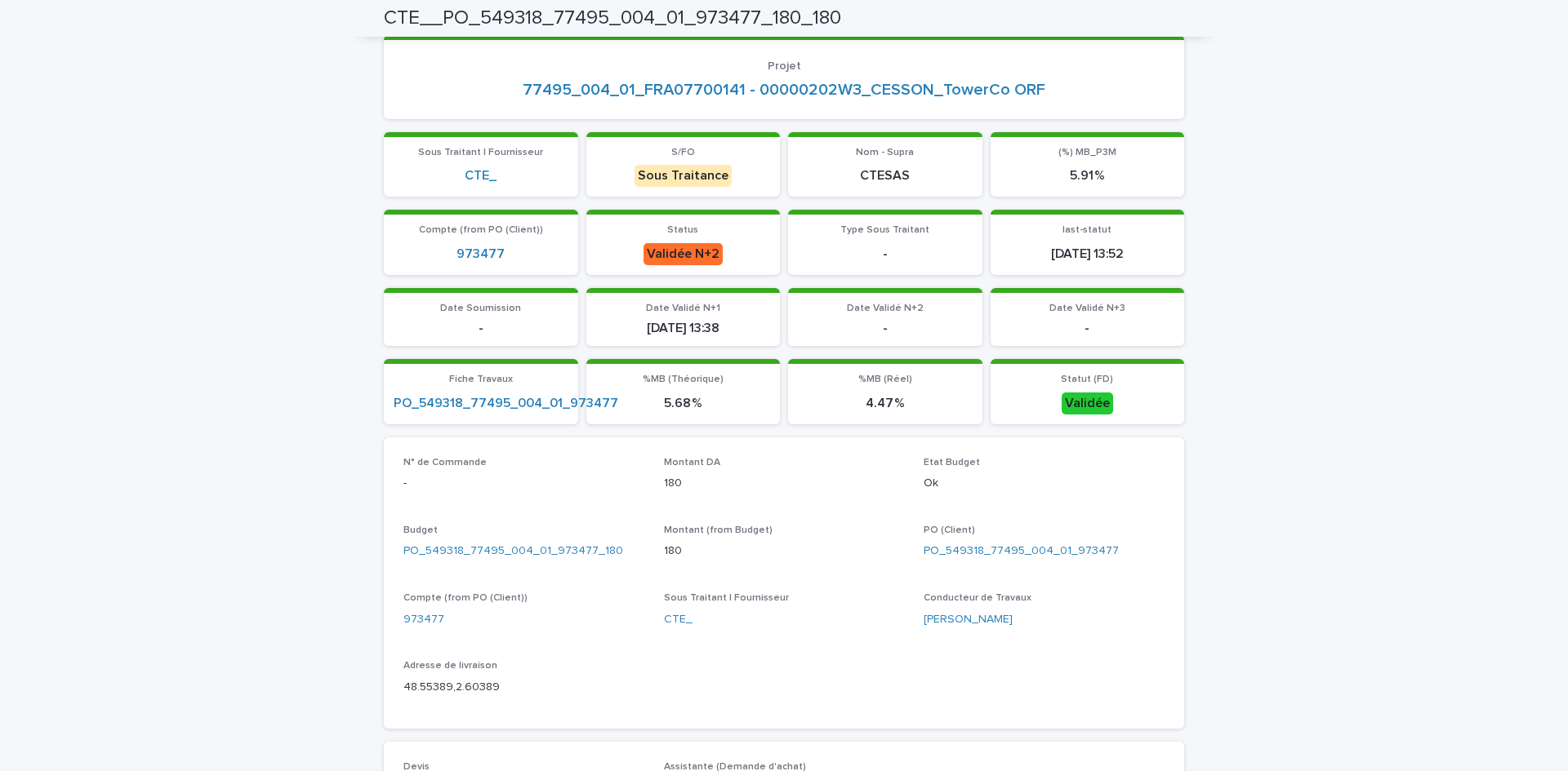
scroll to position [0, 0]
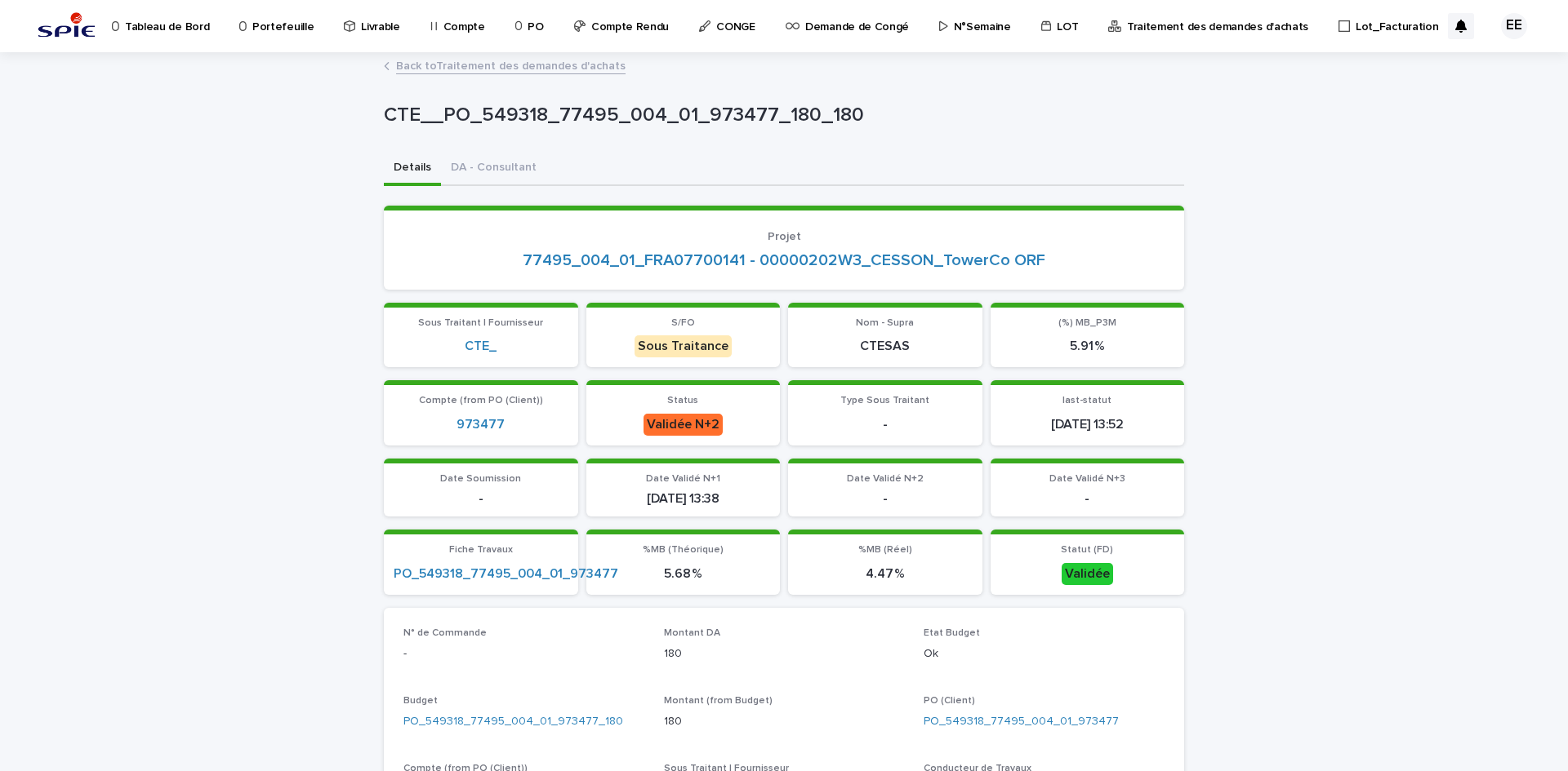
click at [505, 62] on link "Back to Traitement des demandes d'achats" at bounding box center [511, 65] width 230 height 18
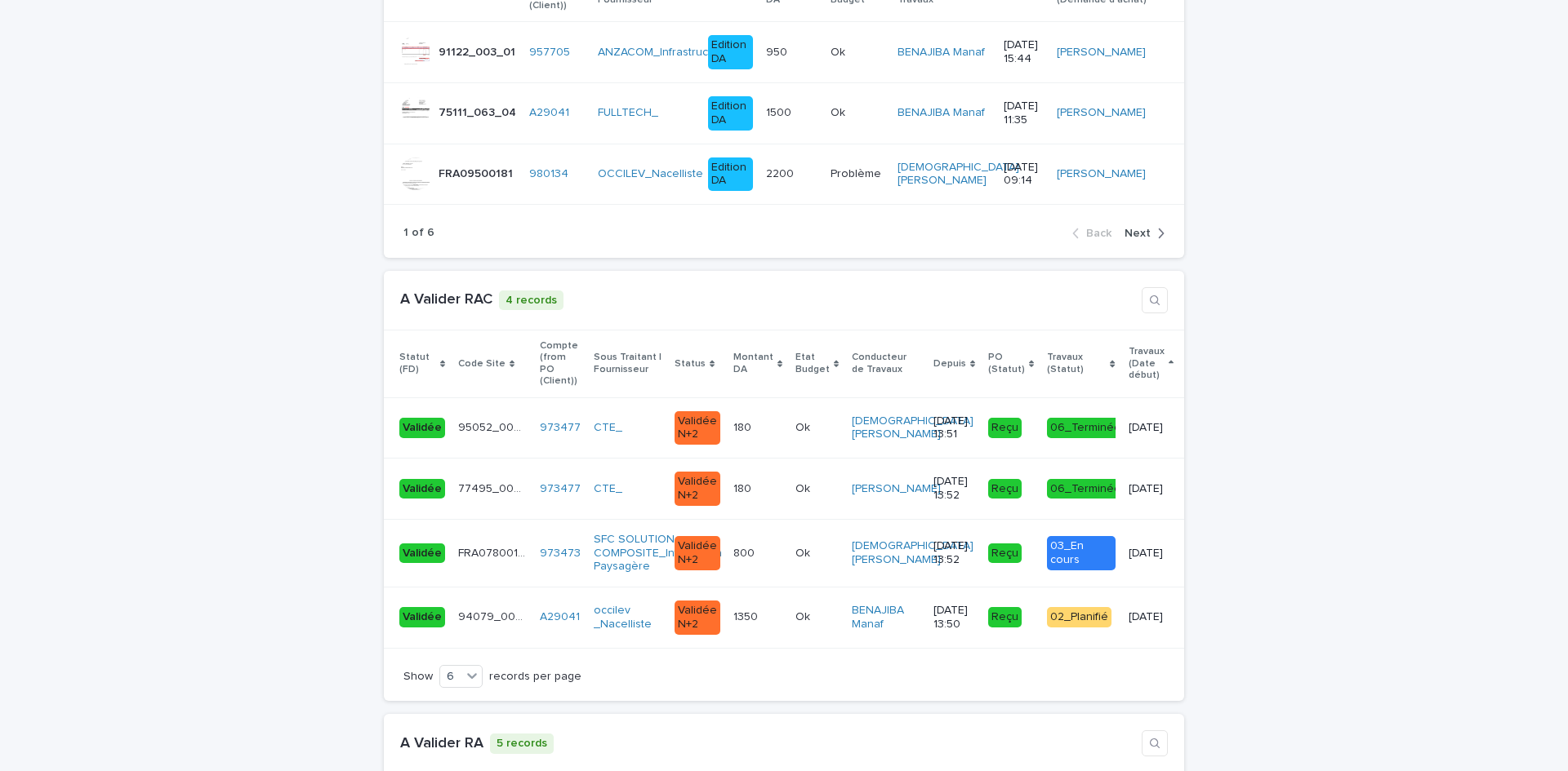
scroll to position [3428, 0]
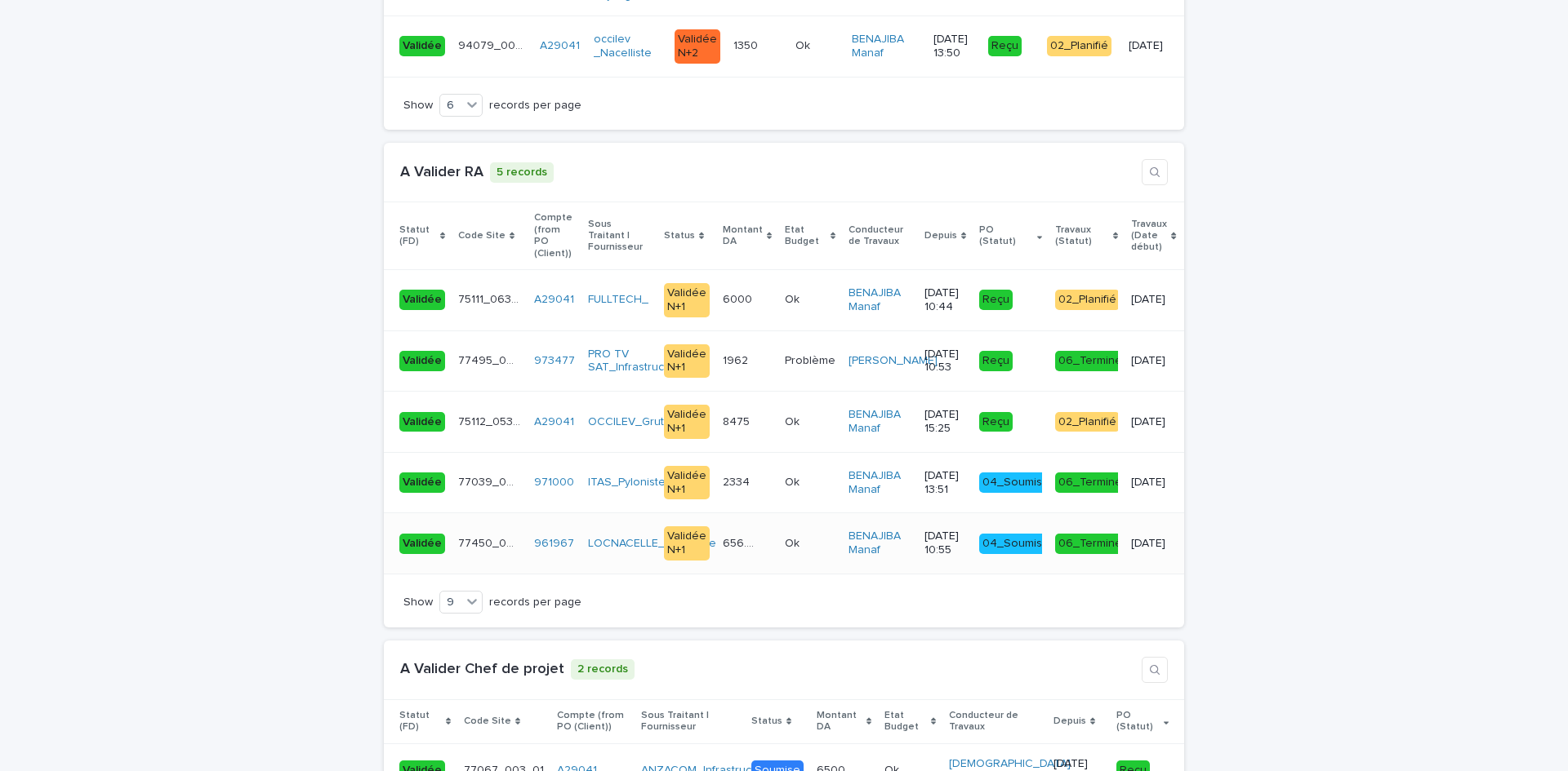
click at [738, 558] on td "656.25 656.25" at bounding box center [747, 545] width 62 height 62
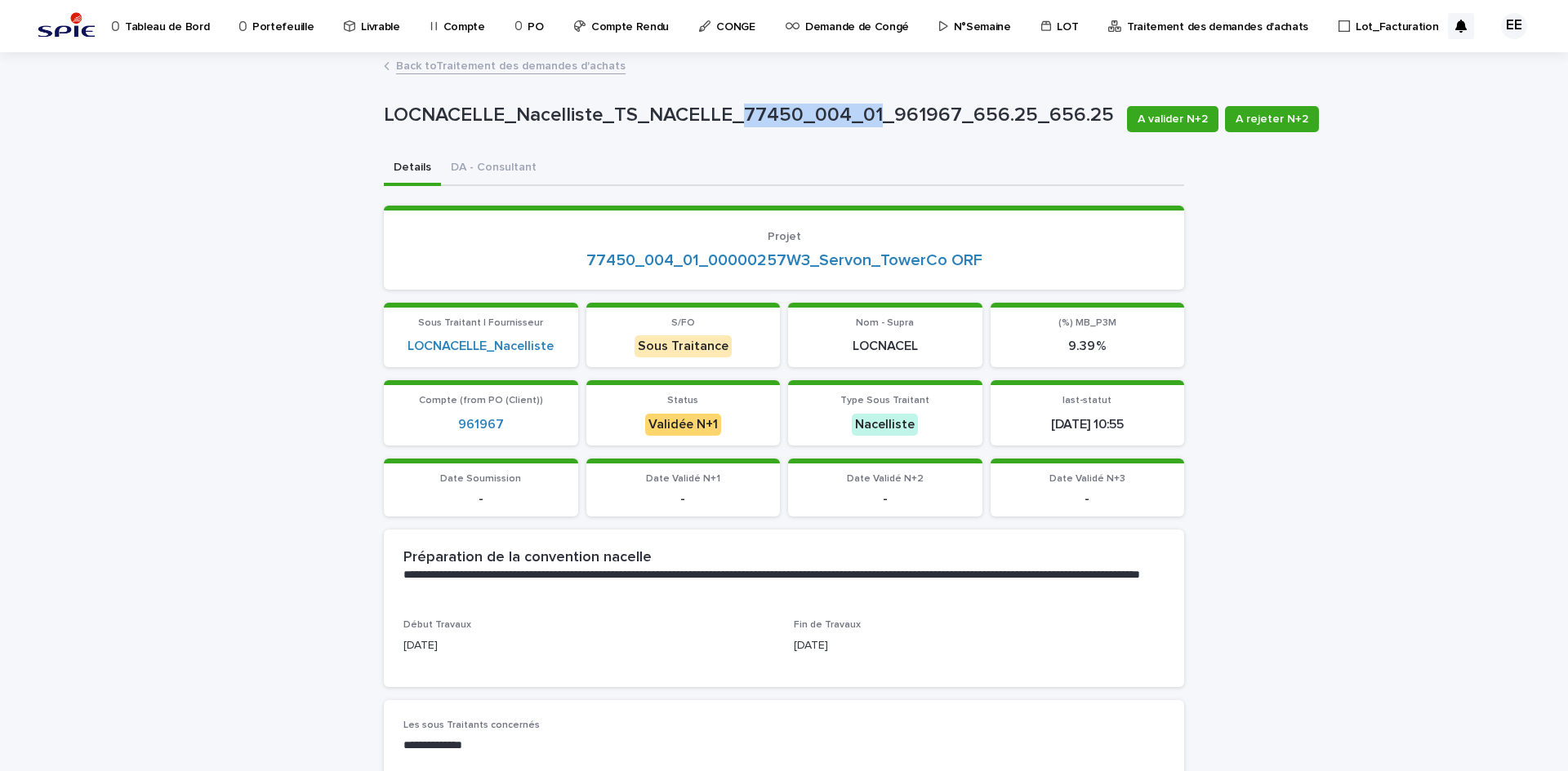
drag, startPoint x: 734, startPoint y: 110, endPoint x: 867, endPoint y: 119, distance: 133.3
click at [867, 119] on p "LOCNACELLE_Nacelliste_TS_NACELLE_77450_004_01_961967_656.25_656.25" at bounding box center [748, 116] width 730 height 24
copy p "77450_004_01"
click at [1166, 123] on span "A valider N+2" at bounding box center [1173, 119] width 70 height 16
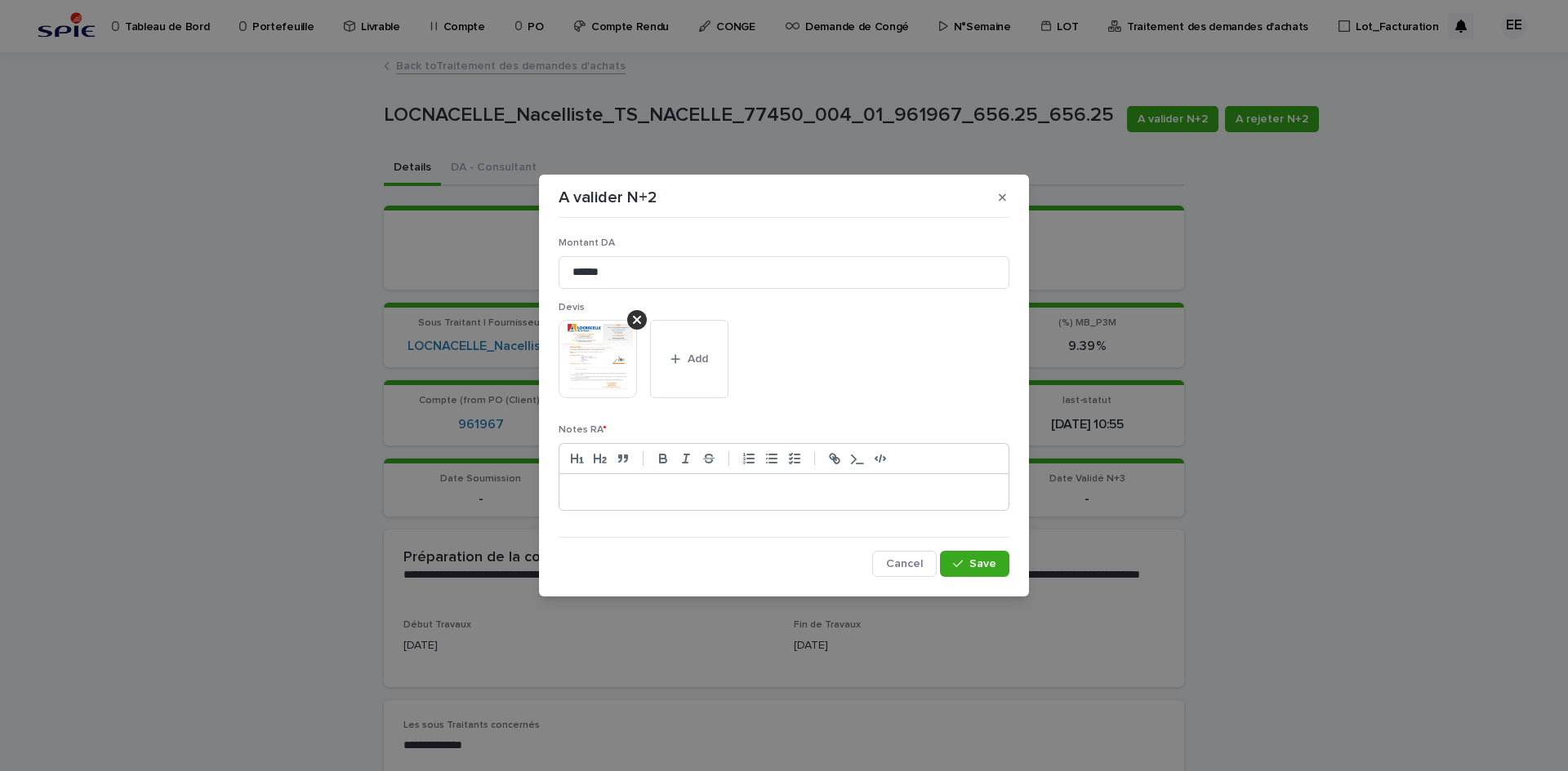
click at [693, 508] on div at bounding box center [784, 492] width 449 height 36
click at [979, 563] on span "Save" at bounding box center [983, 564] width 27 height 12
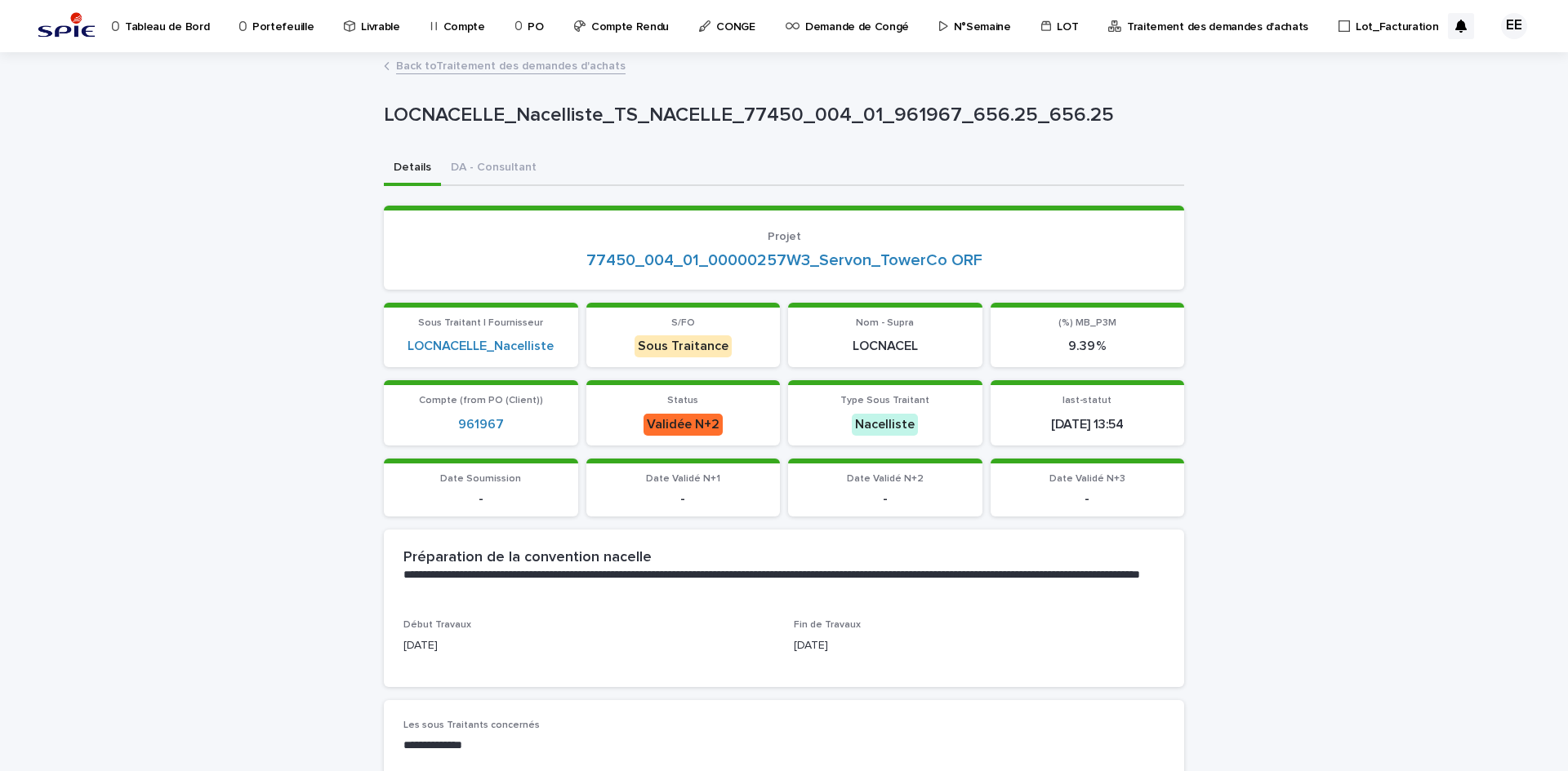
click at [583, 68] on link "Back to Traitement des demandes d'achats" at bounding box center [511, 65] width 230 height 18
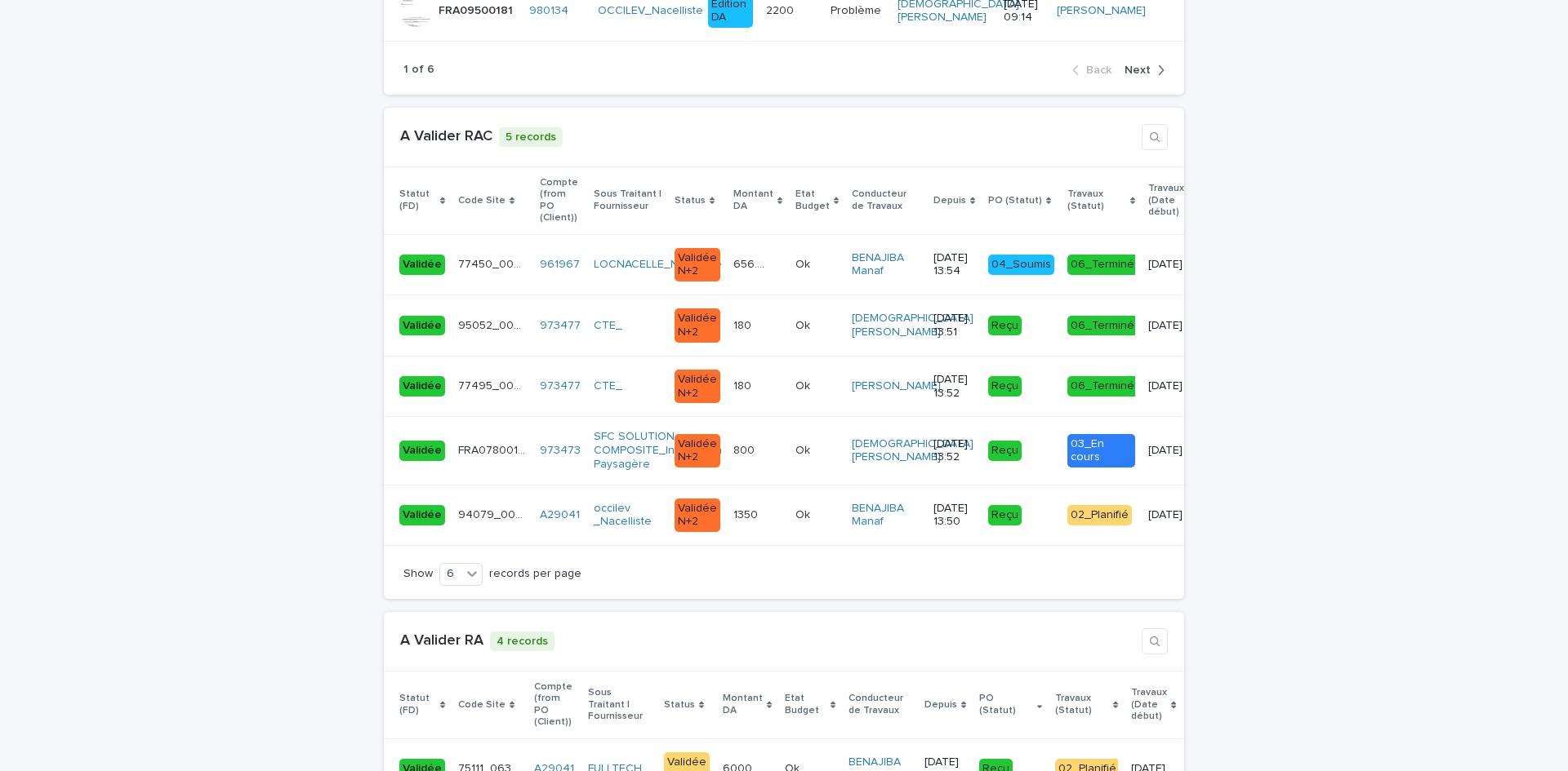
scroll to position [3428, 0]
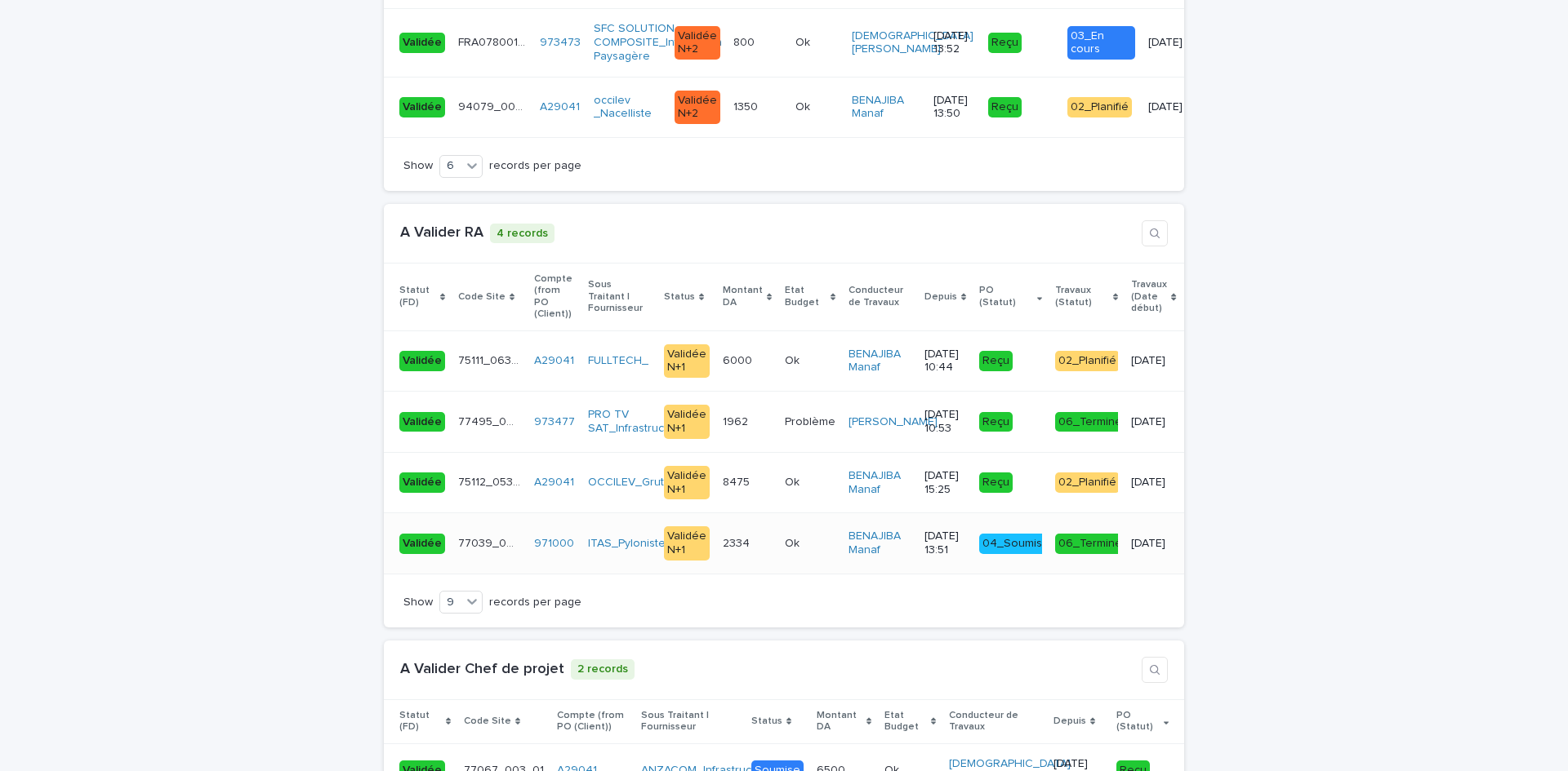
click at [745, 558] on div "2334 2334" at bounding box center [747, 545] width 49 height 27
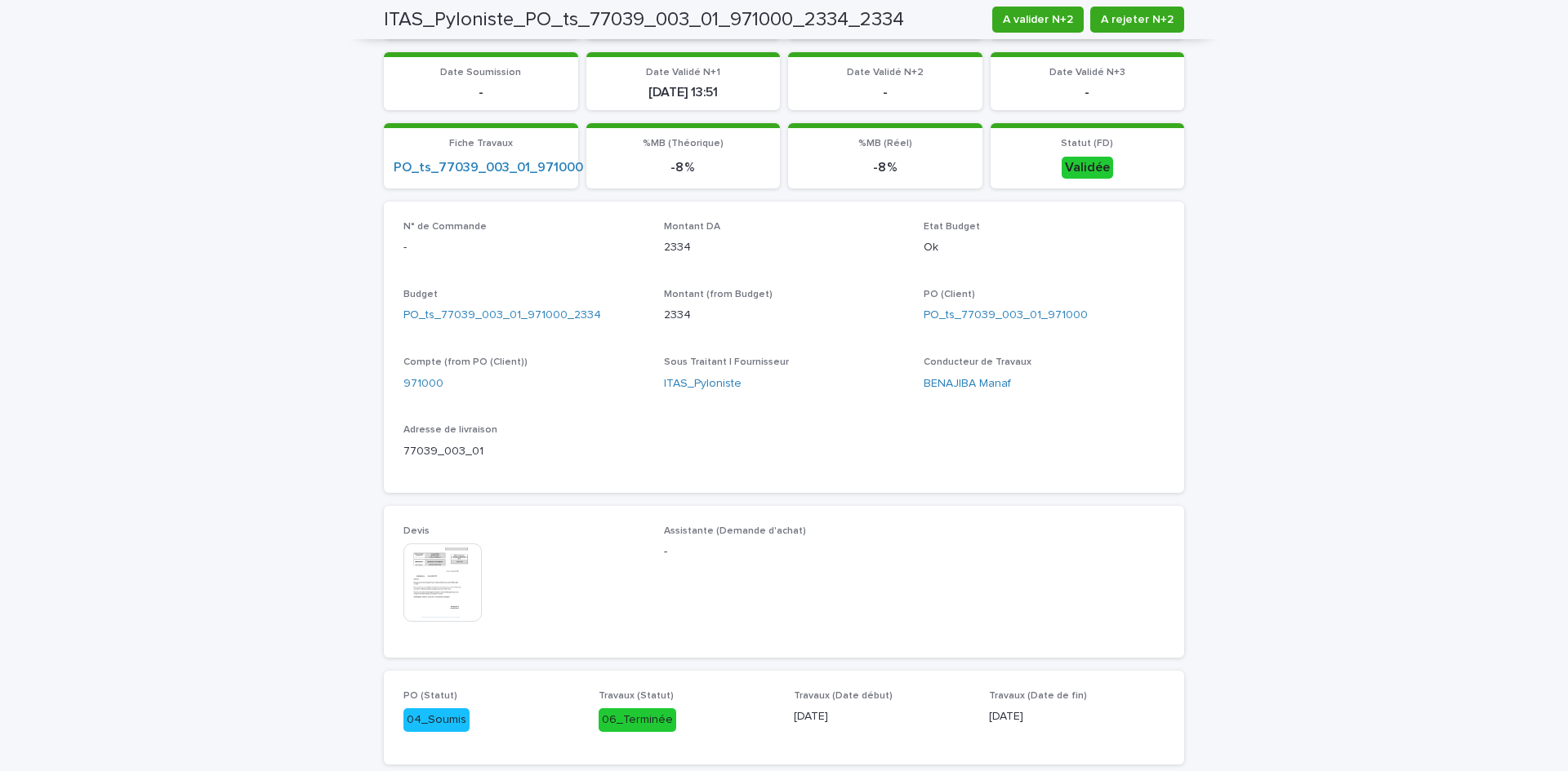
scroll to position [409, 0]
click at [459, 584] on img at bounding box center [442, 580] width 78 height 78
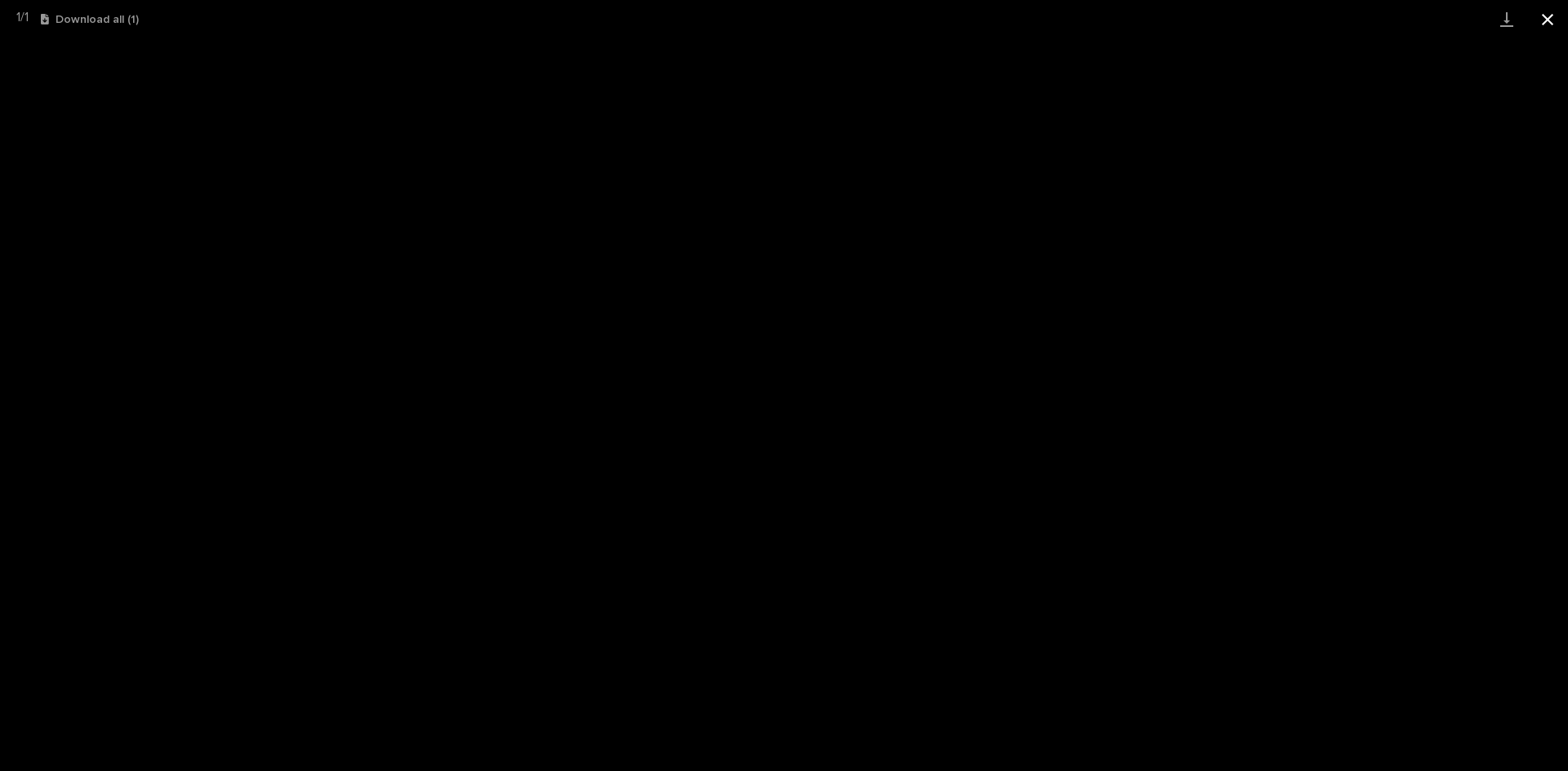
click at [1549, 23] on button "Close gallery" at bounding box center [1548, 19] width 41 height 39
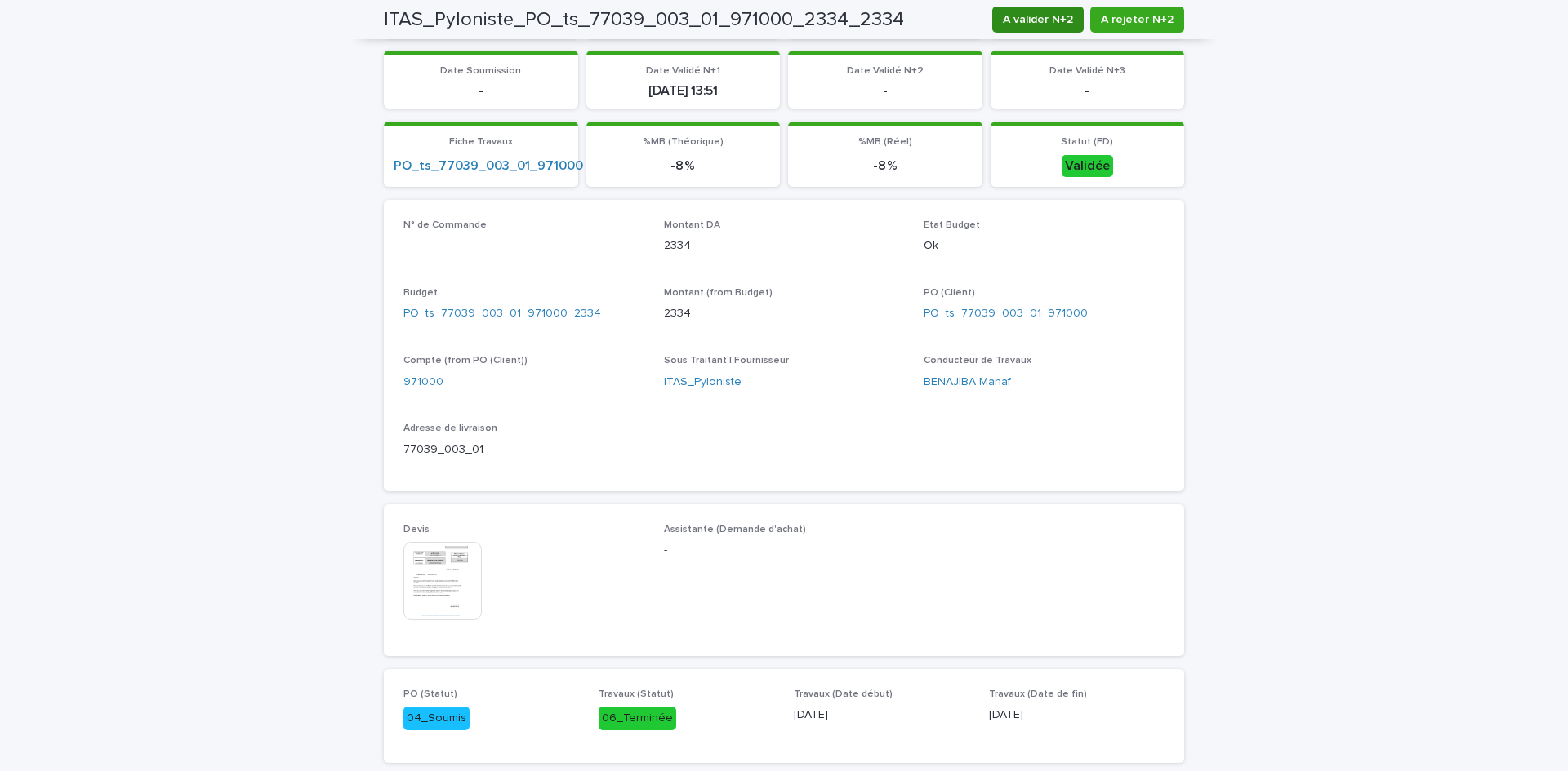
click at [1052, 22] on span "A valider N+2" at bounding box center [1038, 19] width 70 height 16
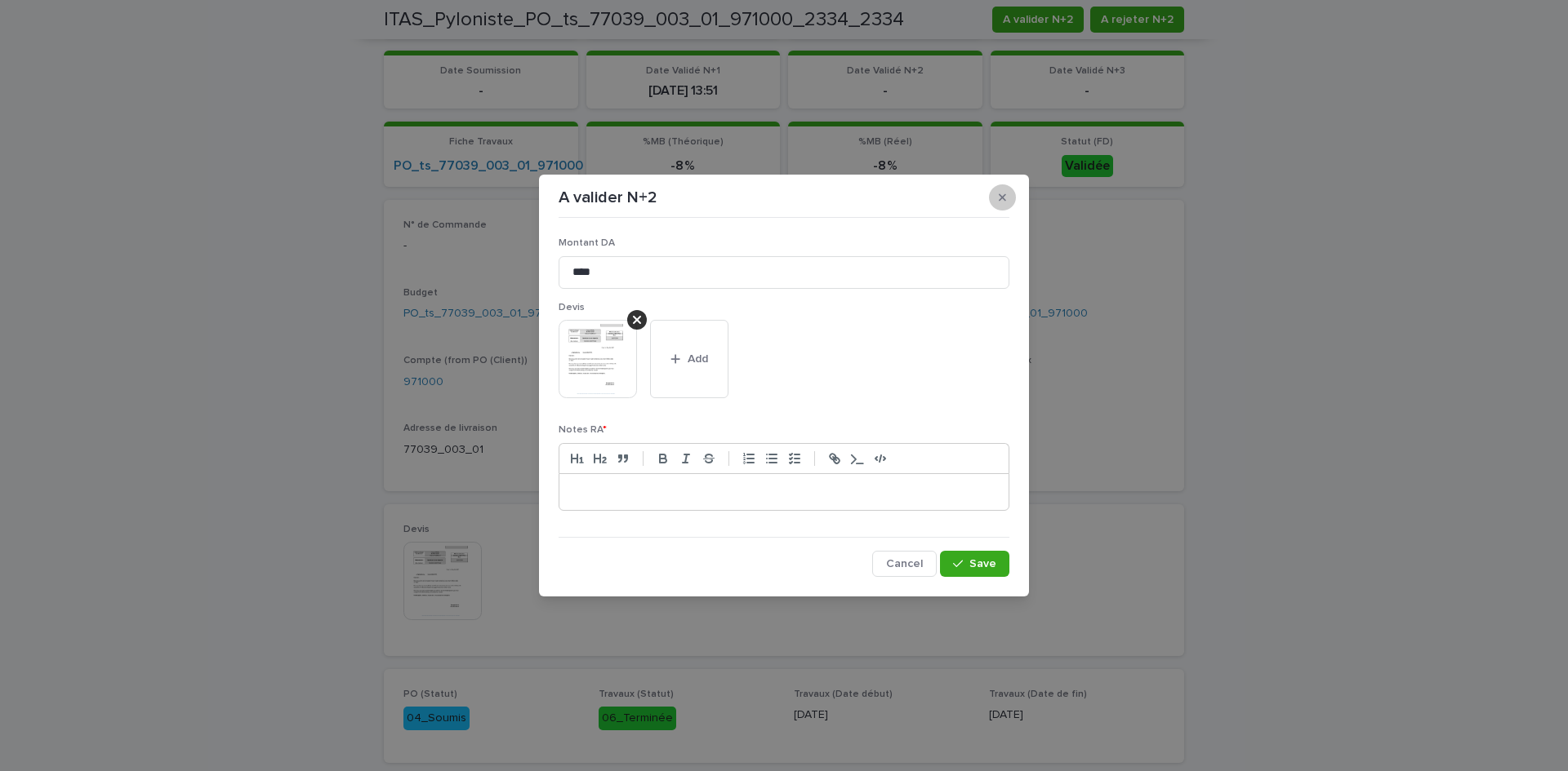
click at [1009, 199] on button "button" at bounding box center [1003, 197] width 27 height 26
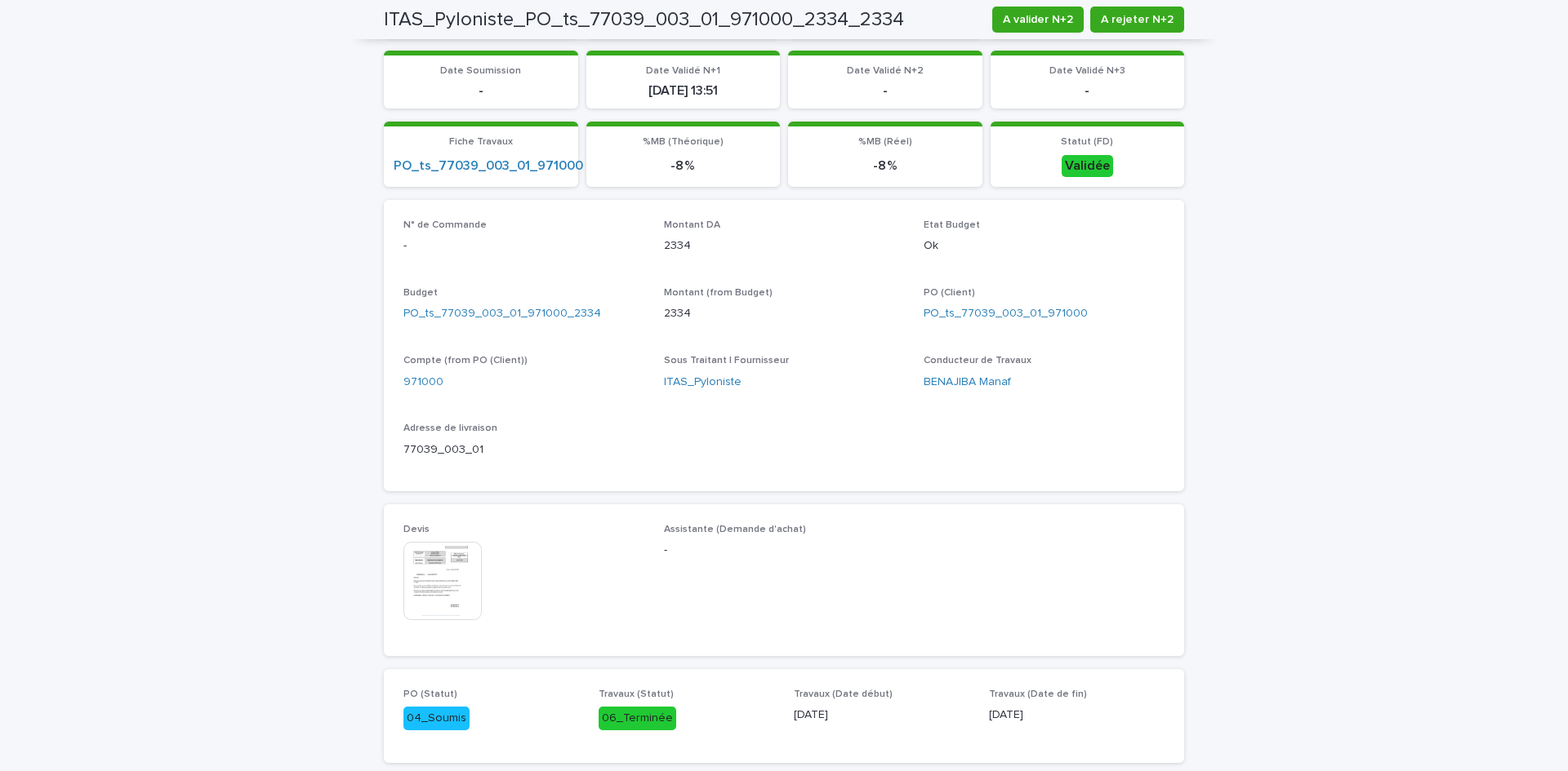
scroll to position [0, 0]
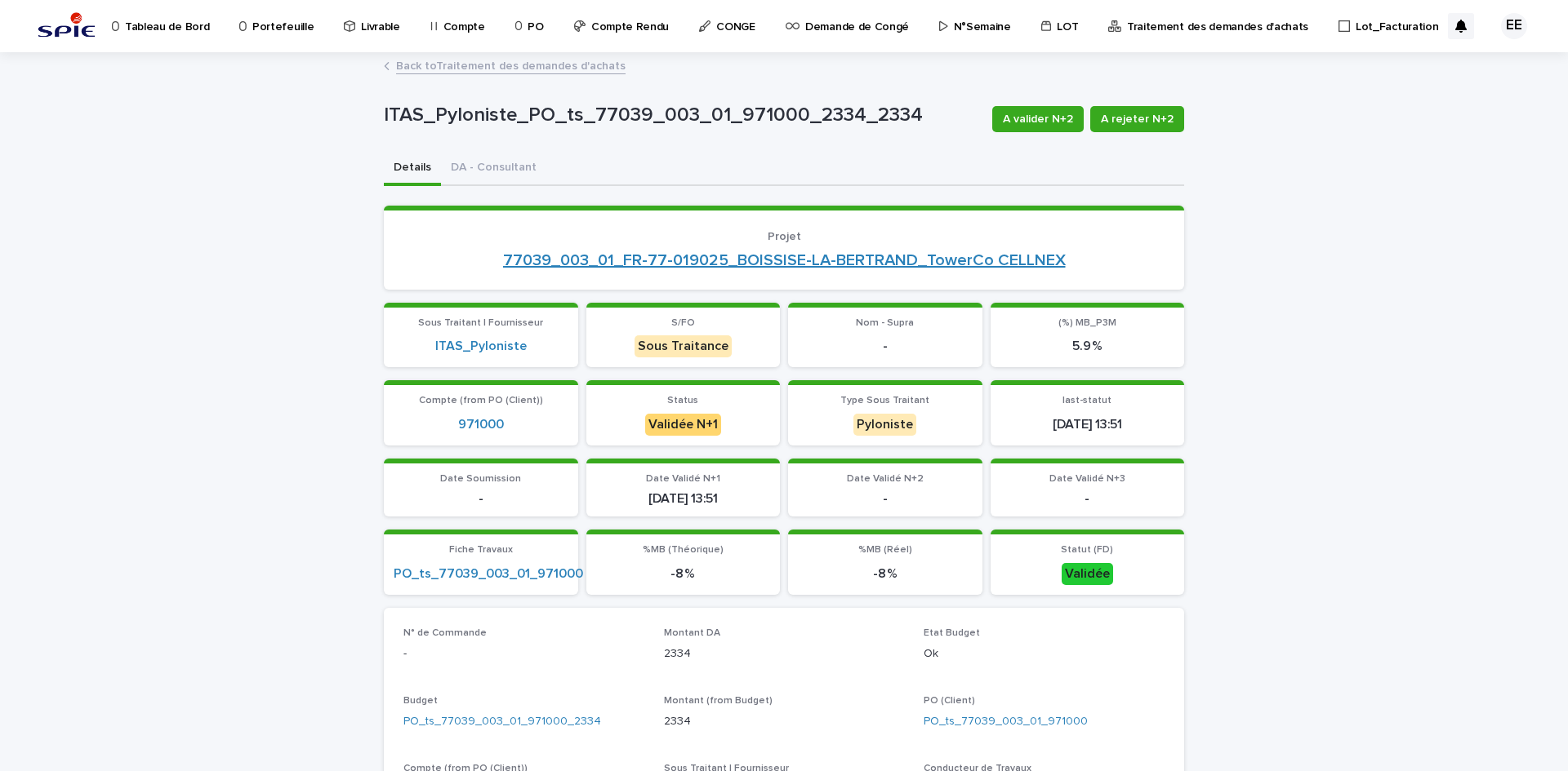
click at [766, 266] on link "77039_003_01_FR-77-019025_BOISSISE-LA-BERTRAND_TowerCo CELLNEX" at bounding box center [785, 260] width 563 height 19
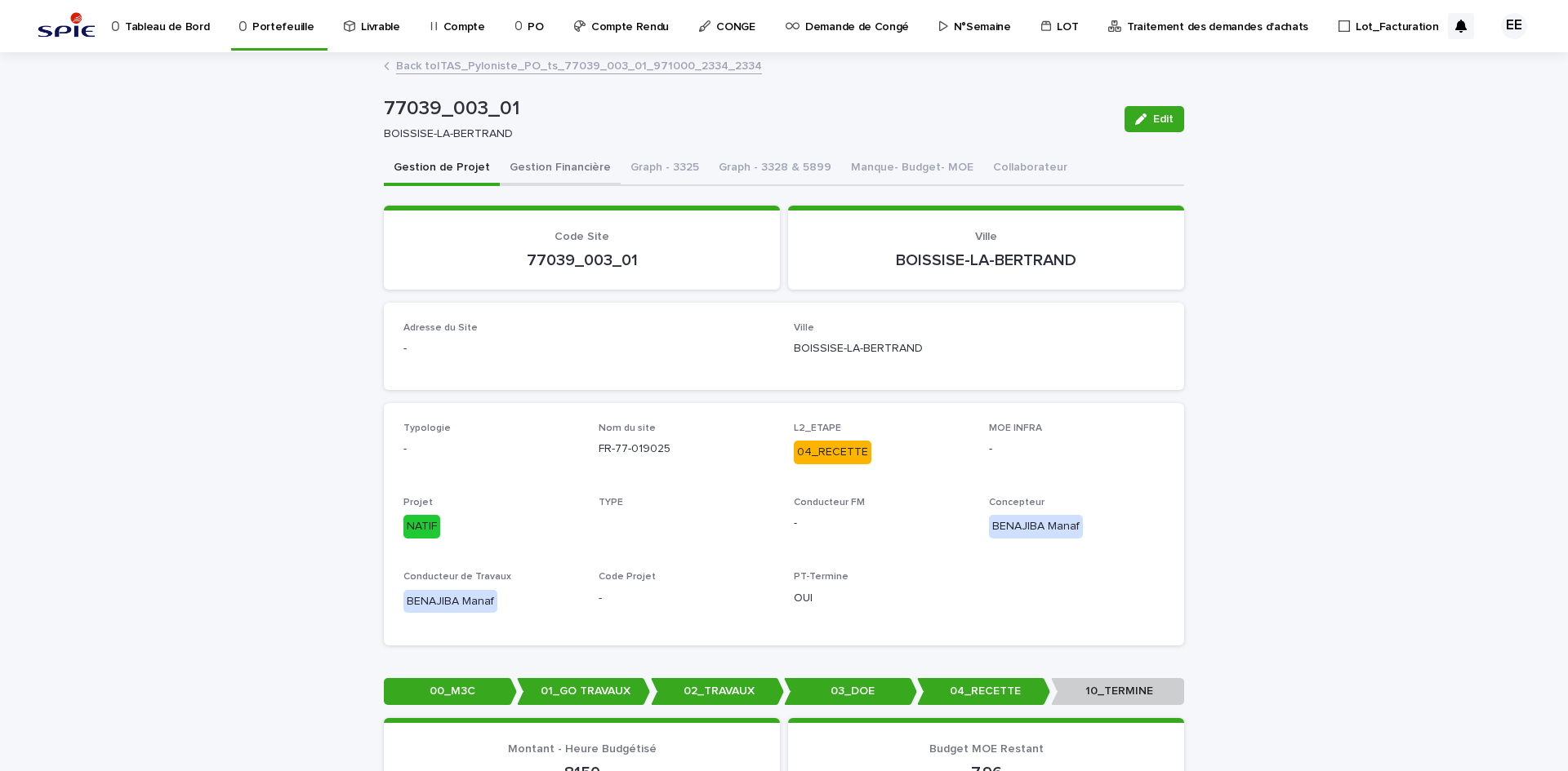
click at [562, 173] on button "Gestion Financière" at bounding box center [559, 170] width 121 height 35
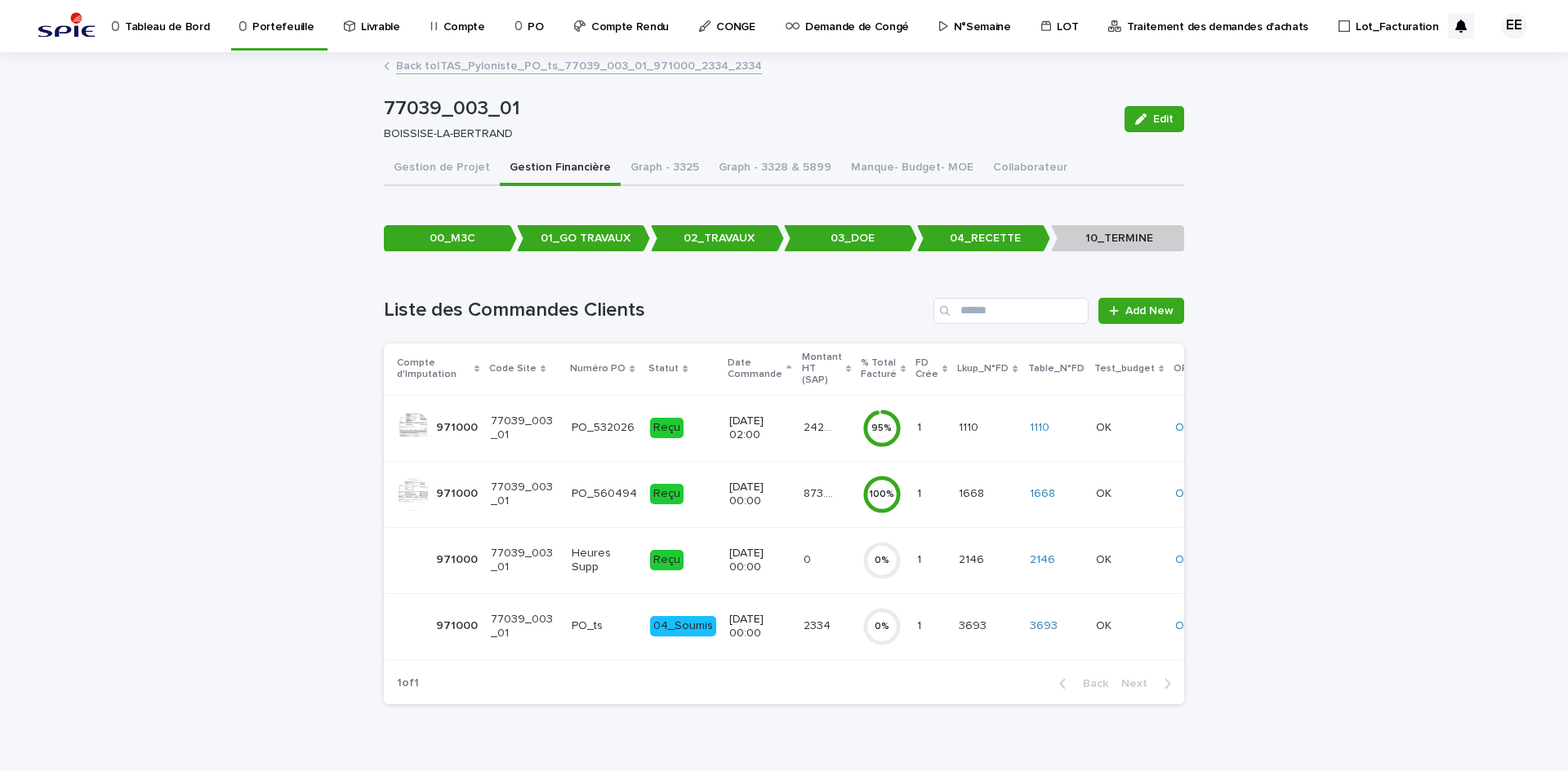
click at [803, 639] on div "2334 2334" at bounding box center [825, 626] width 45 height 27
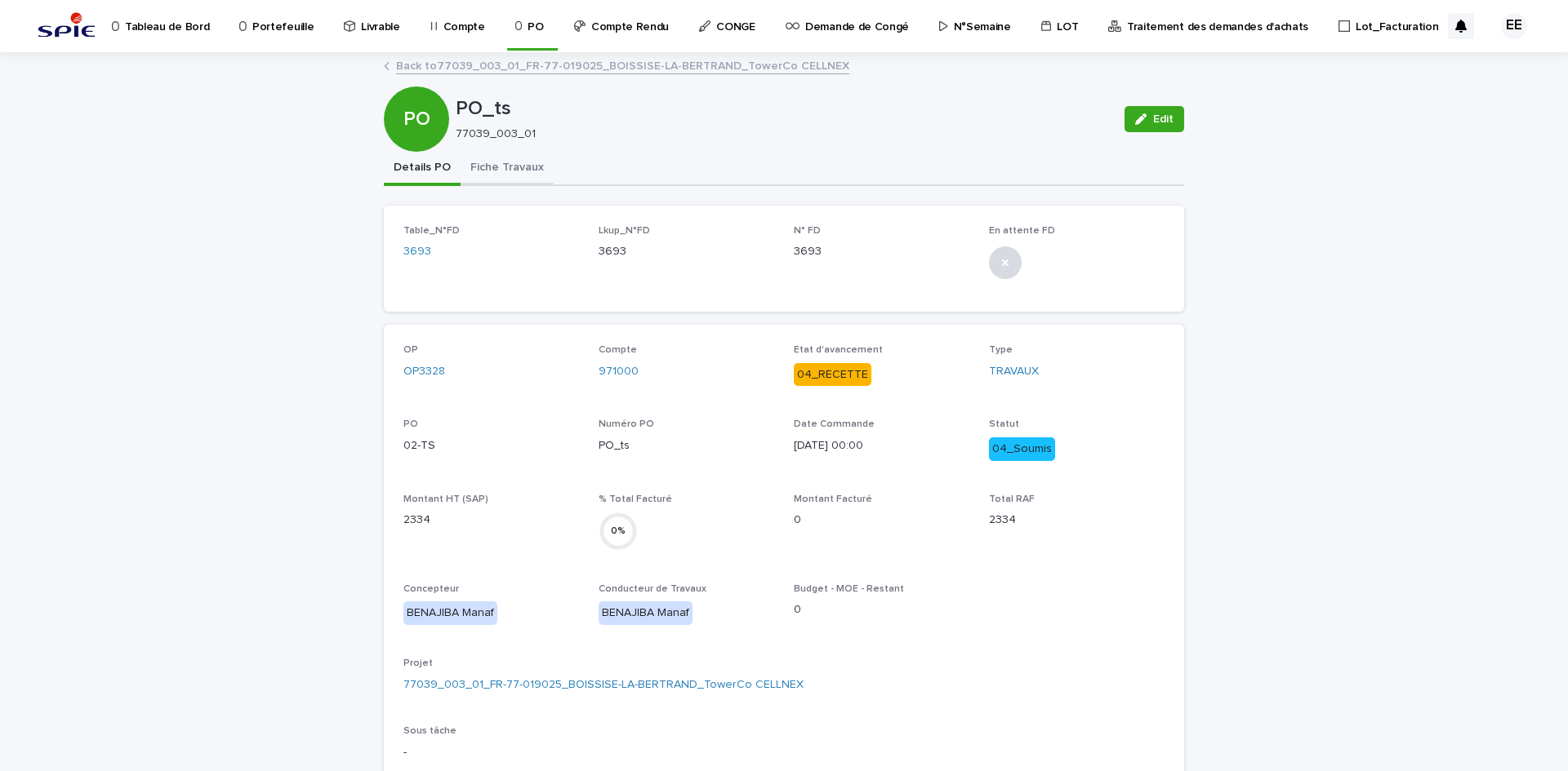
click at [515, 178] on button "Fiche Travaux" at bounding box center [507, 170] width 94 height 35
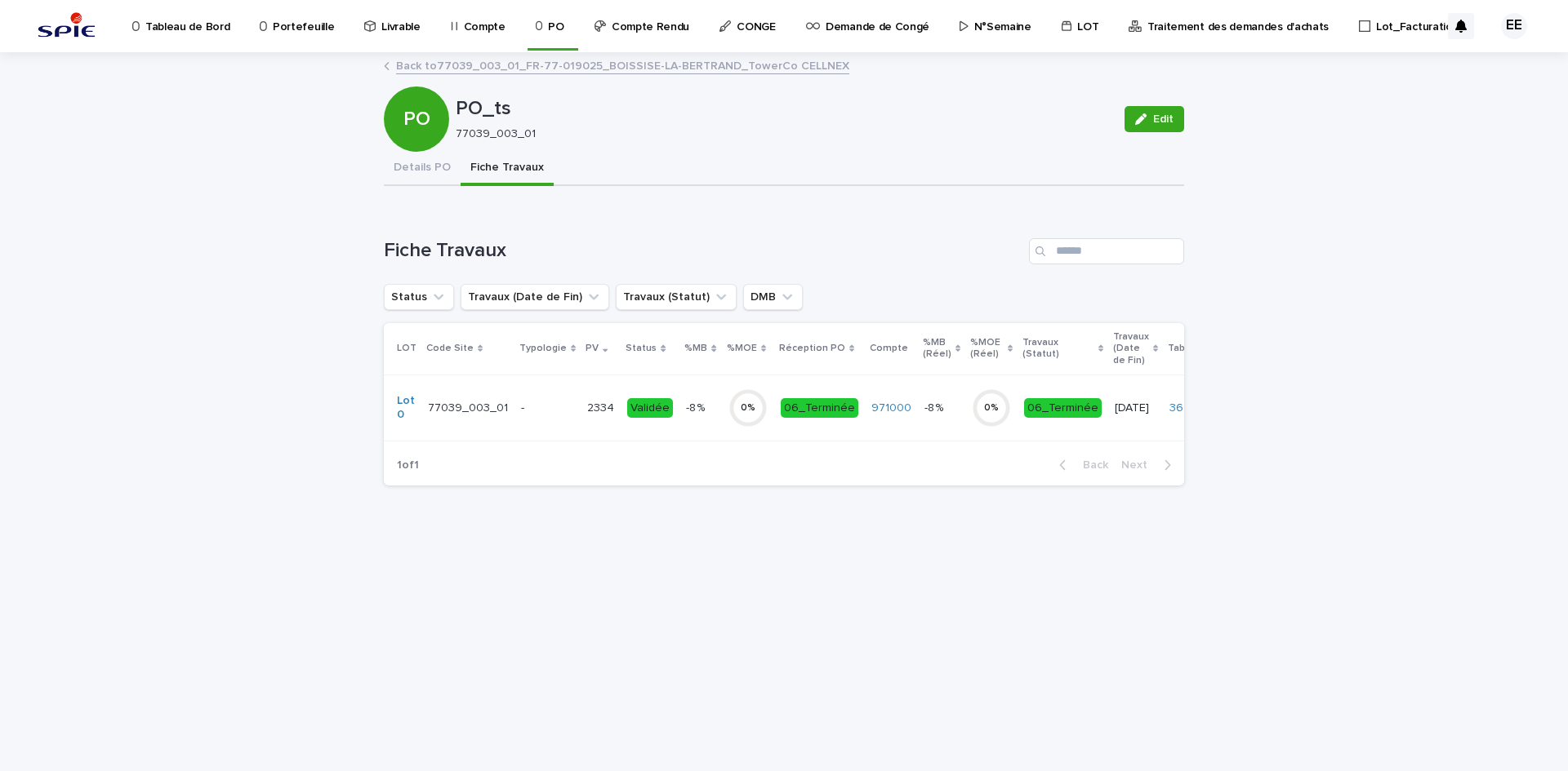
click at [680, 436] on td "-8 % -8 %" at bounding box center [700, 408] width 41 height 66
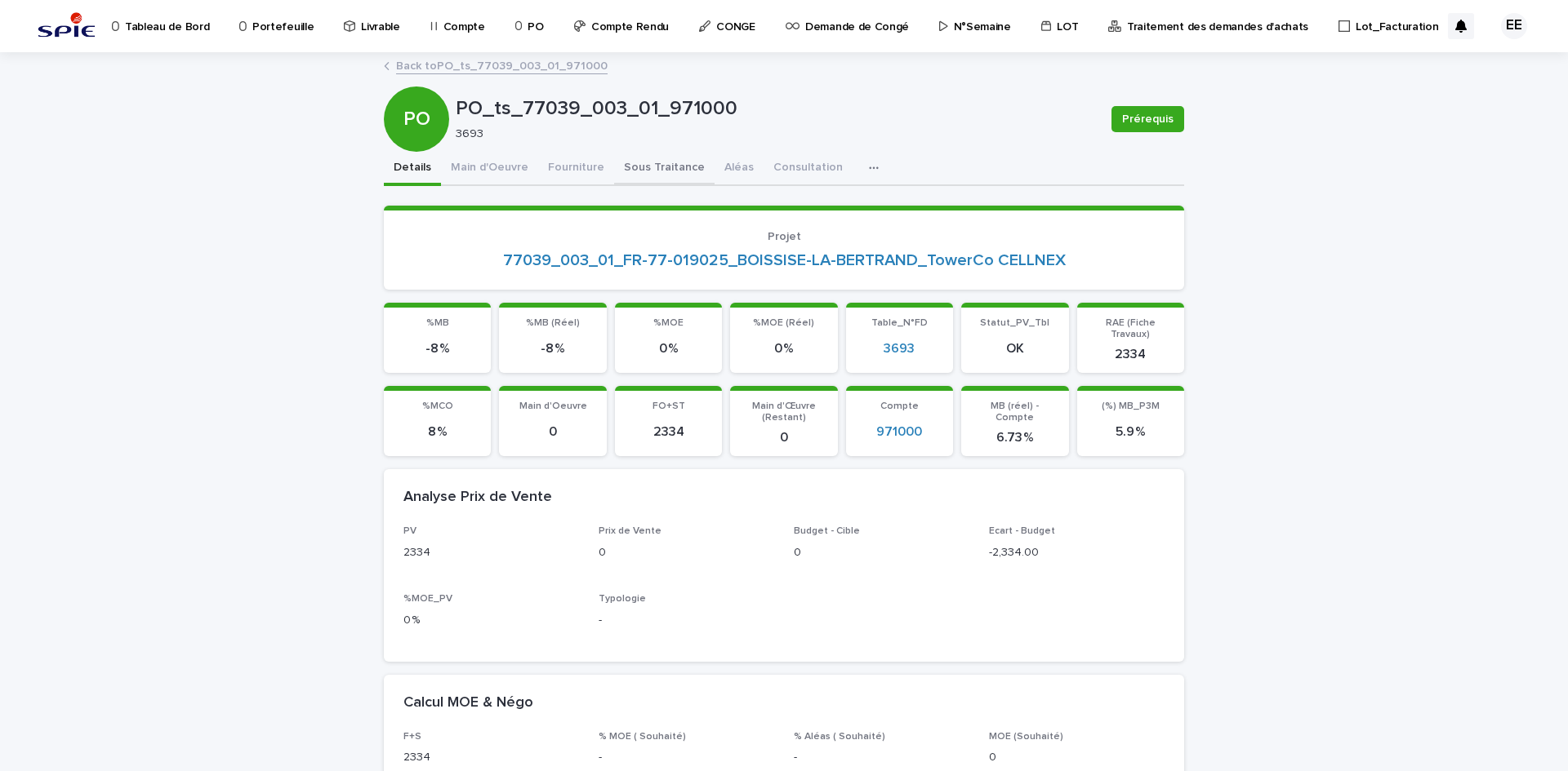
click at [635, 155] on button "Sous Traitance" at bounding box center [664, 170] width 100 height 35
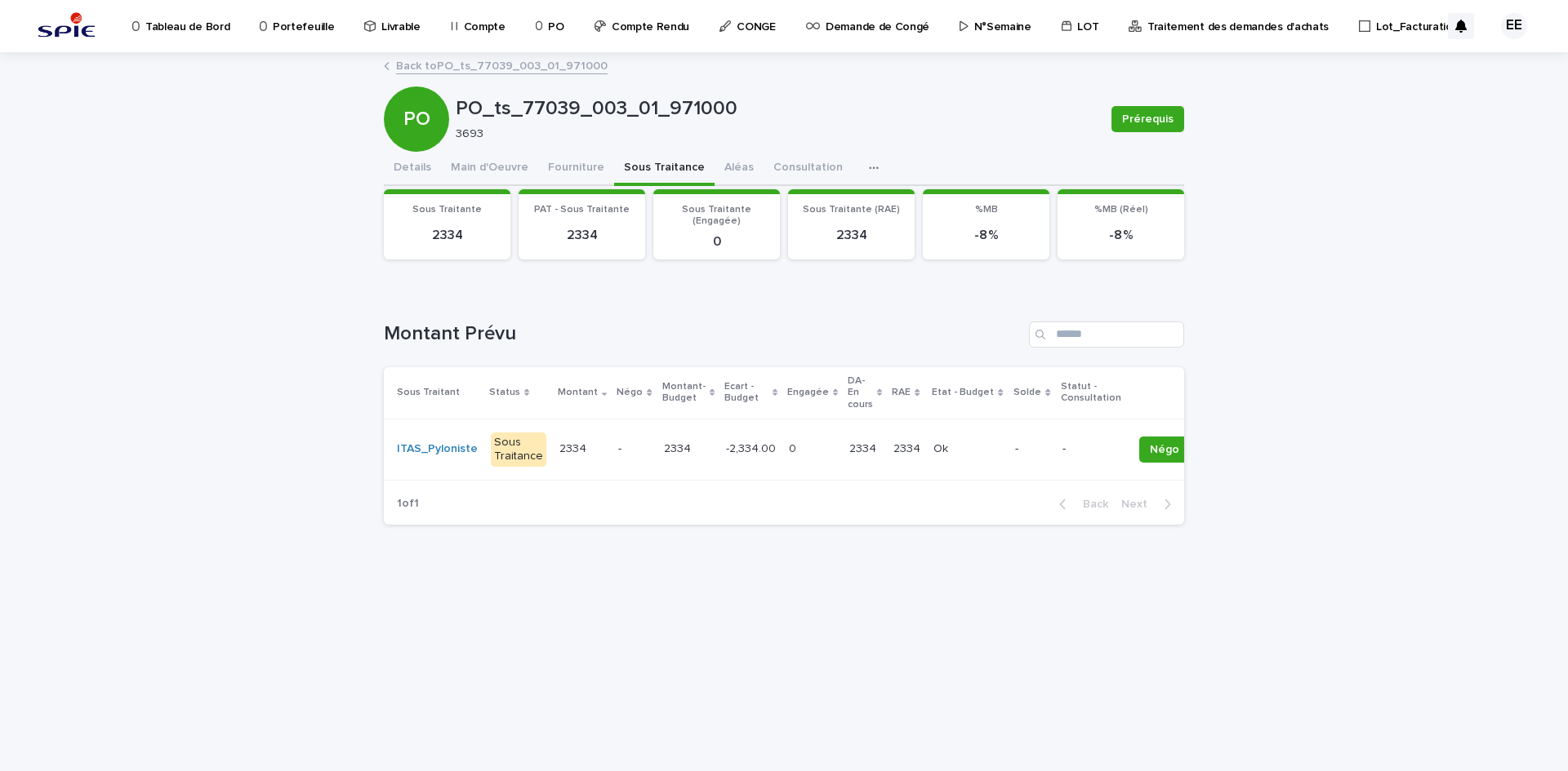
click at [843, 472] on td "2334 2334" at bounding box center [865, 450] width 44 height 62
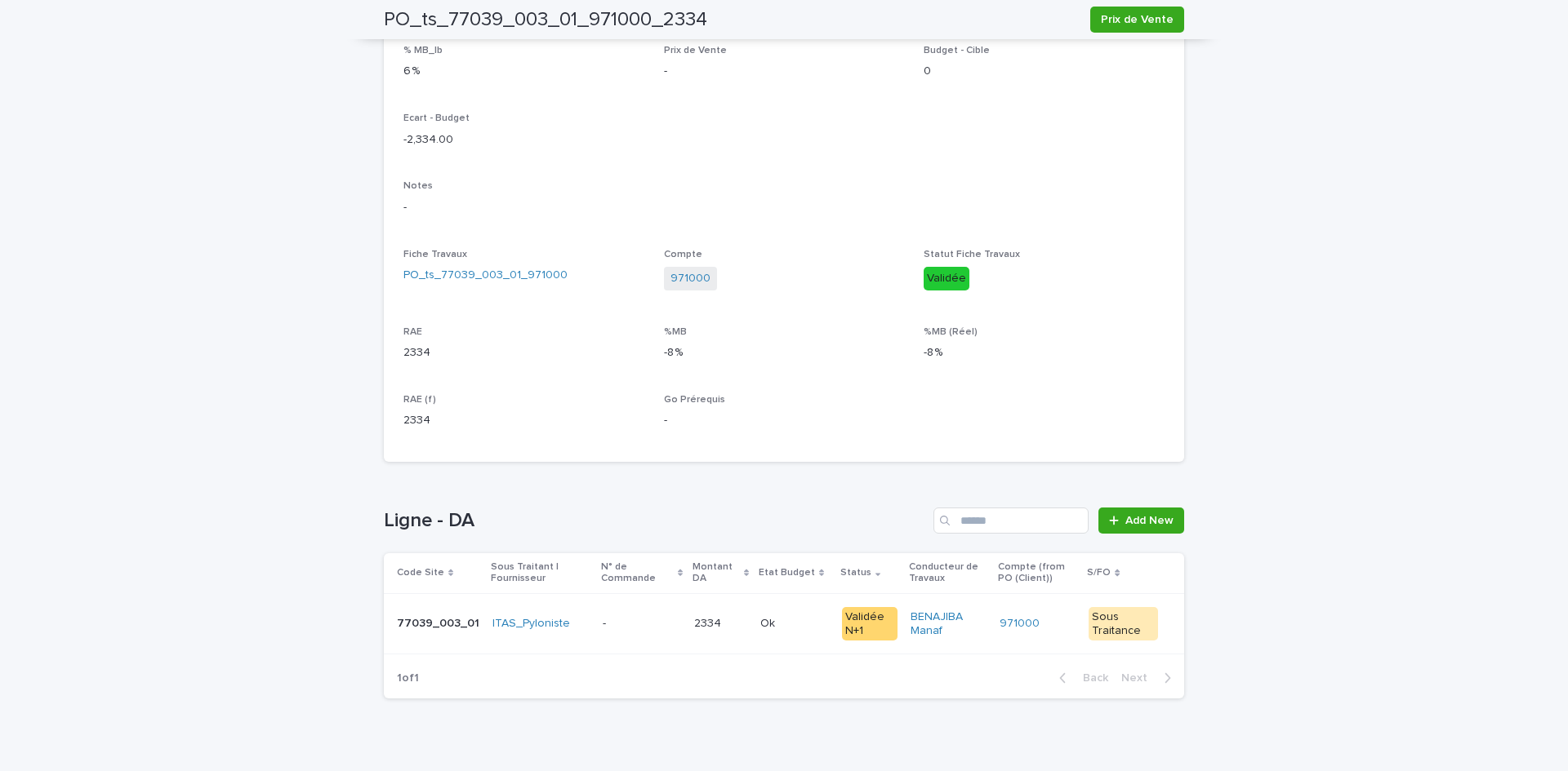
scroll to position [441, 0]
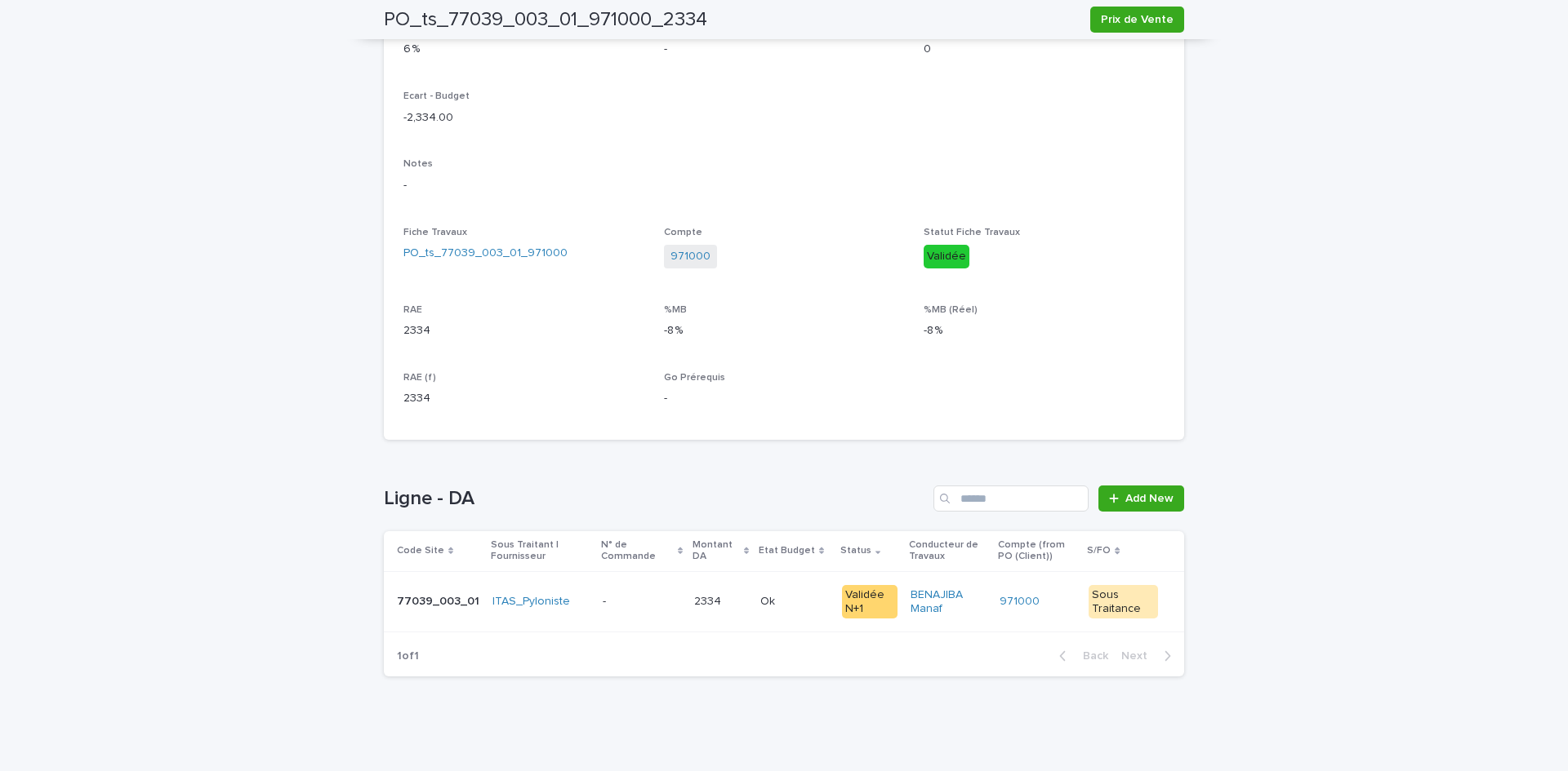
click at [778, 611] on div "Ok Ok" at bounding box center [795, 602] width 68 height 27
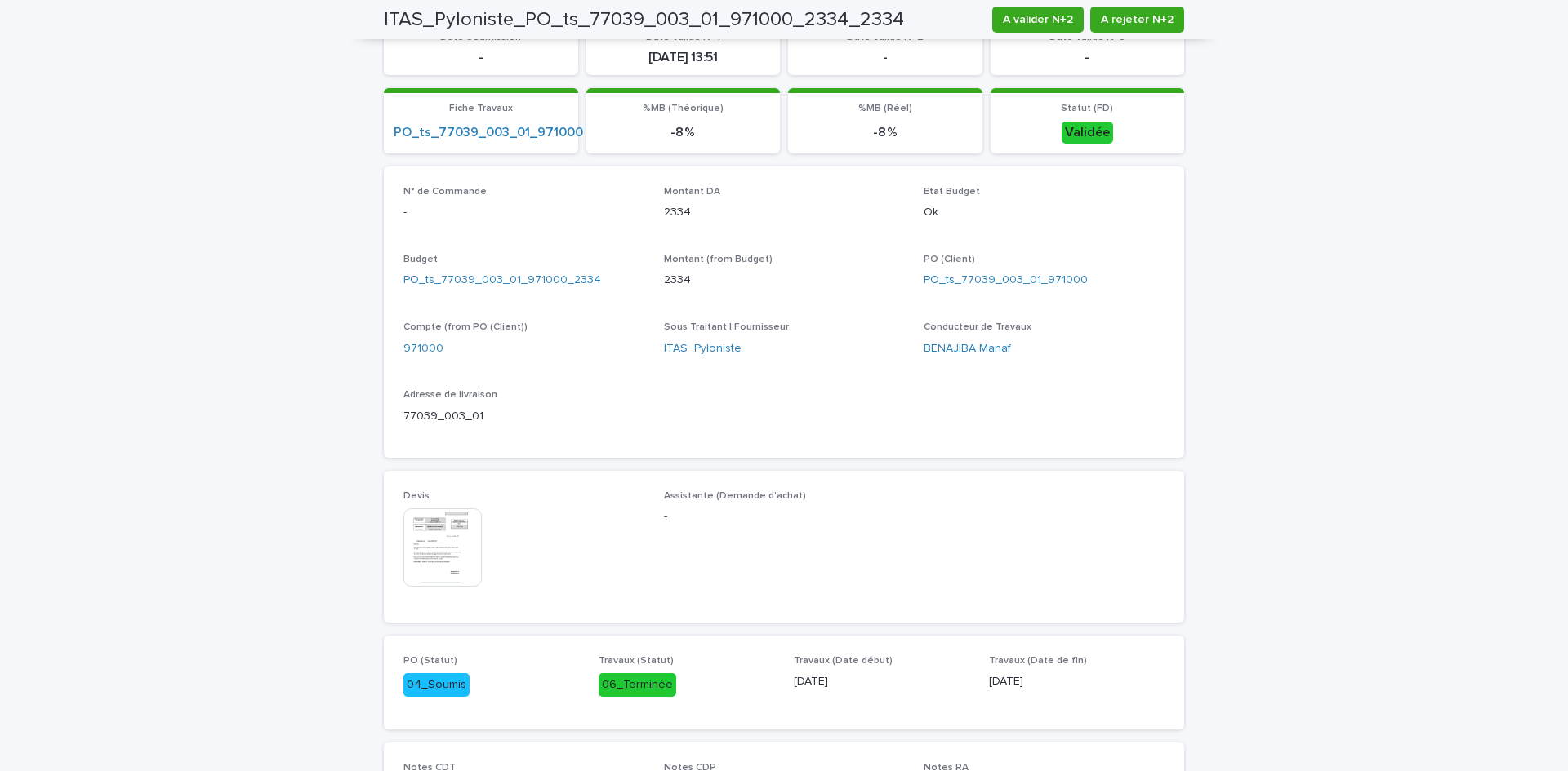
scroll to position [443, 0]
click at [1026, 17] on span "A valider N+2" at bounding box center [1038, 19] width 70 height 16
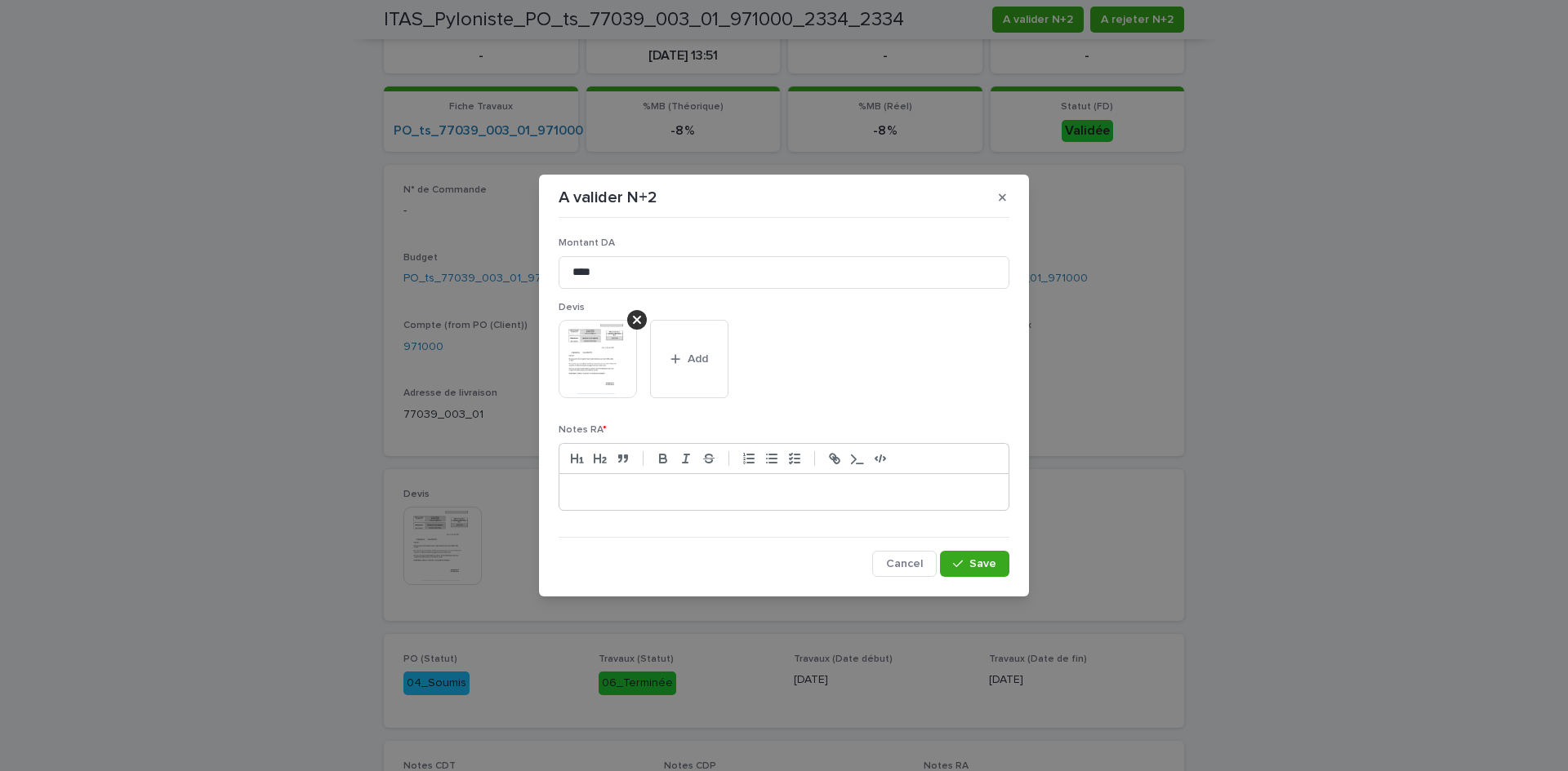
click at [657, 489] on p at bounding box center [784, 492] width 424 height 16
click at [759, 491] on p "**********" at bounding box center [784, 492] width 424 height 16
click at [996, 564] on button "Save" at bounding box center [975, 563] width 69 height 26
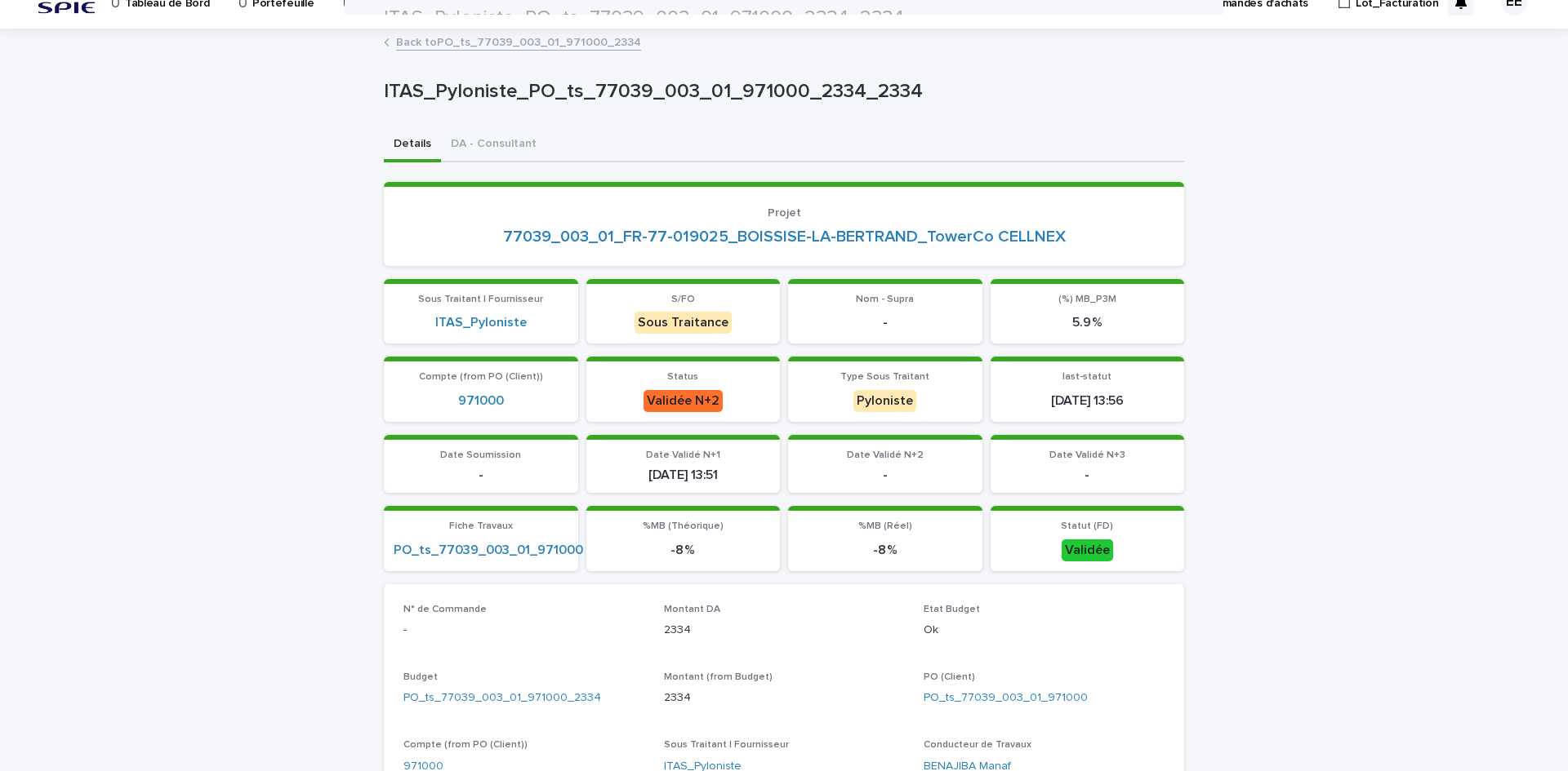
scroll to position [0, 0]
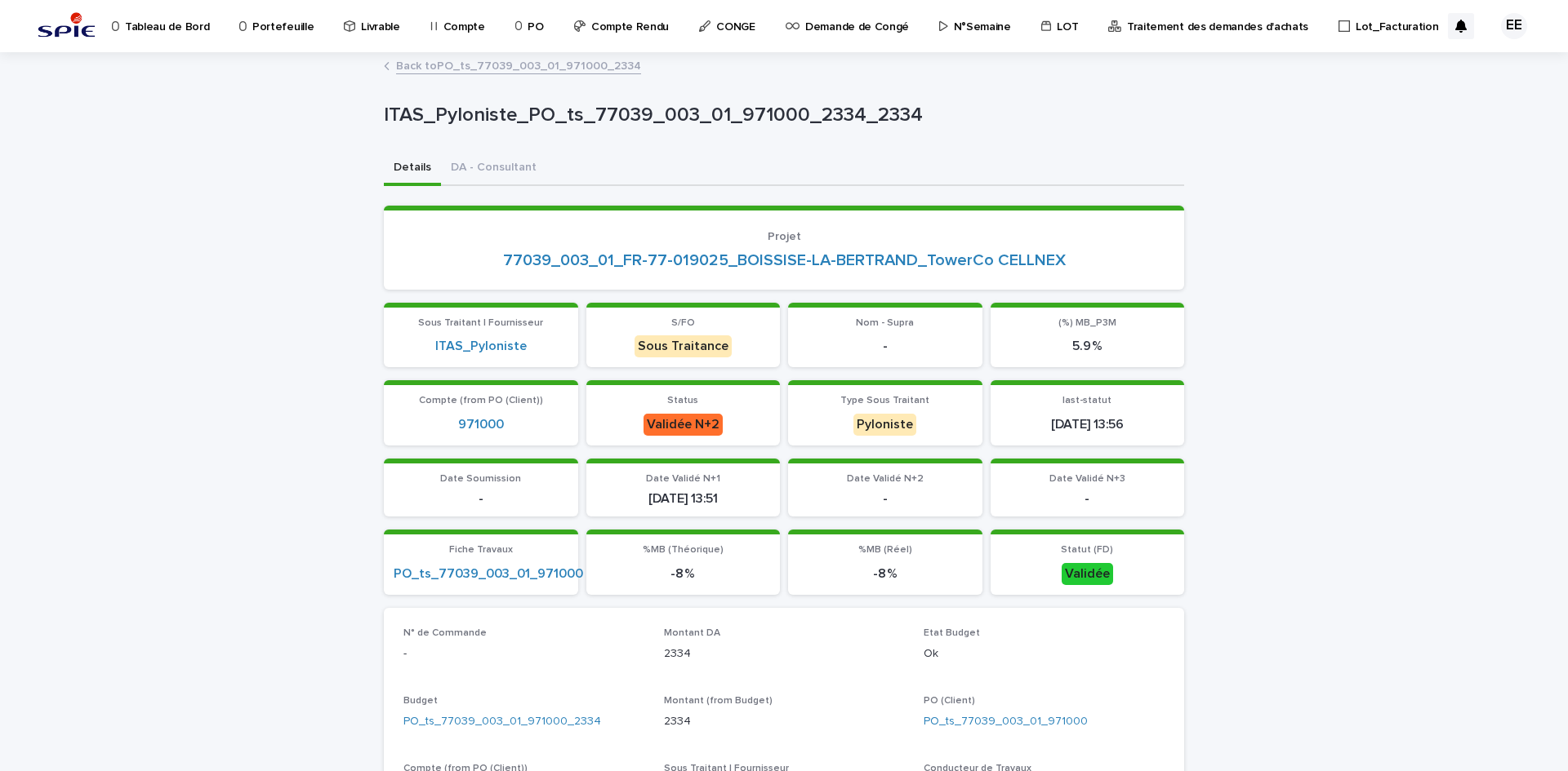
click at [523, 65] on link "Back to PO_ts_77039_003_01_971000_2334" at bounding box center [519, 65] width 245 height 18
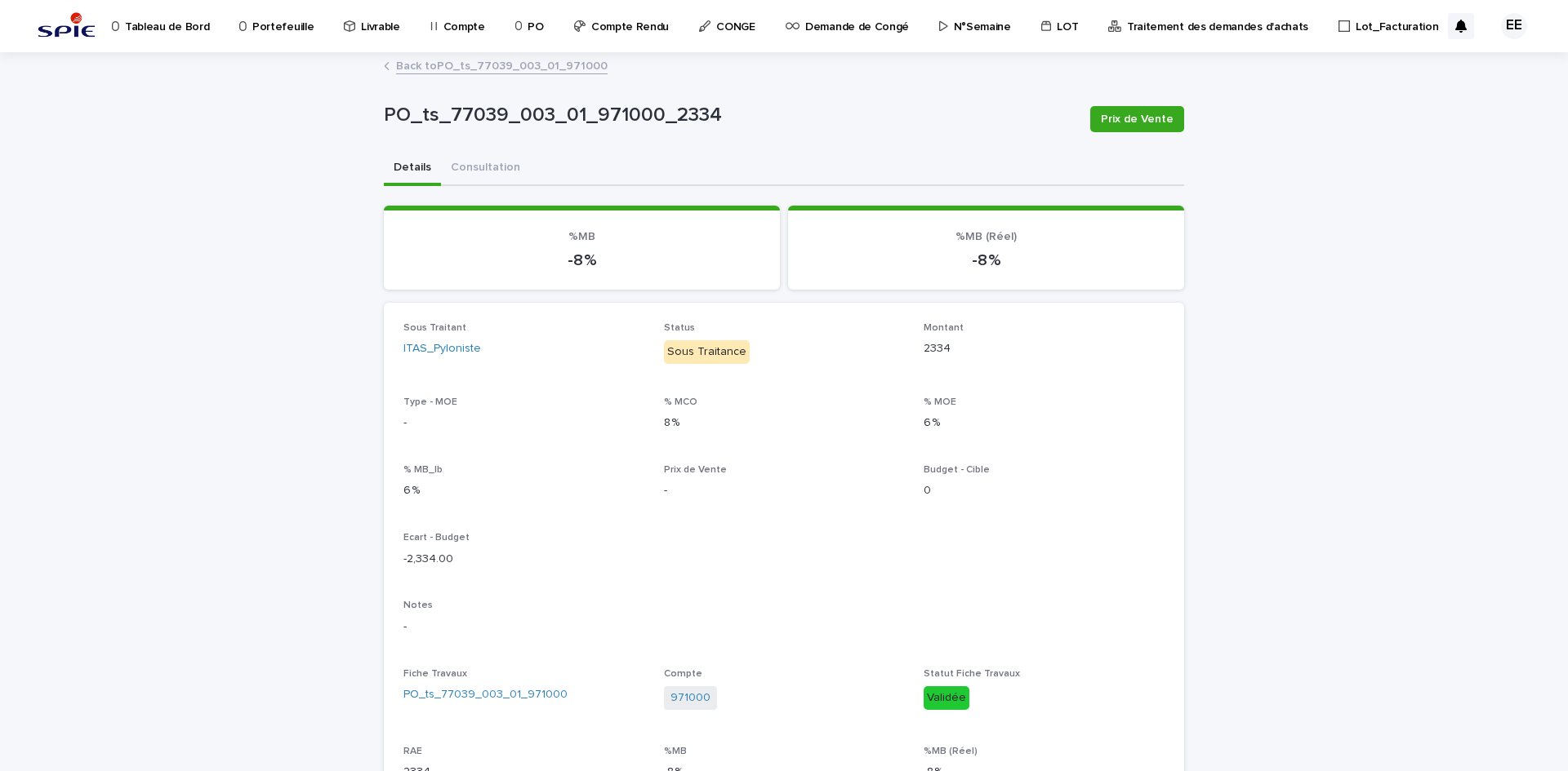
click at [562, 66] on link "Back to PO_ts_77039_003_01_971000" at bounding box center [501, 65] width 211 height 18
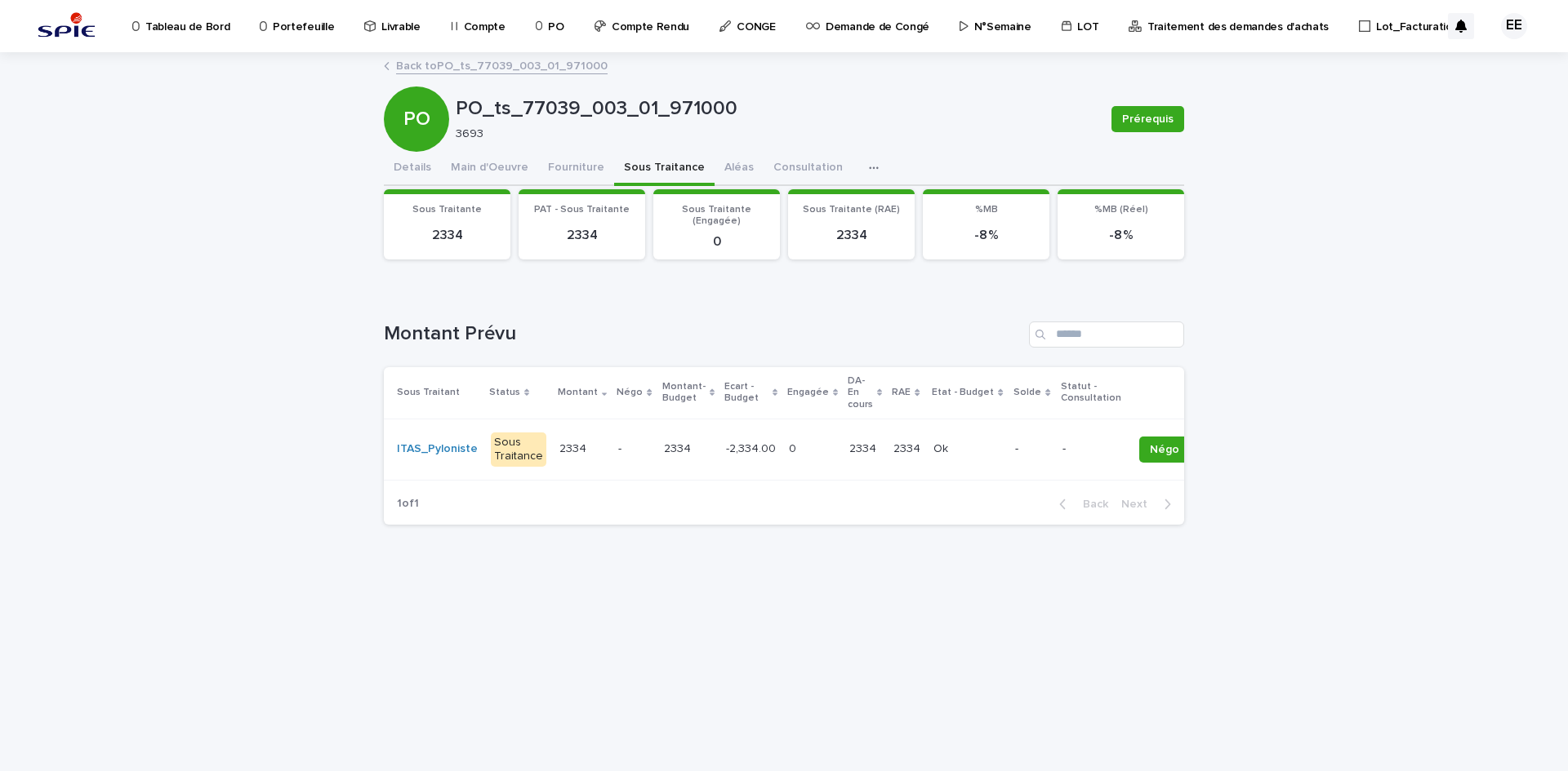
click at [567, 66] on link "Back to PO_ts_77039_003_01_971000" at bounding box center [501, 65] width 211 height 18
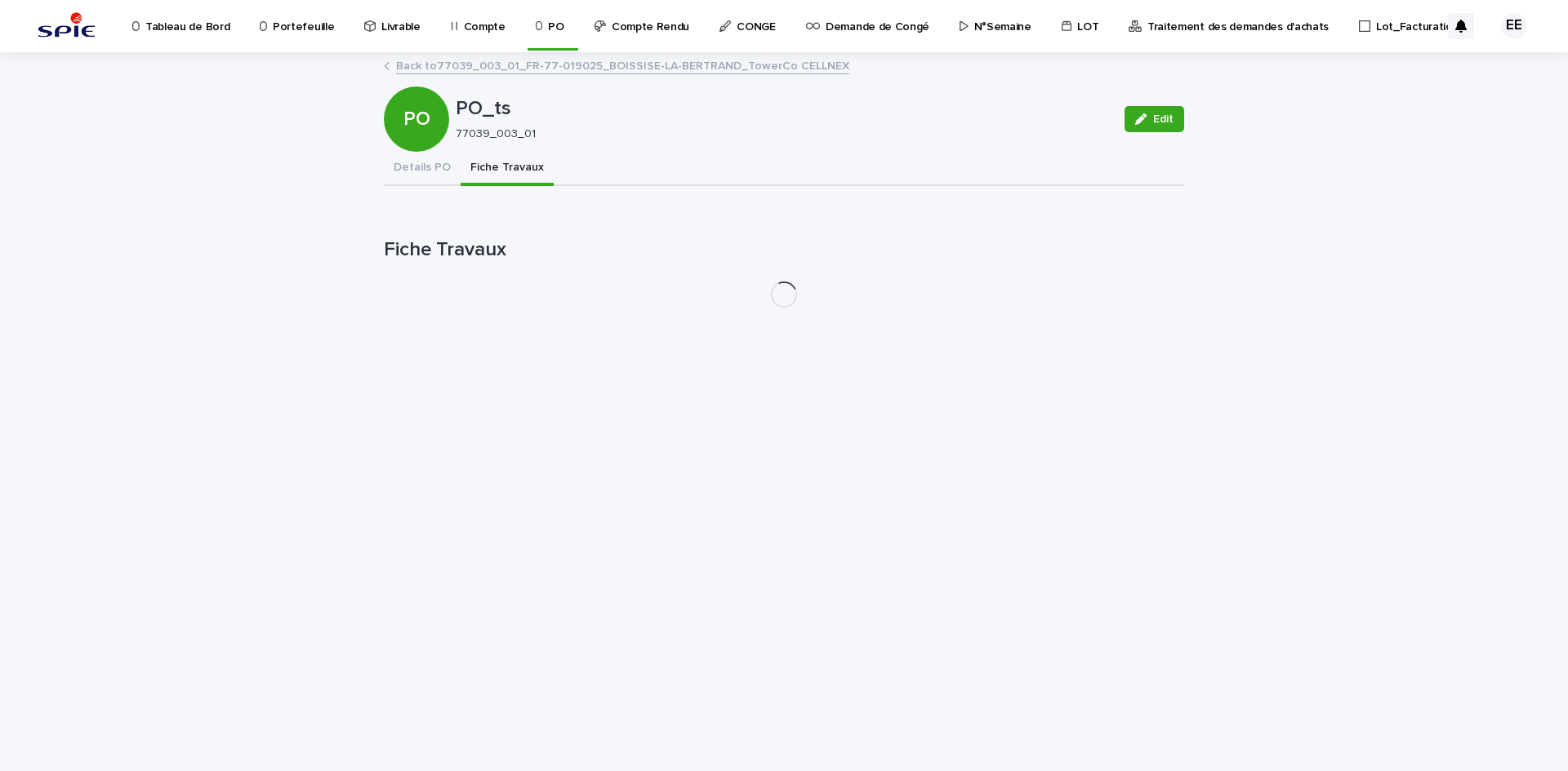
click at [1212, 29] on p "Traitement des demandes d'achats" at bounding box center [1238, 17] width 181 height 35
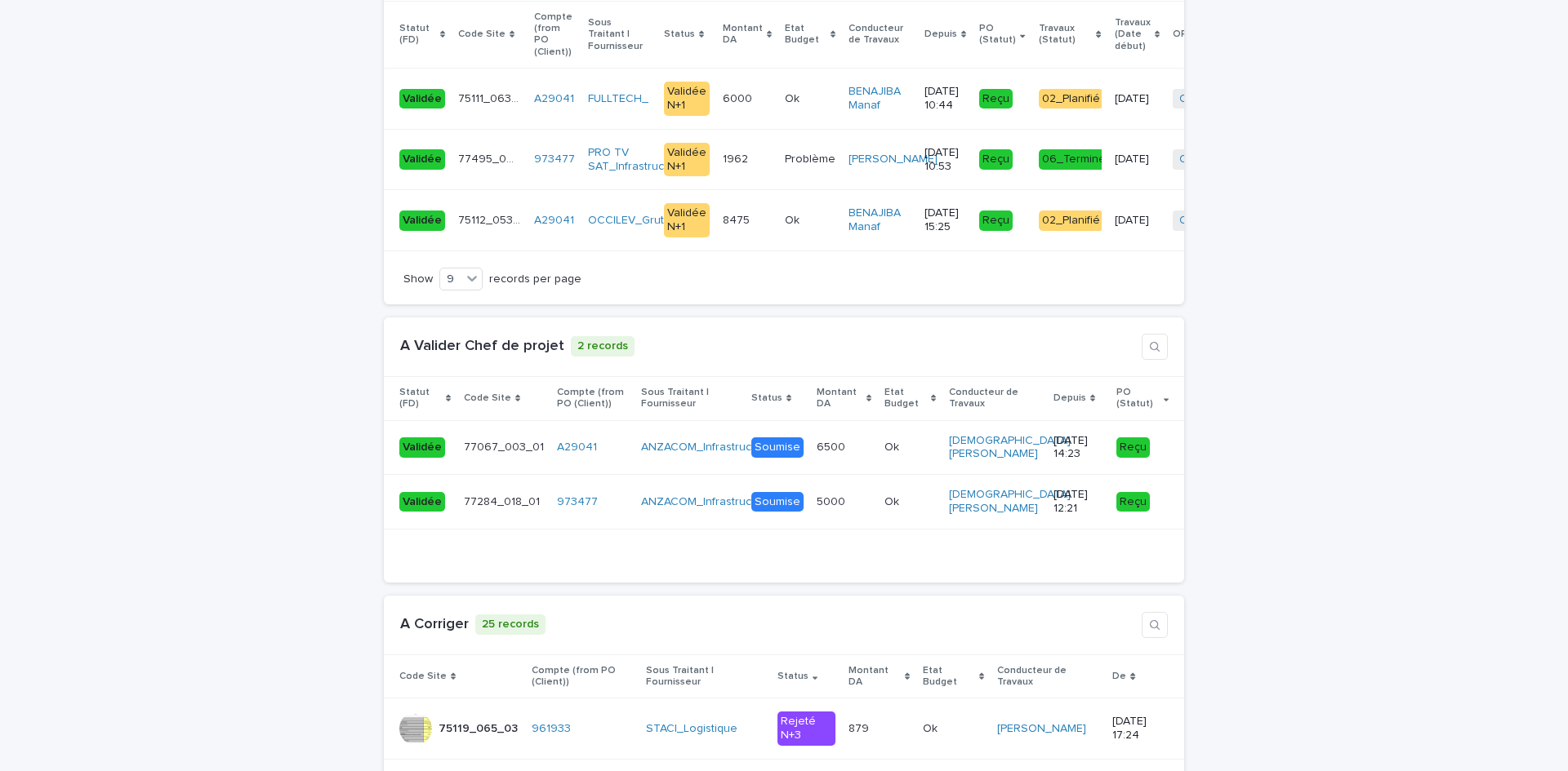
scroll to position [3670, 0]
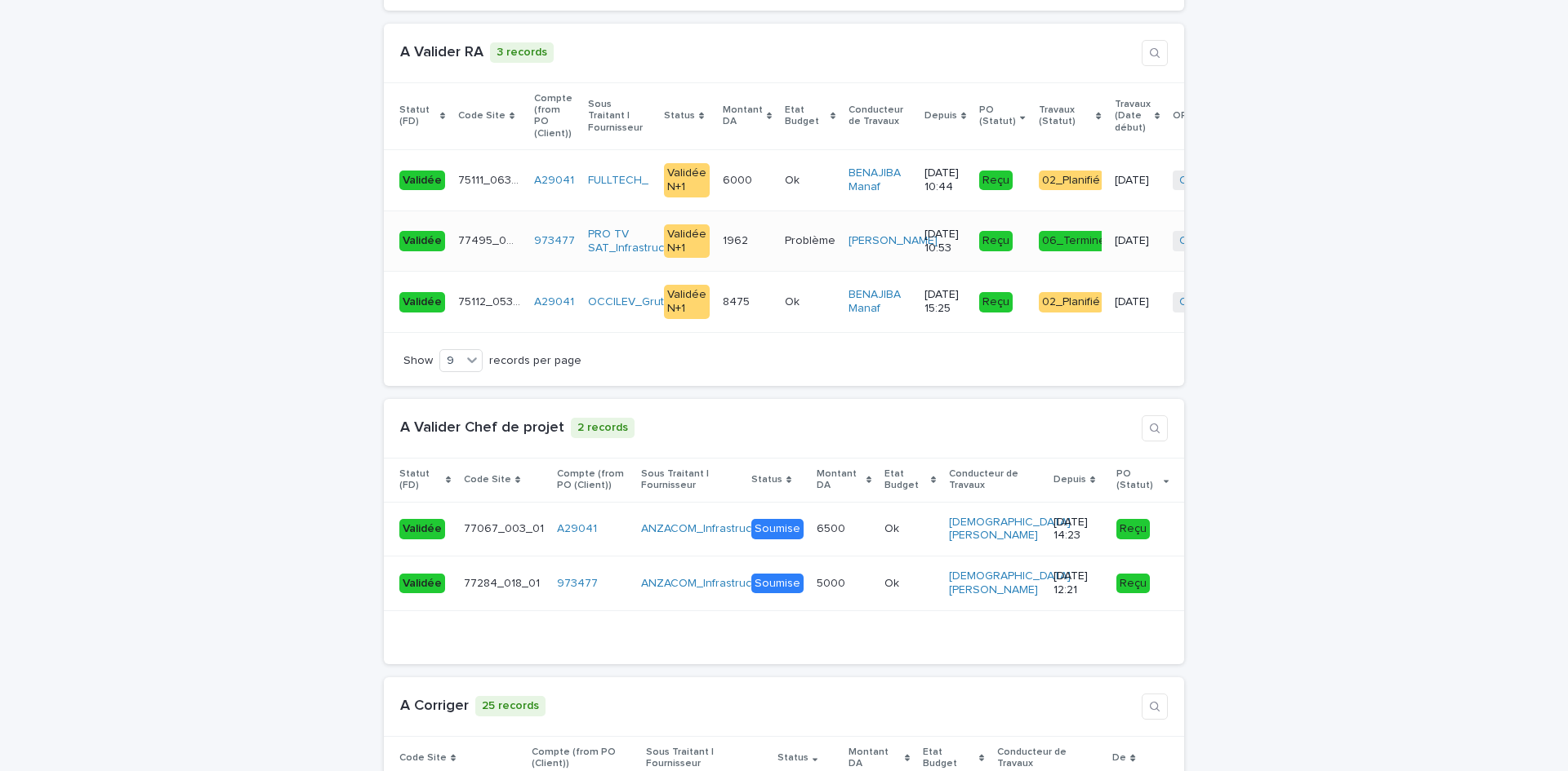
click at [729, 262] on td "1962 1962" at bounding box center [747, 242] width 62 height 62
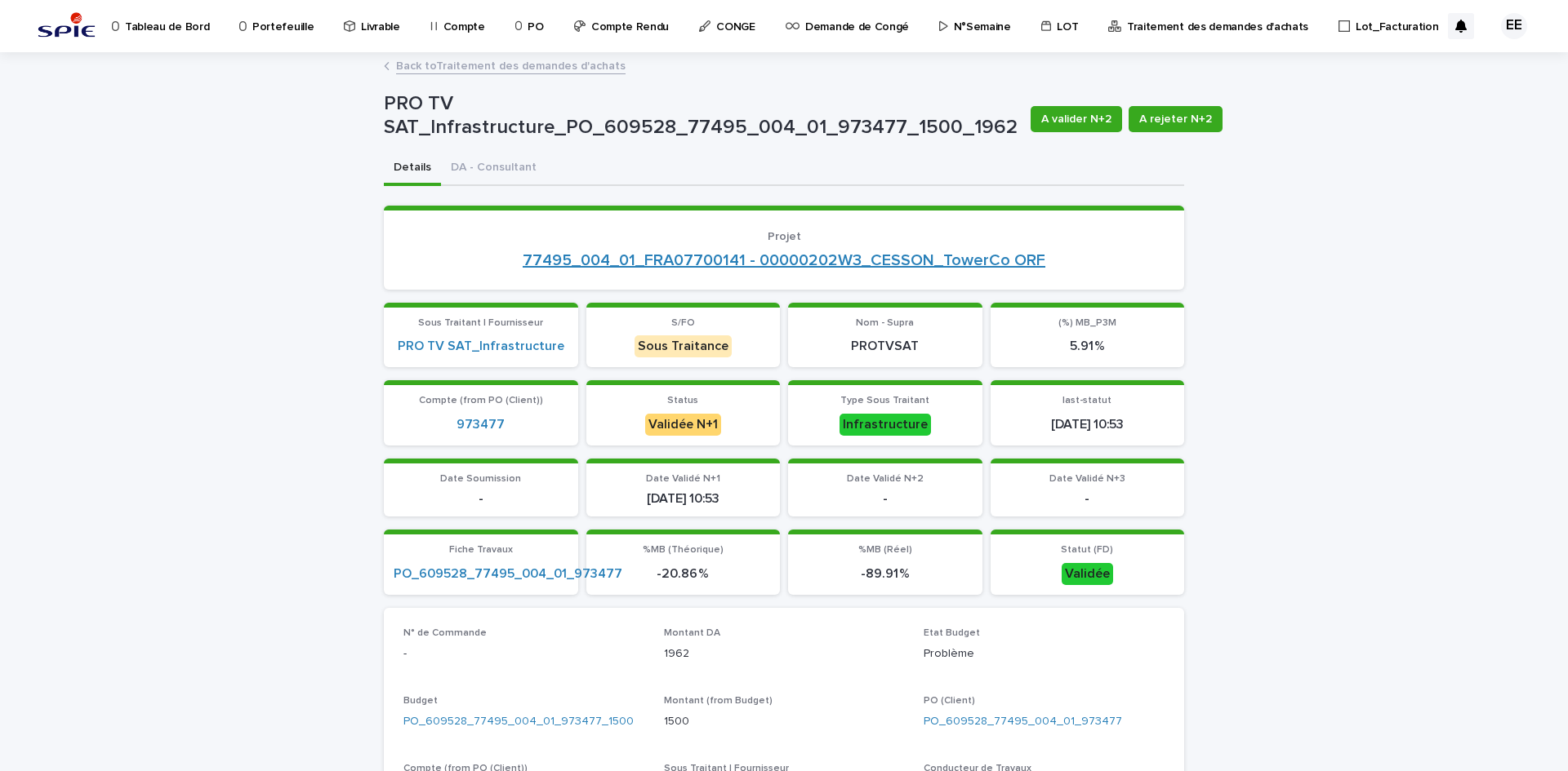
click at [770, 264] on link "77495_004_01_FRA07700141 - 00000202W3_CESSON_TowerCo ORF" at bounding box center [784, 260] width 523 height 19
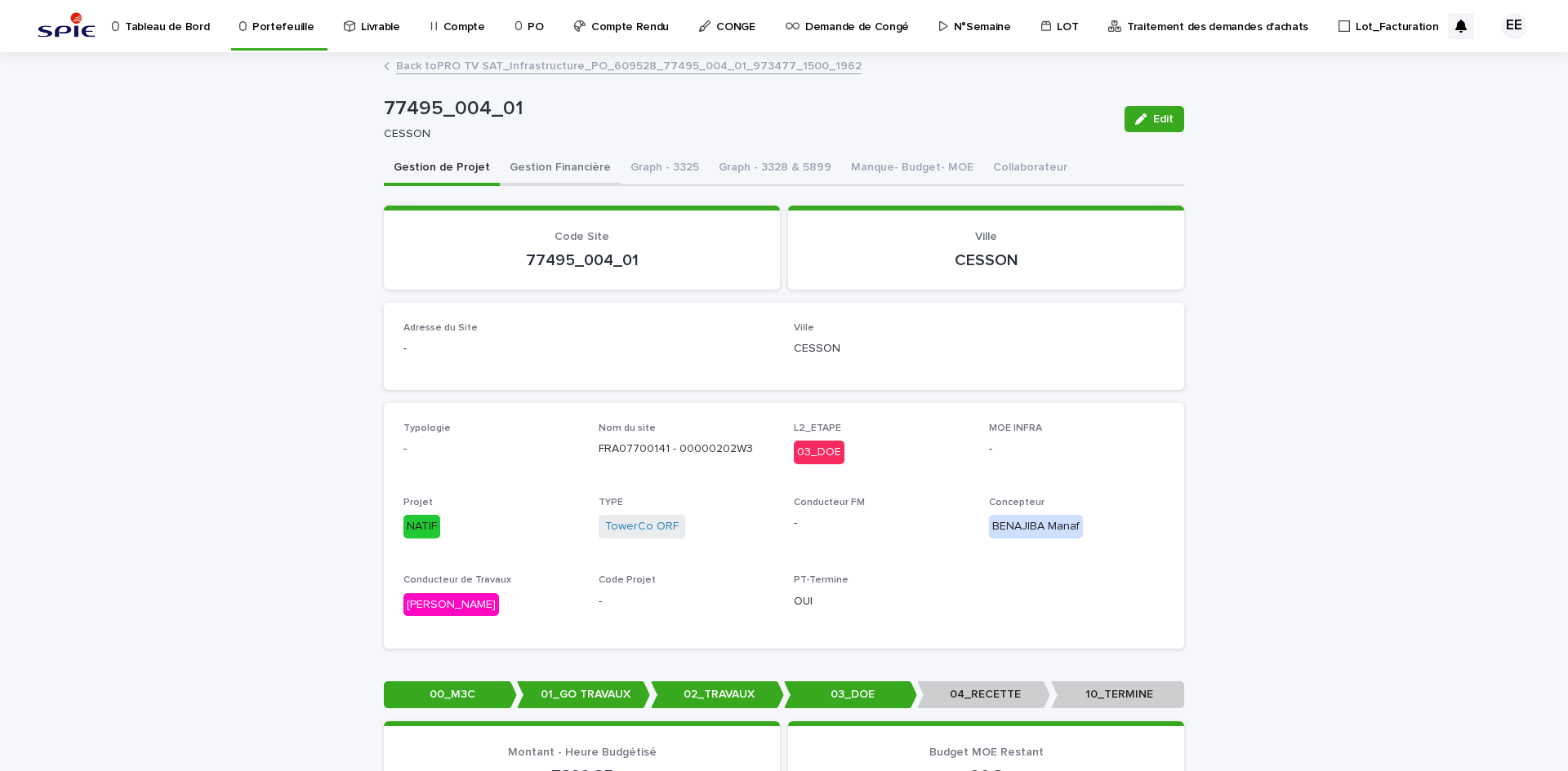
click at [578, 178] on button "Gestion Financière" at bounding box center [559, 170] width 121 height 35
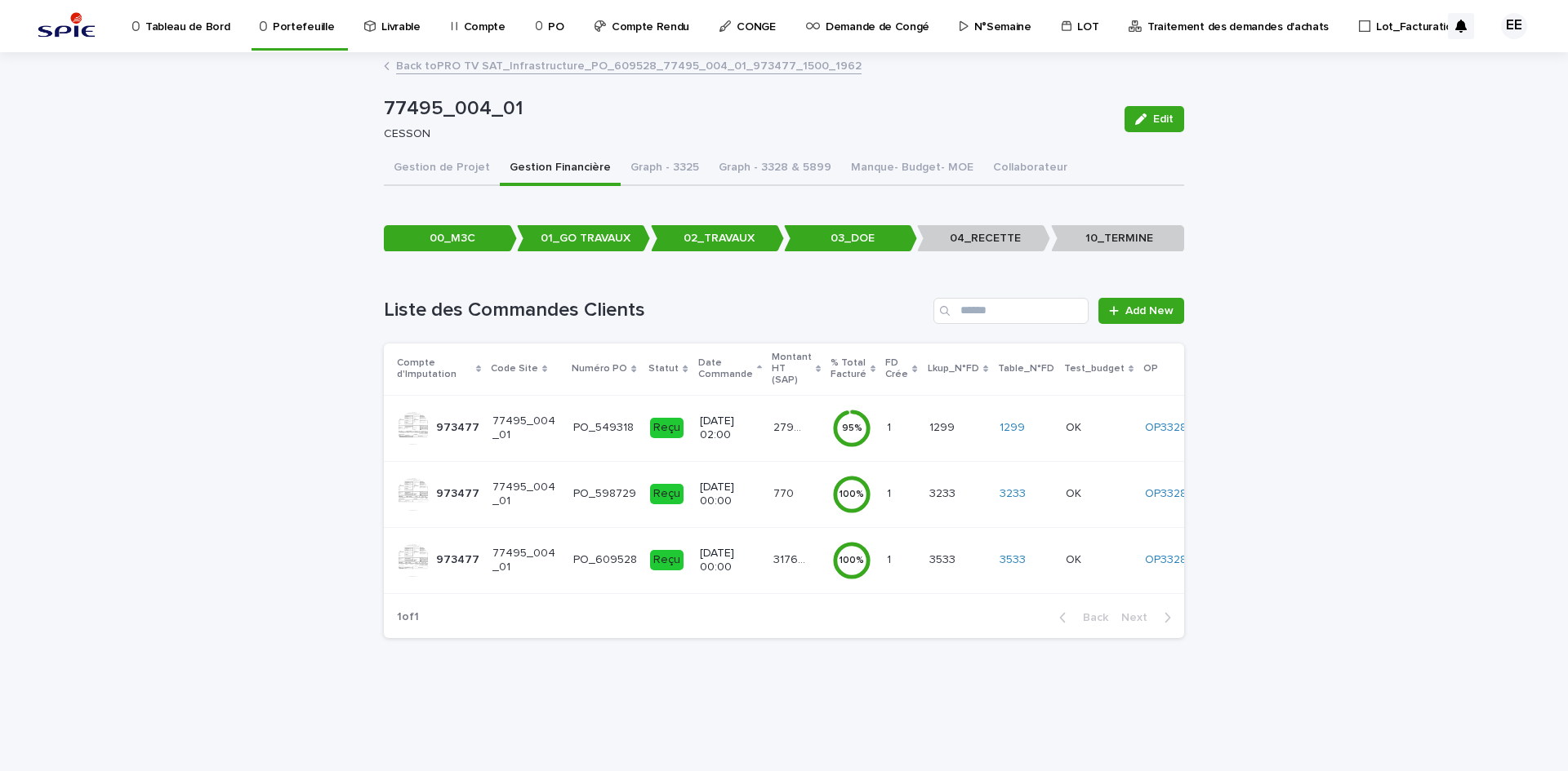
click at [773, 424] on p "27901.2" at bounding box center [792, 427] width 38 height 17
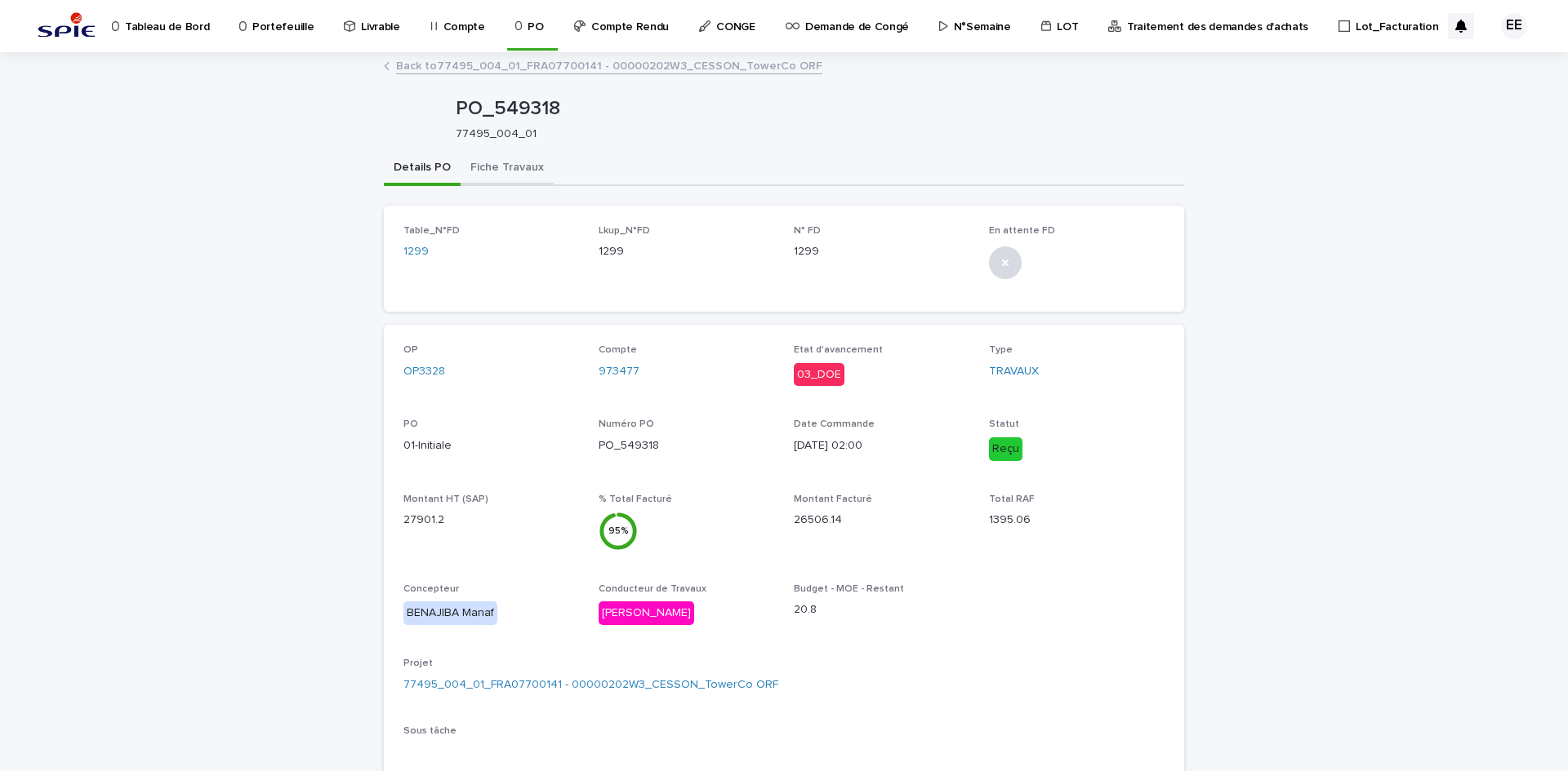
click at [519, 170] on button "Fiche Travaux" at bounding box center [507, 170] width 94 height 35
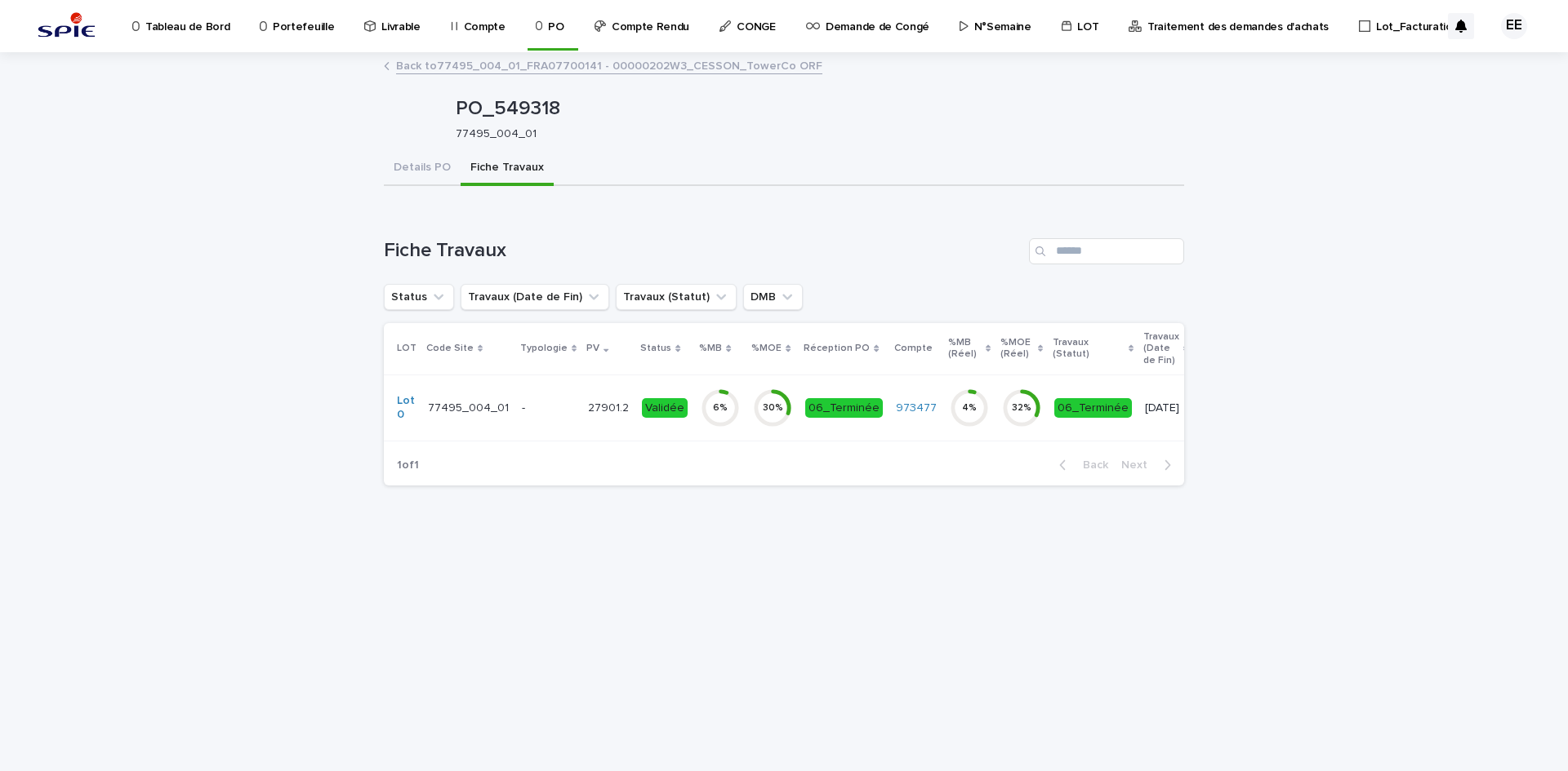
click at [588, 408] on p "27901.2" at bounding box center [610, 407] width 44 height 17
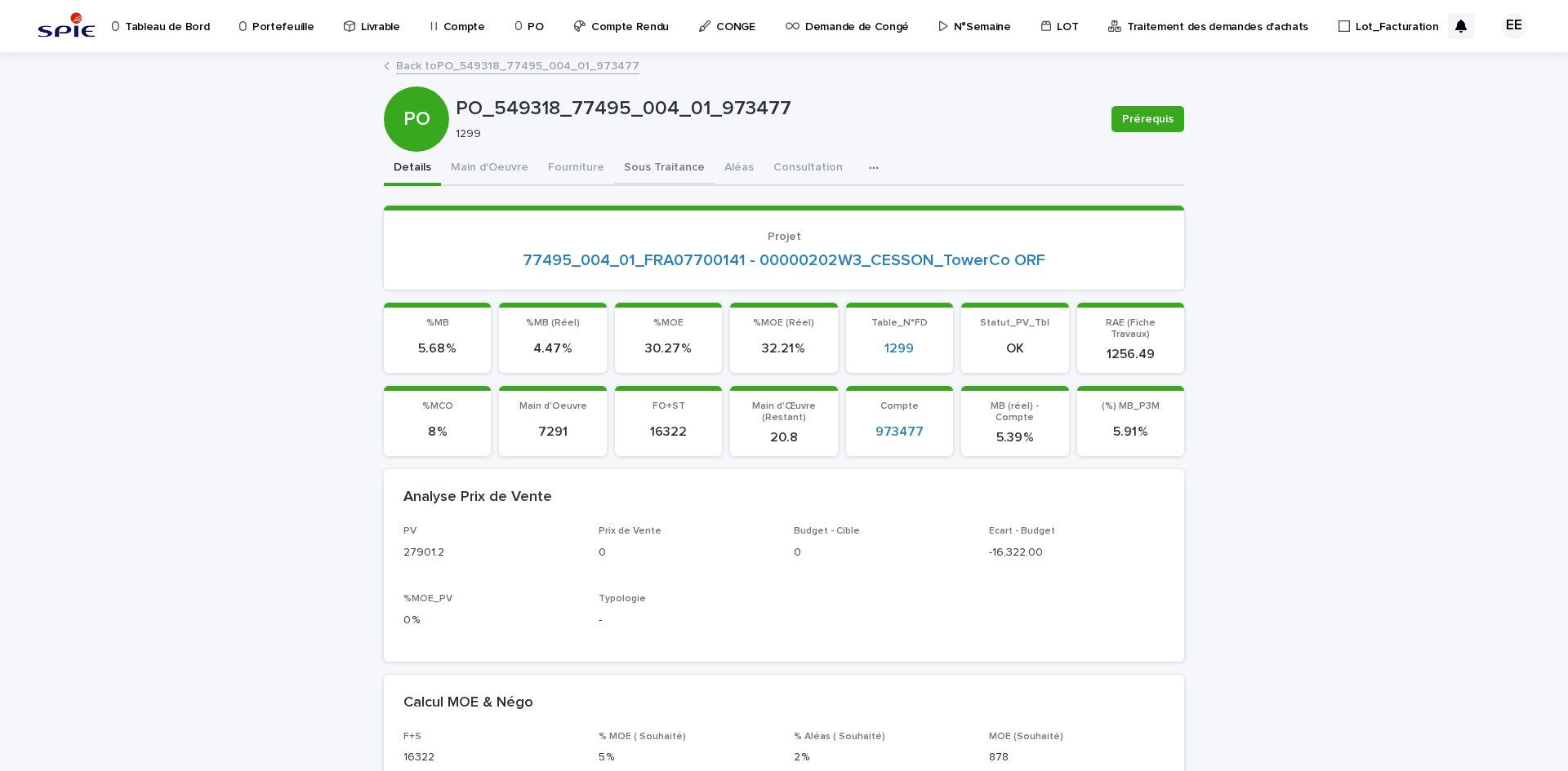
click at [656, 171] on button "Sous Traitance" at bounding box center [664, 170] width 100 height 35
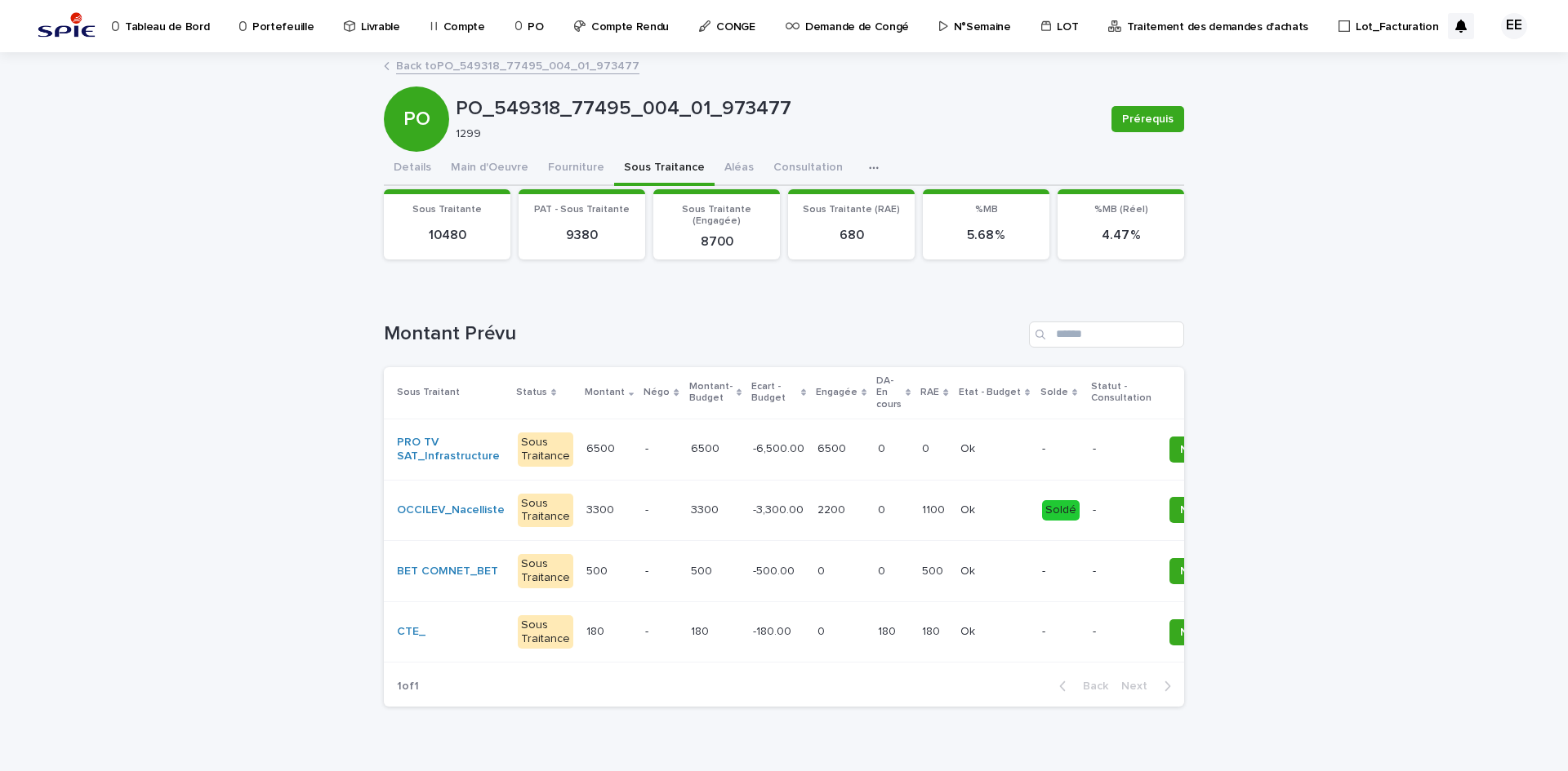
click at [557, 66] on link "Back to PO_549318_77495_004_01_973477" at bounding box center [518, 65] width 243 height 18
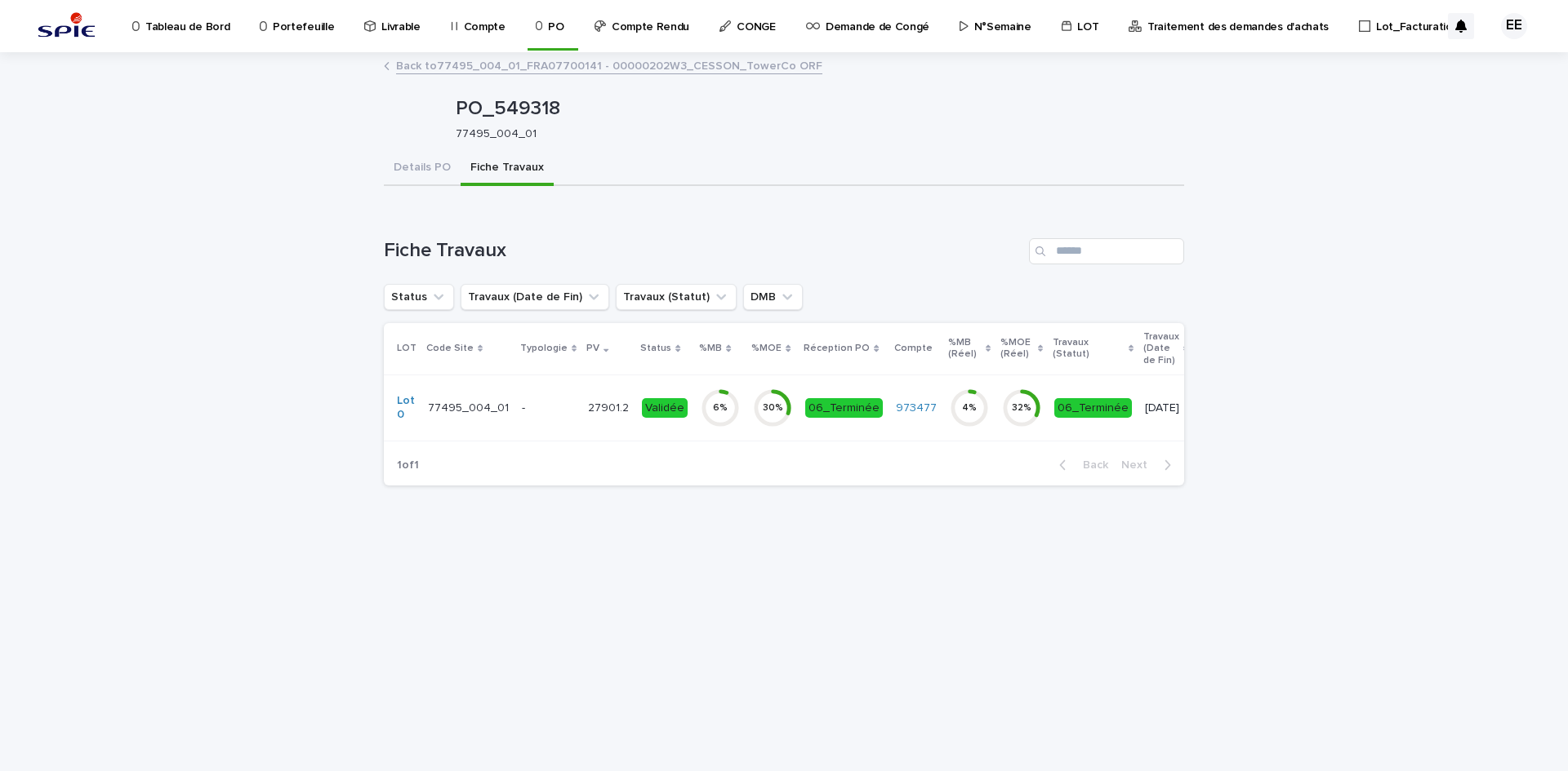
click at [595, 67] on link "Back to 77495_004_01_FRA07700141 - 00000202W3_CESSON_TowerCo ORF" at bounding box center [609, 65] width 426 height 18
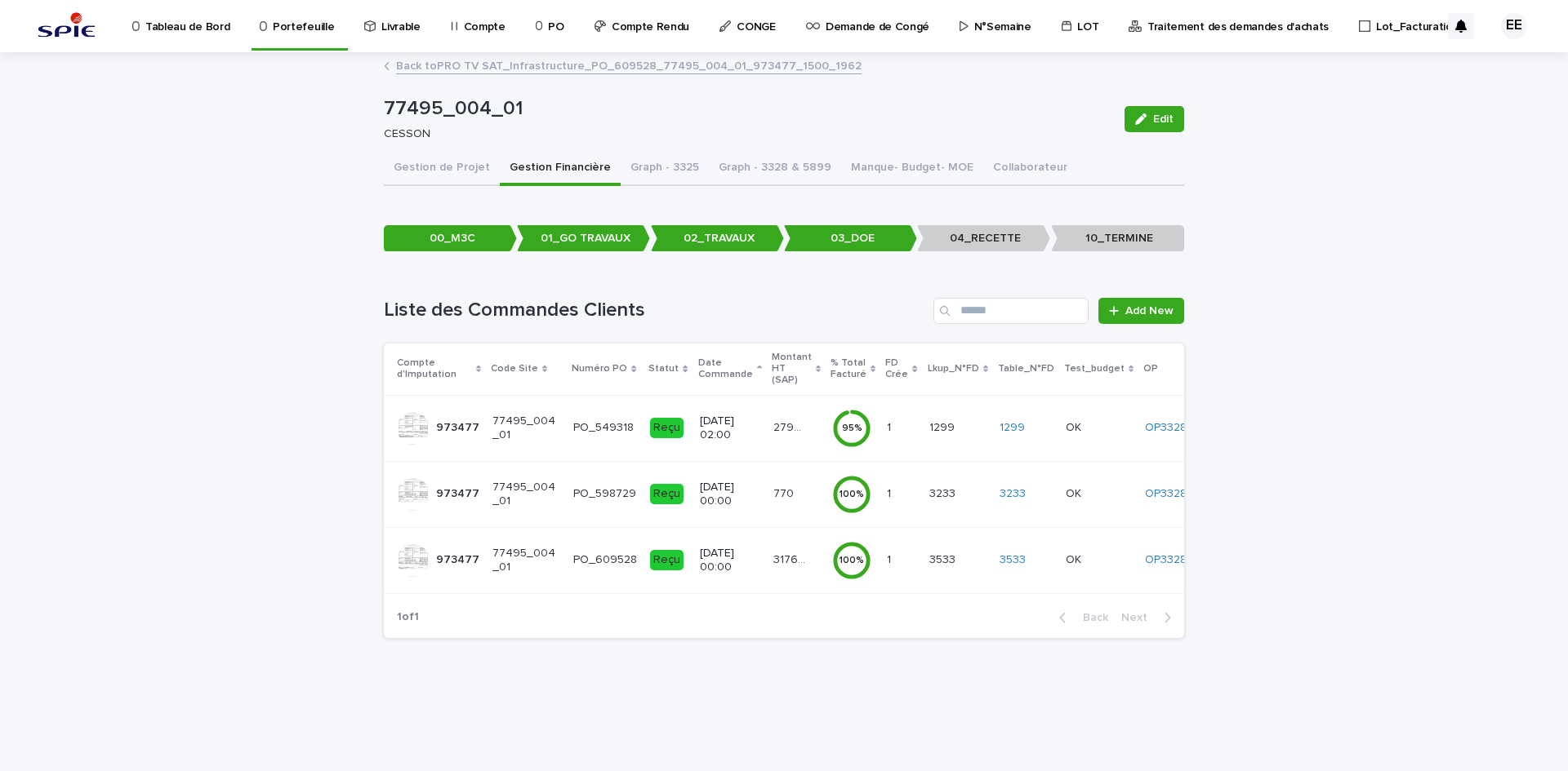
click at [328, 29] on p "Portefeuille" at bounding box center [304, 17] width 62 height 35
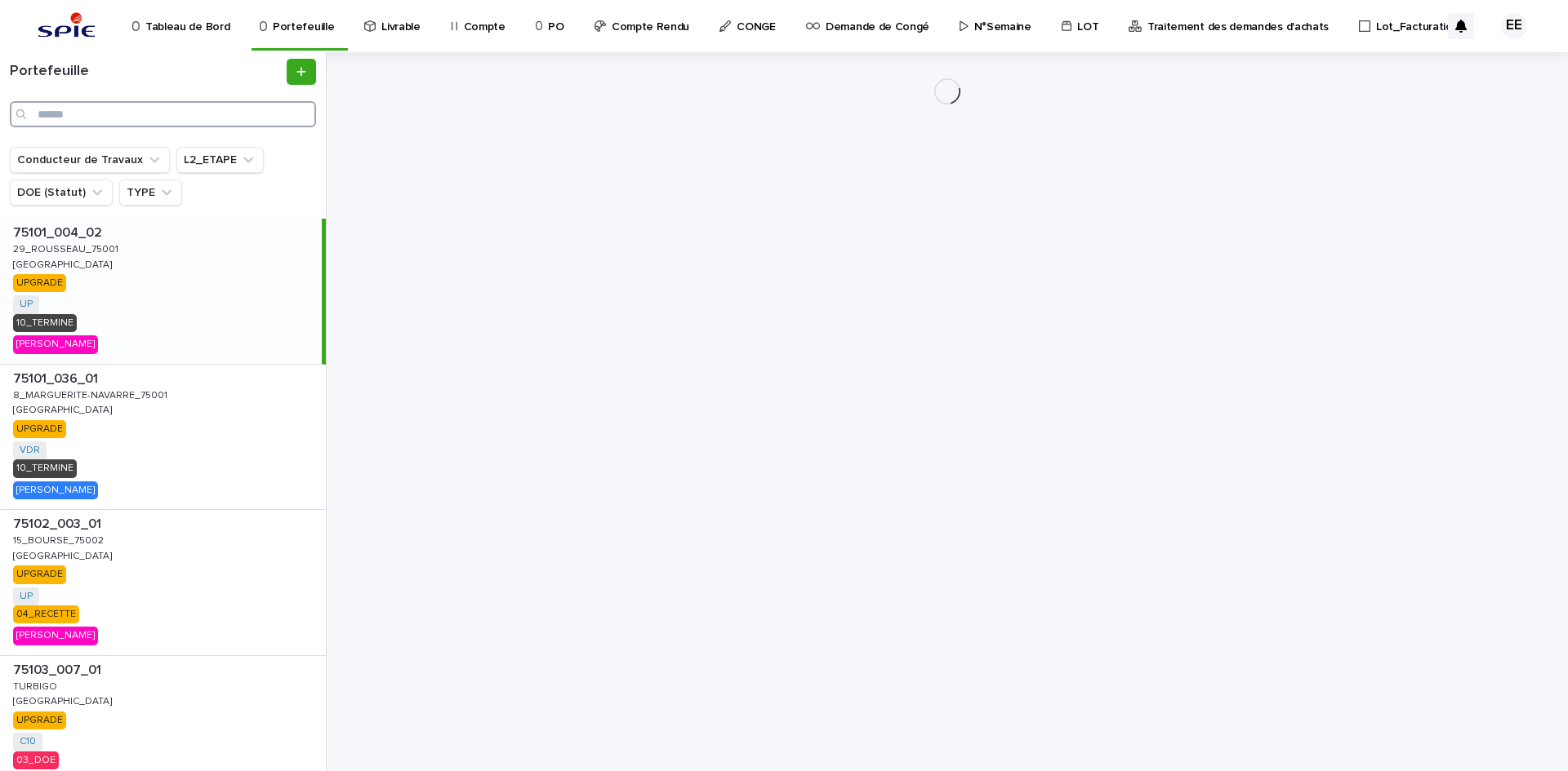
click at [192, 110] on input "Search" at bounding box center [163, 114] width 307 height 26
paste input "**********"
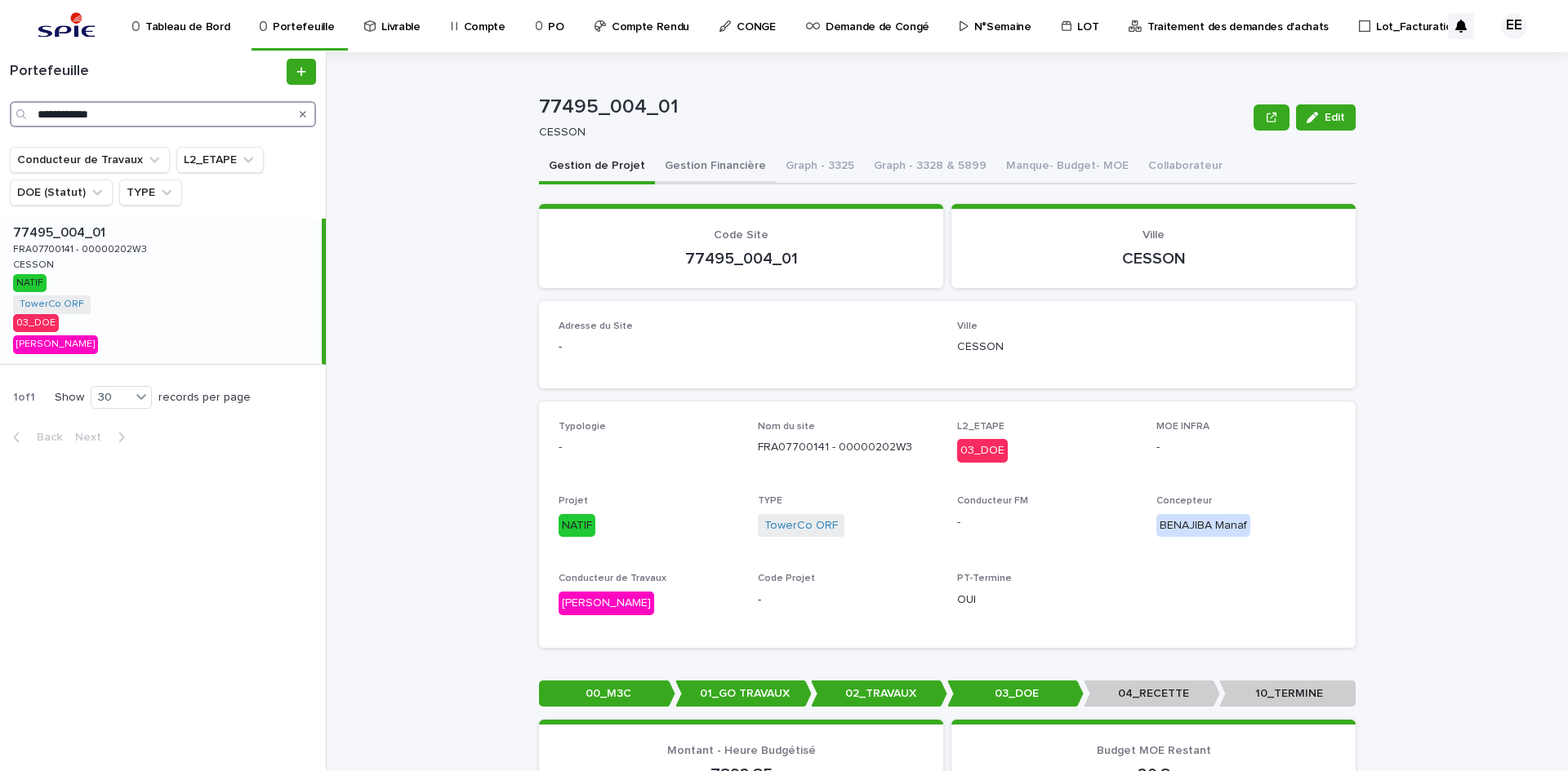
type input "**********"
drag, startPoint x: 686, startPoint y: 169, endPoint x: 686, endPoint y: 178, distance: 9.0
click at [686, 169] on button "Gestion Financière" at bounding box center [715, 168] width 121 height 35
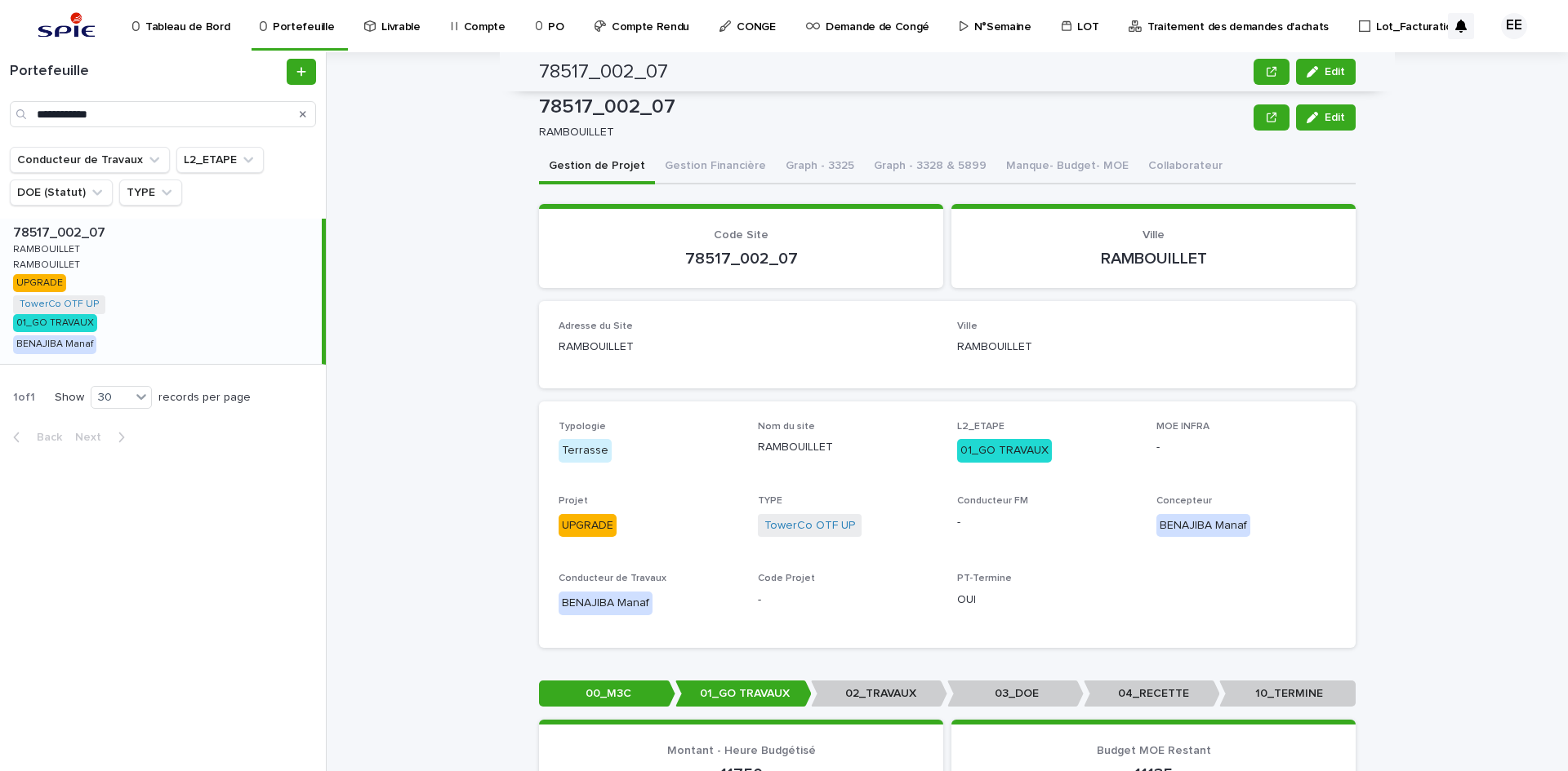
scroll to position [245, 0]
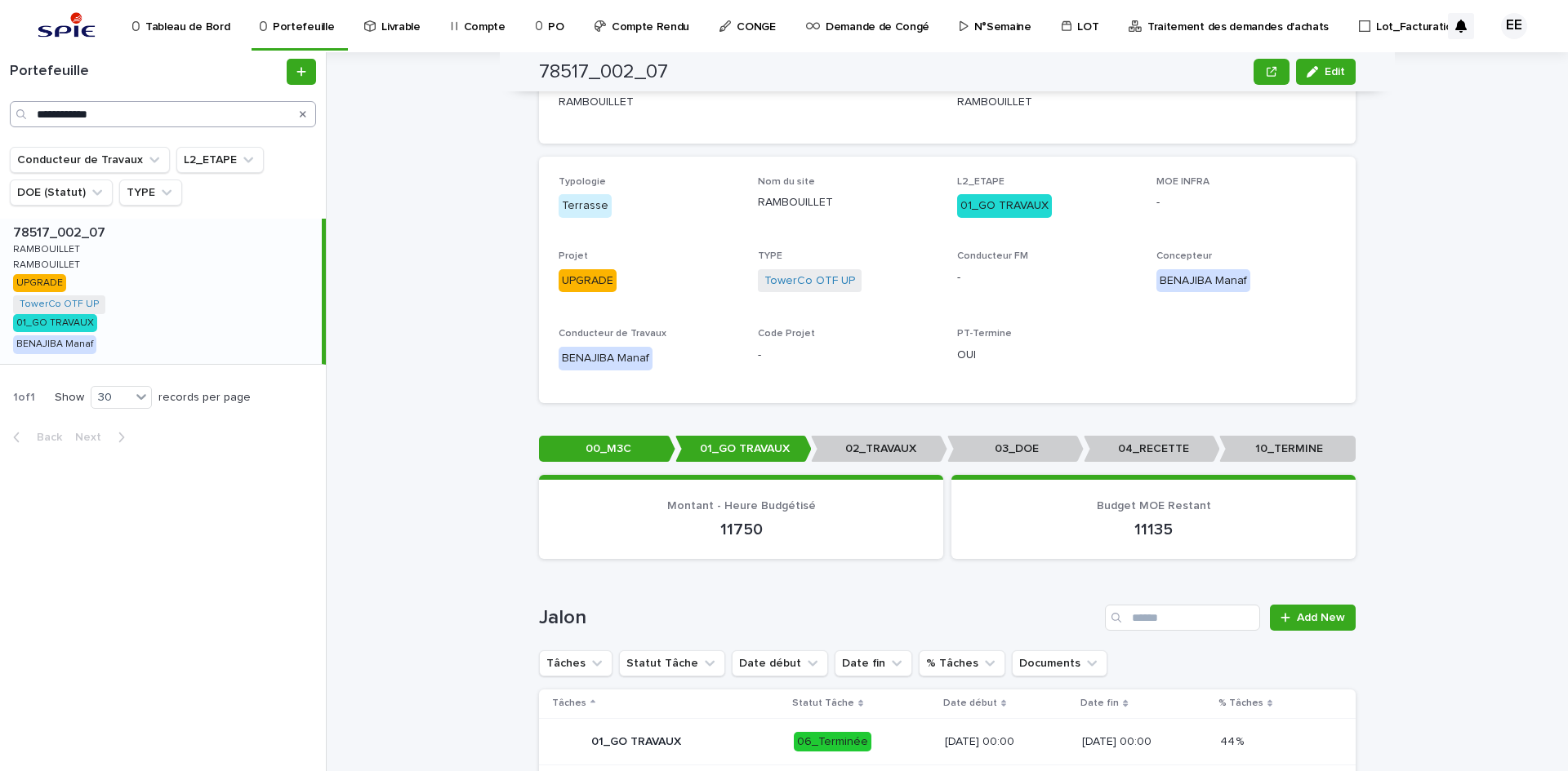
click at [195, 118] on input "**********" at bounding box center [163, 114] width 307 height 26
drag, startPoint x: 205, startPoint y: 116, endPoint x: 9, endPoint y: 110, distance: 196.1
click at [9, 110] on div "**********" at bounding box center [163, 93] width 326 height 68
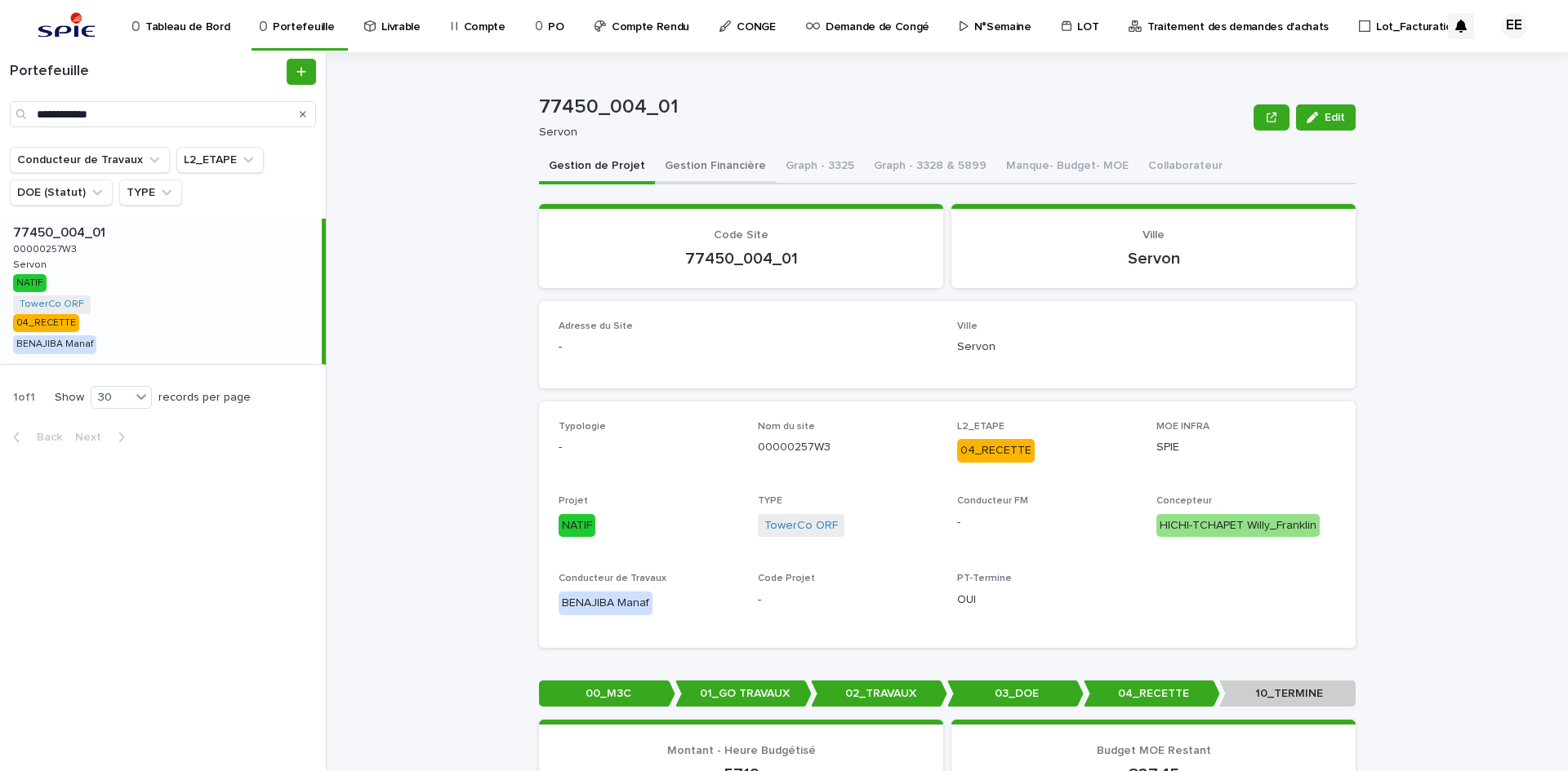
type input "**********"
click at [702, 172] on button "Gestion Financière" at bounding box center [715, 168] width 121 height 35
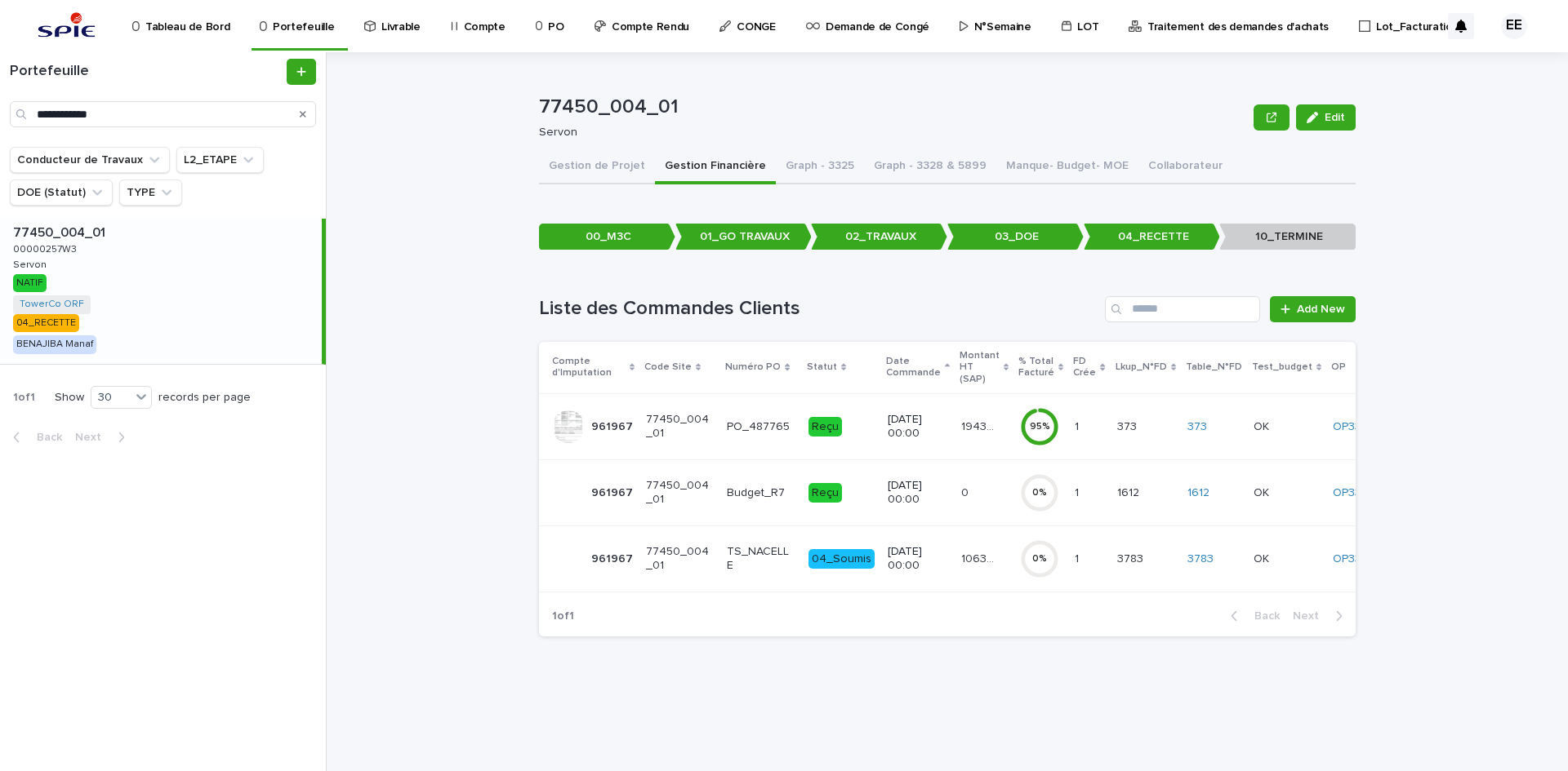
click at [961, 426] on p "19439.99" at bounding box center [980, 426] width 38 height 17
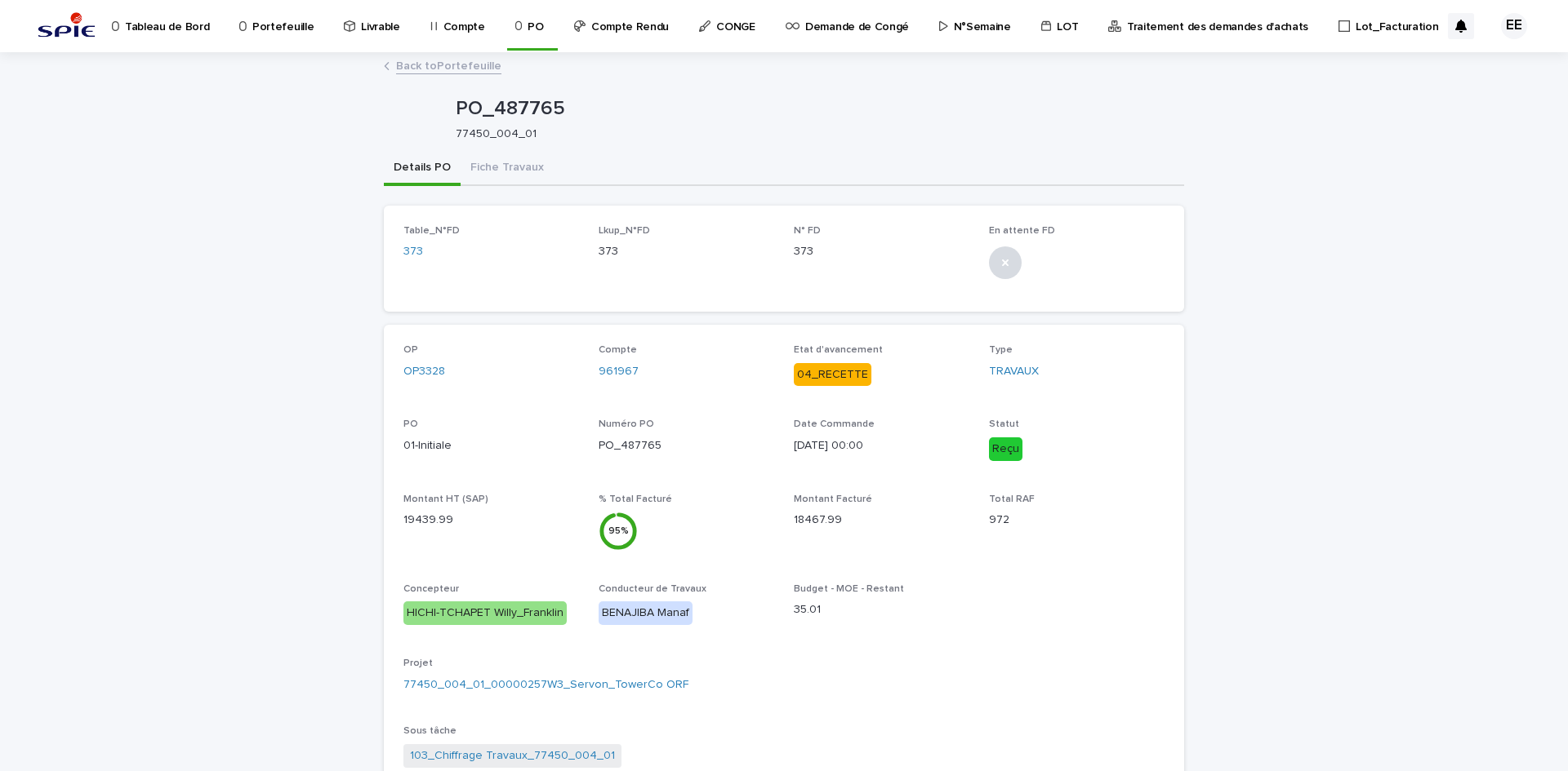
click at [516, 147] on div "PO_487765 77450_004_01" at bounding box center [784, 120] width 800 height 66
click at [521, 162] on button "Fiche Travaux" at bounding box center [507, 170] width 94 height 35
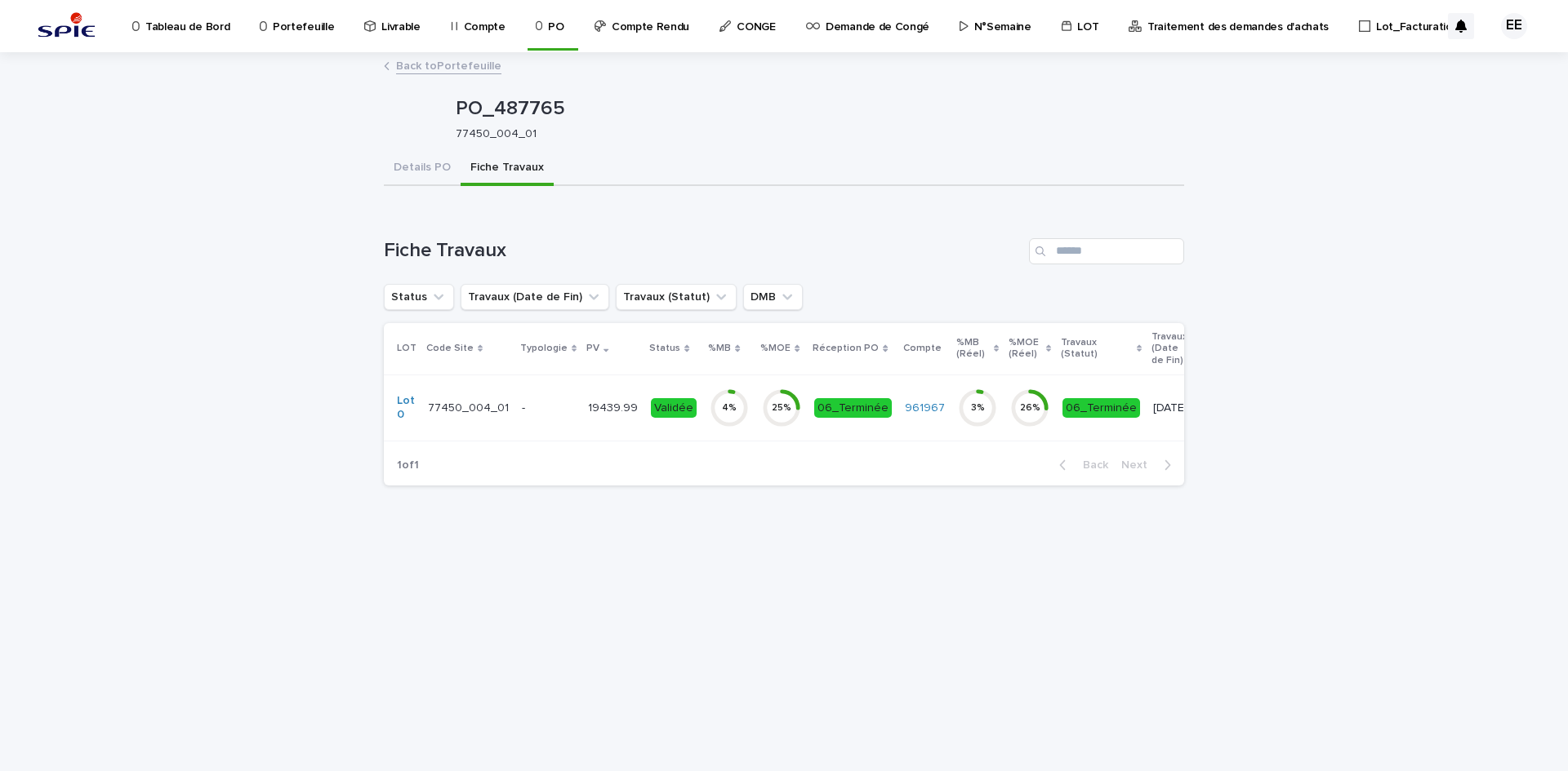
click at [595, 421] on div "19439.99 19439.99" at bounding box center [613, 409] width 50 height 27
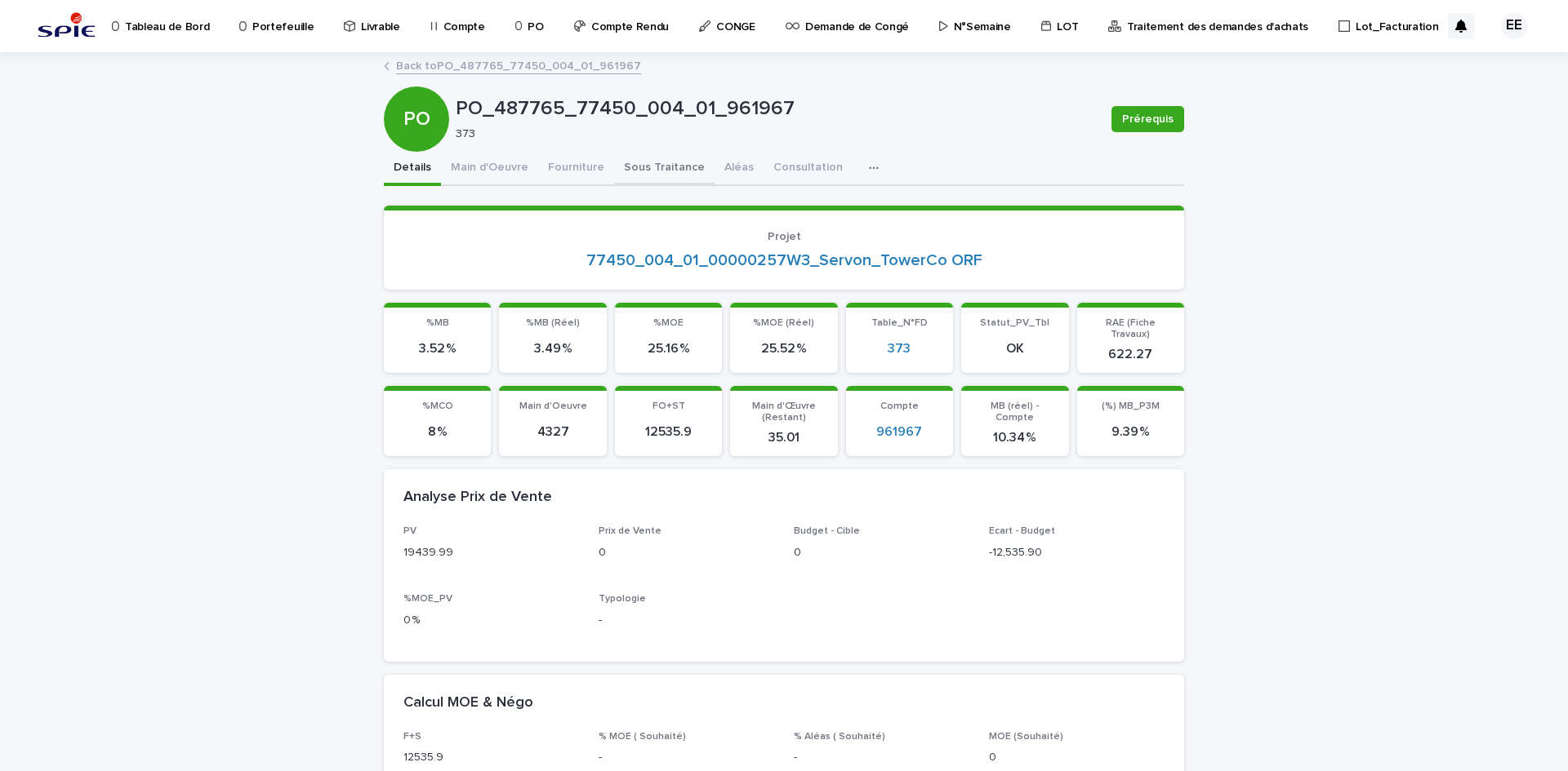
click at [662, 162] on button "Sous Traitance" at bounding box center [664, 170] width 100 height 35
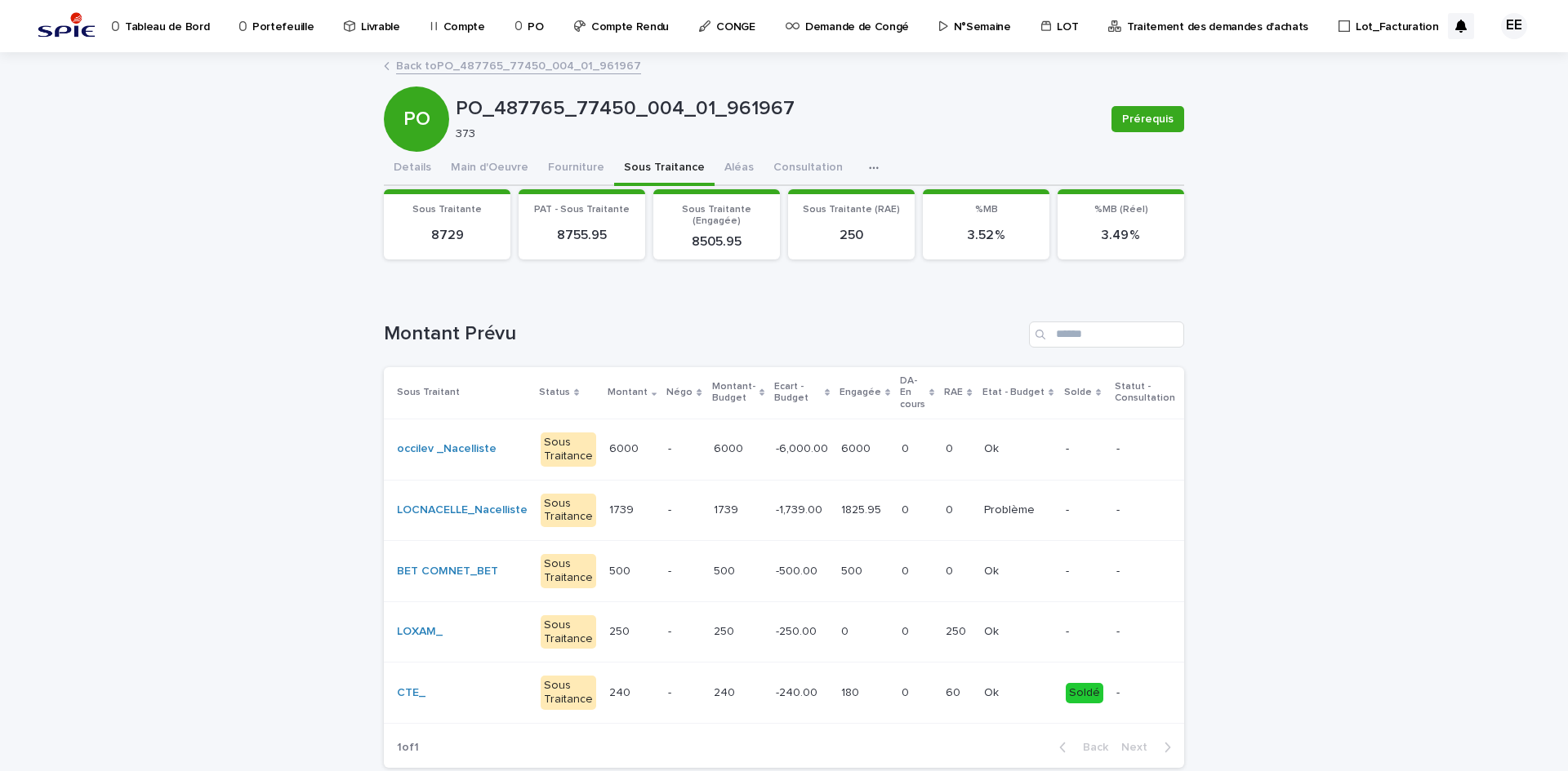
click at [740, 457] on td "6000 6000" at bounding box center [739, 450] width 62 height 62
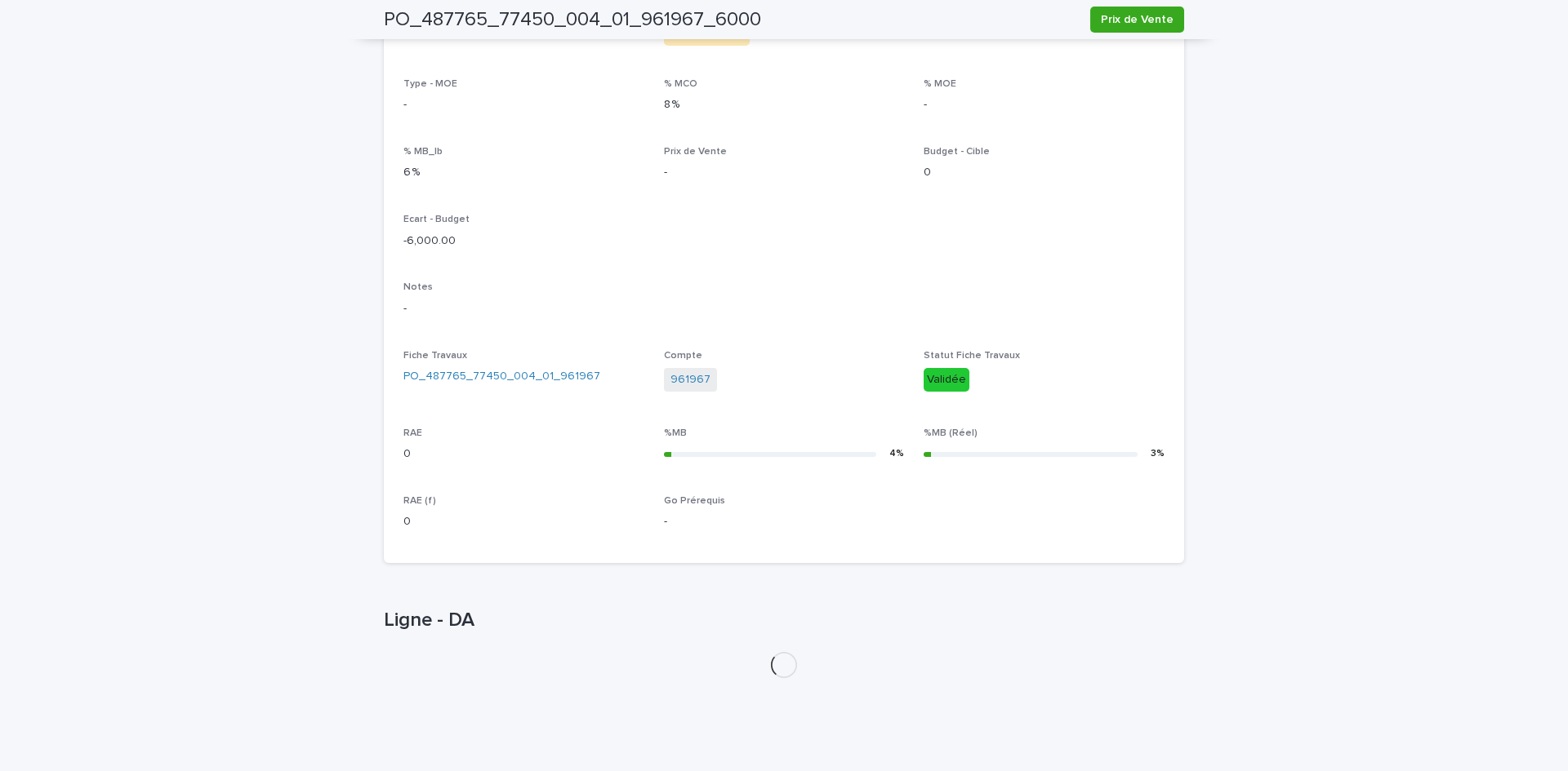
scroll to position [410, 0]
